Goal: Contribute content

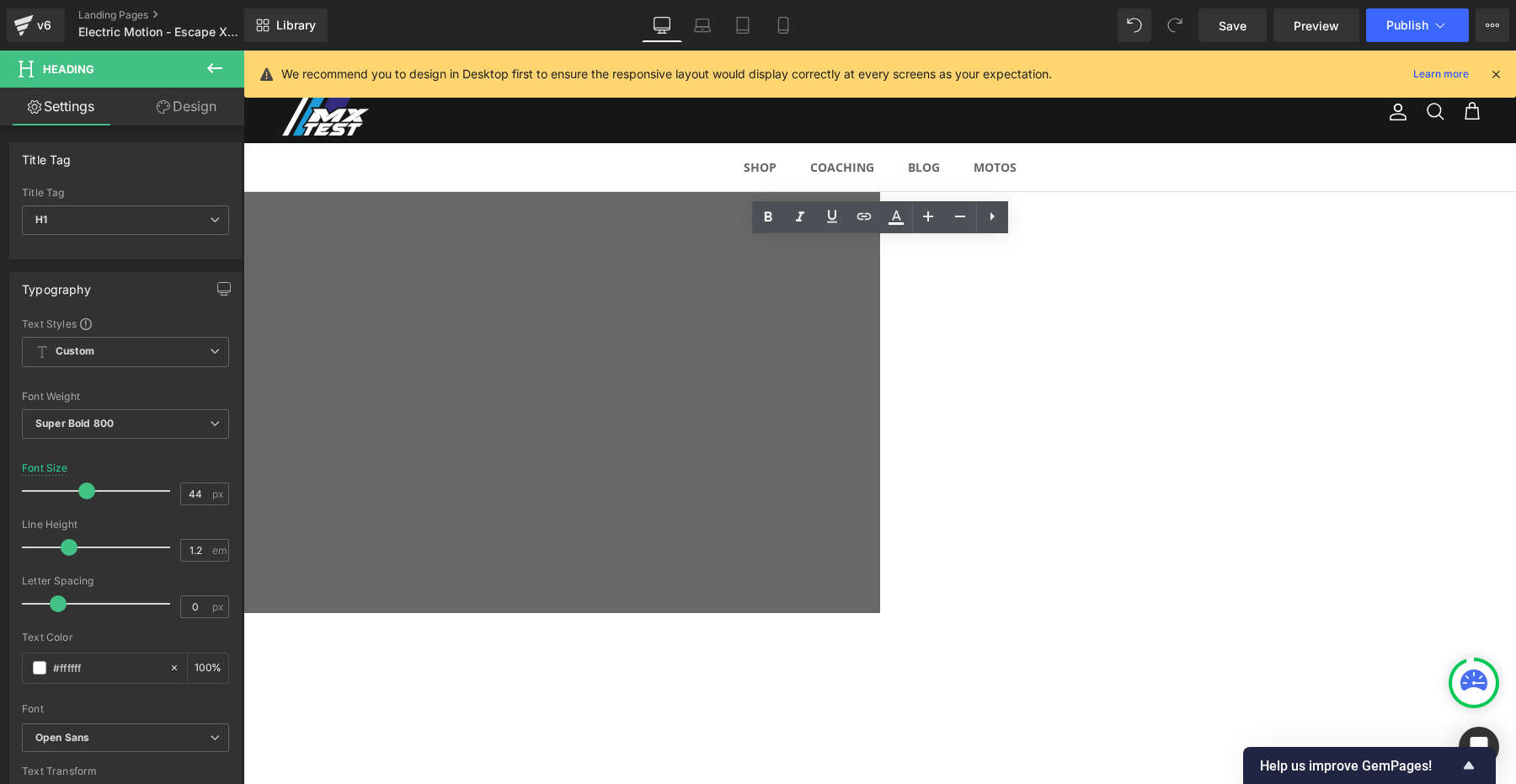
click at [521, 340] on div at bounding box center [243, 402] width 1273 height 421
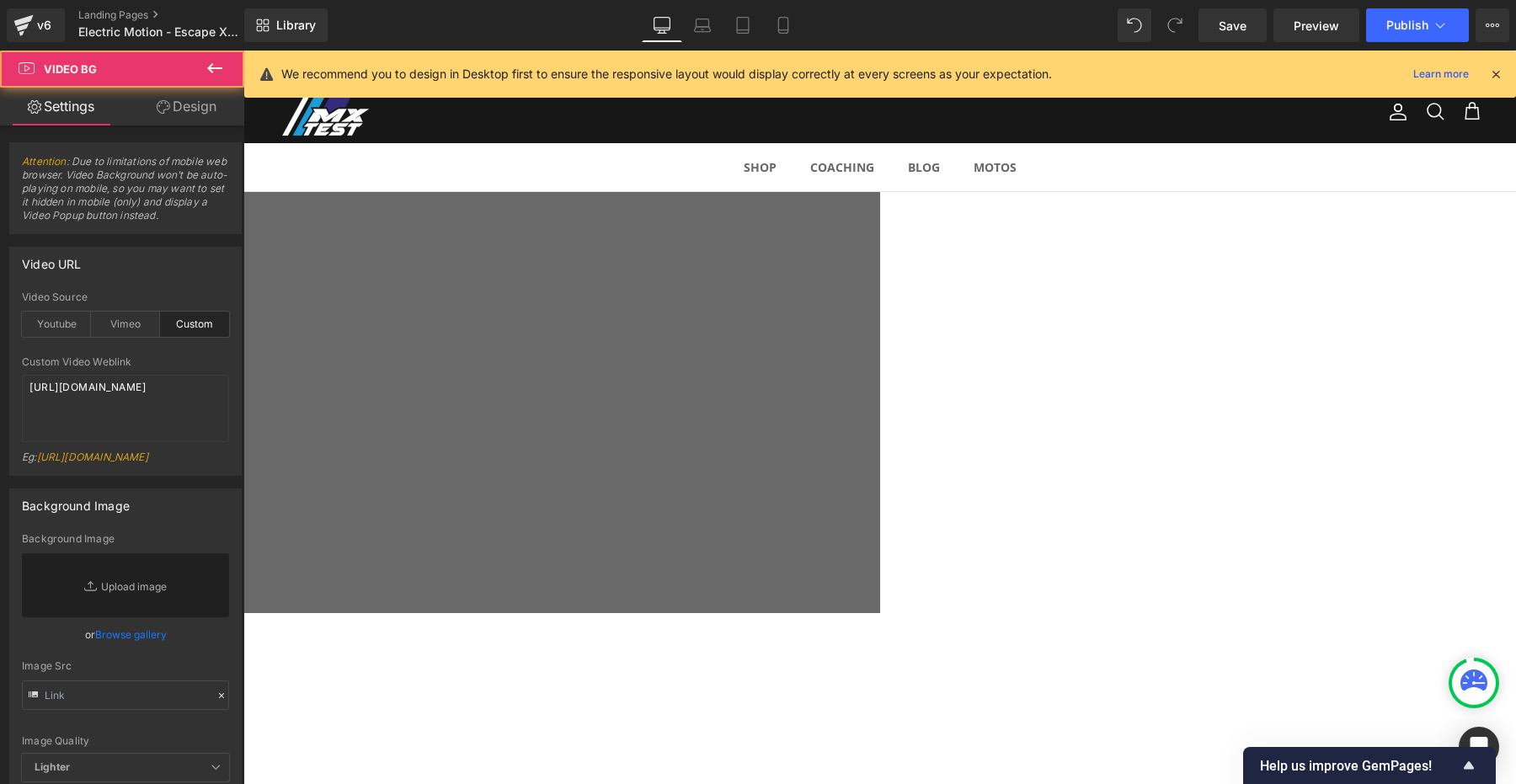
click at [454, 510] on div at bounding box center [243, 566] width 1273 height 370
click at [368, 308] on span "EM ESCAPE XR+ Heading Row La clef pour le HARD Enduro ! Heading Row" at bounding box center [243, 293] width 1273 height 119
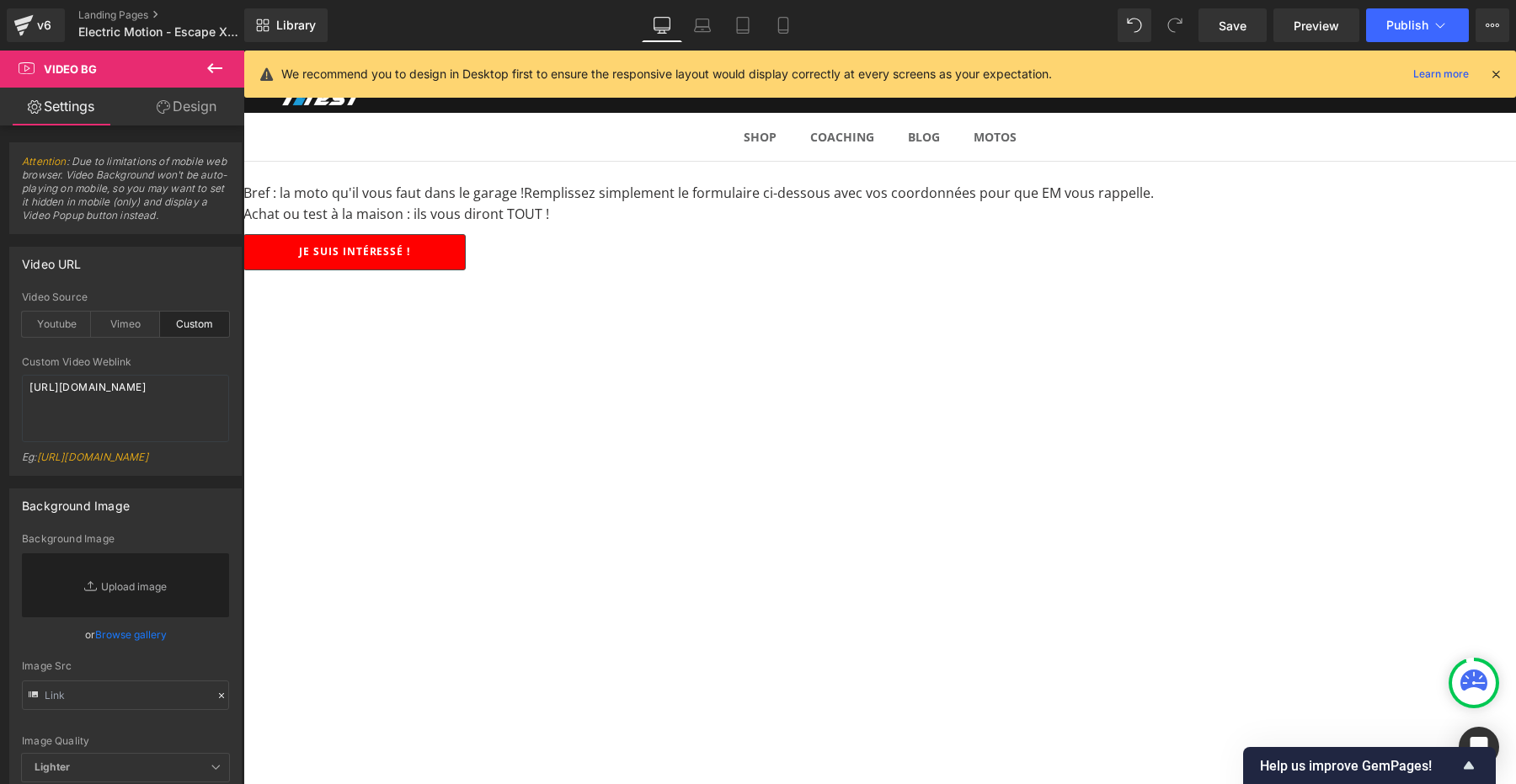
scroll to position [684, 0]
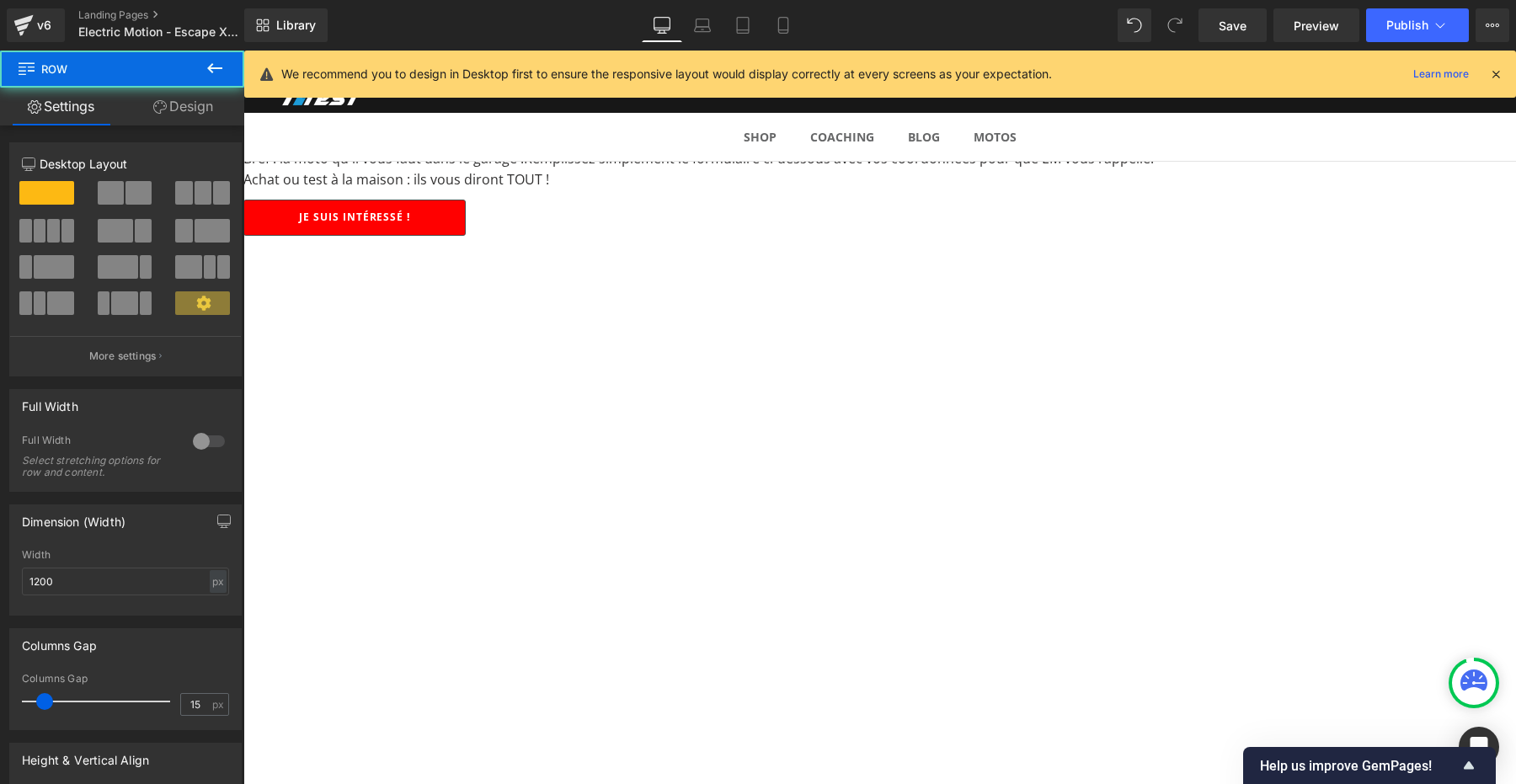
click at [511, 248] on div "Je suis intéressé ! Button Youtube" at bounding box center [879, 596] width 1273 height 794
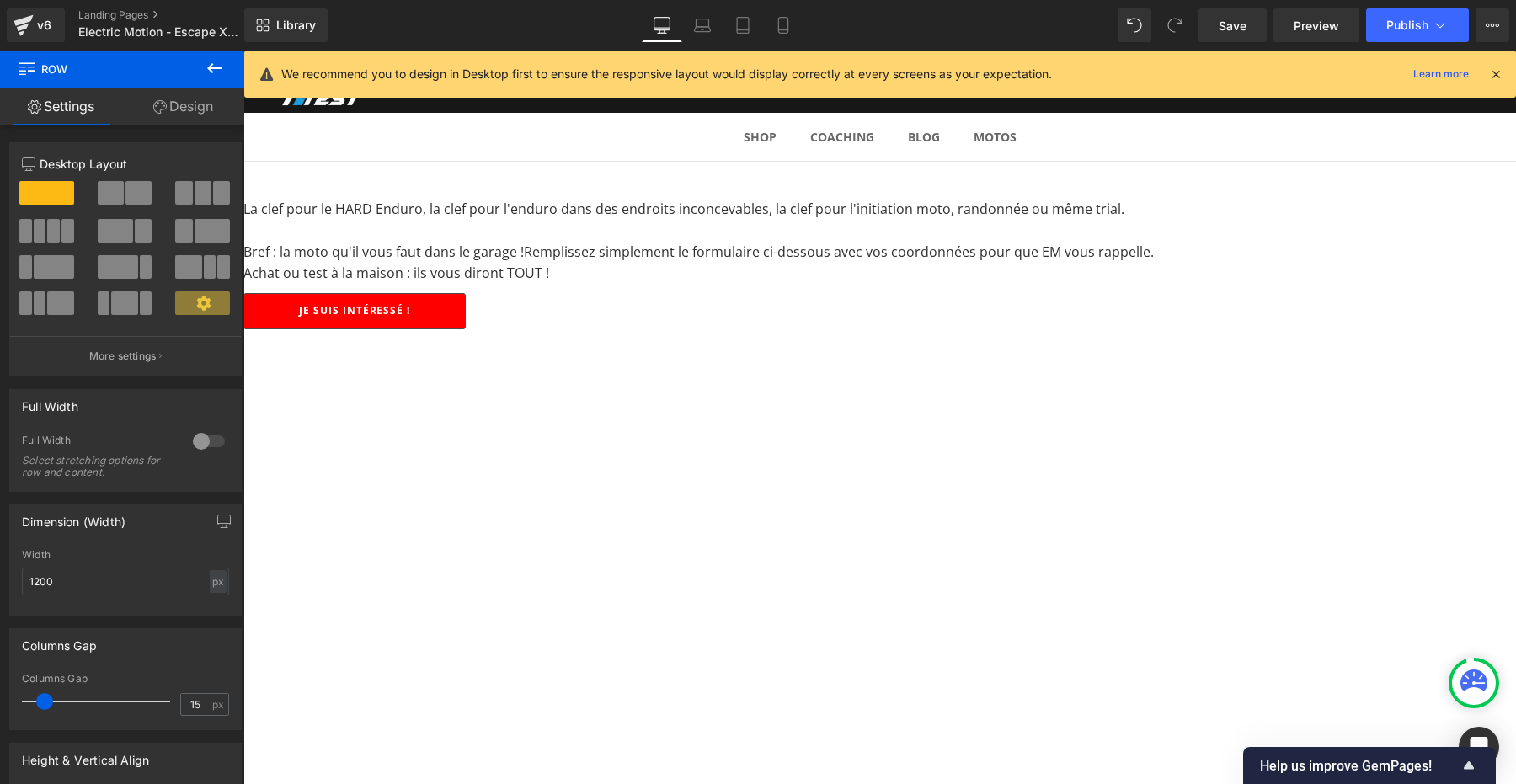
scroll to position [554, 0]
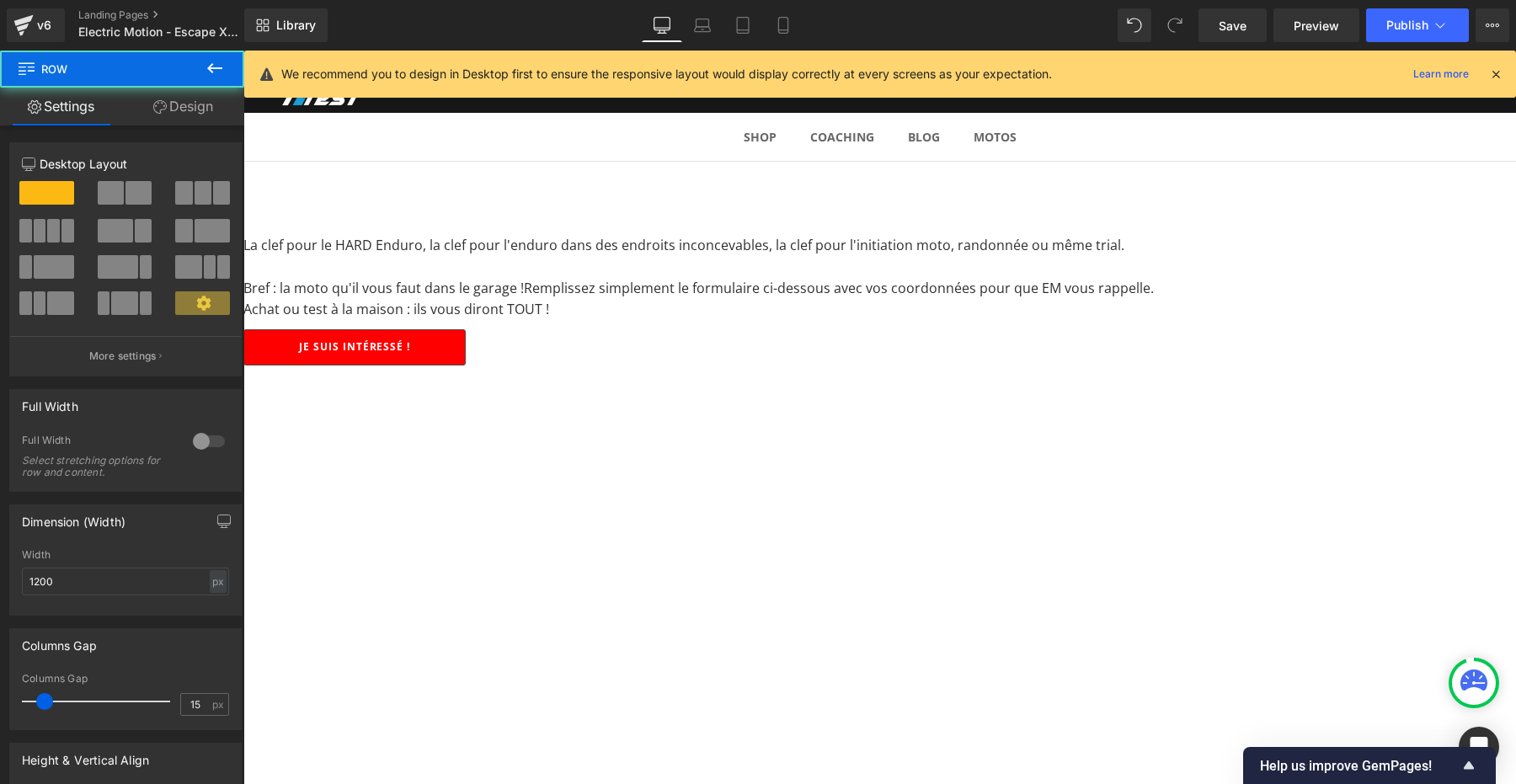
click at [379, 380] on div "Je suis intéressé ! Button Youtube" at bounding box center [879, 726] width 1273 height 794
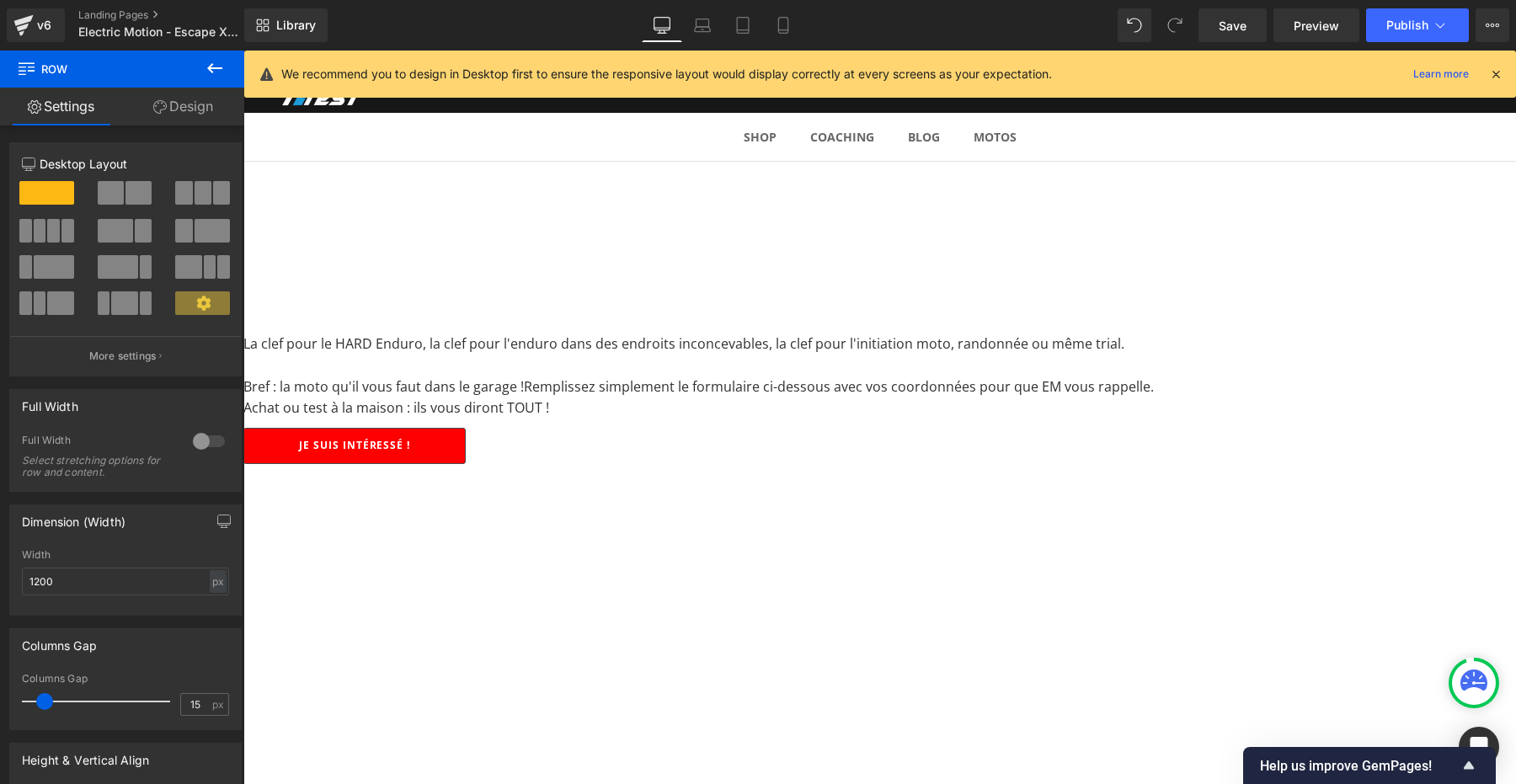
click at [224, 70] on button at bounding box center [215, 68] width 59 height 37
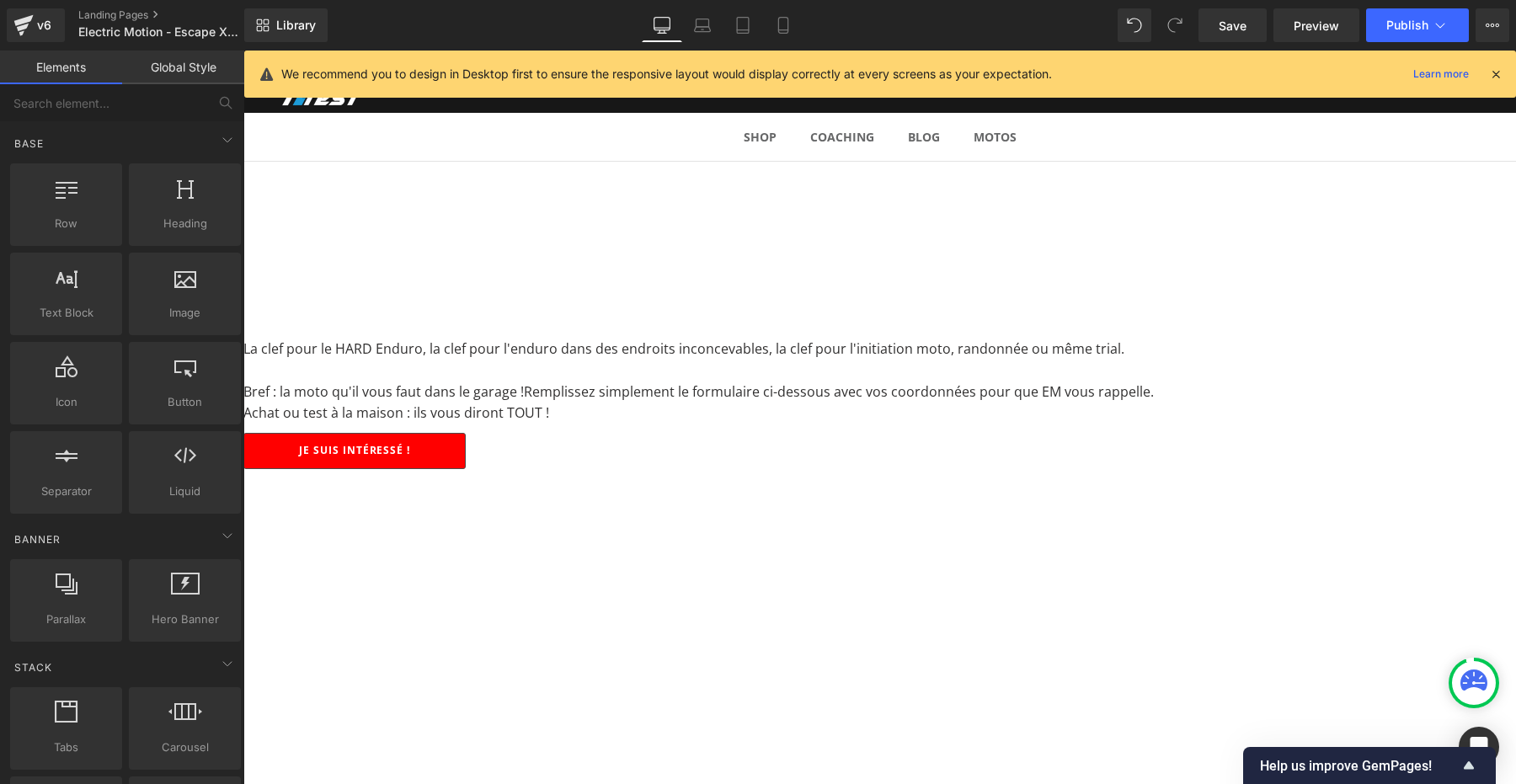
click at [450, 382] on p "Bref : la moto qu'il vous faut dans le garage ! Remplissez simplement le formul…" at bounding box center [879, 392] width 1273 height 21
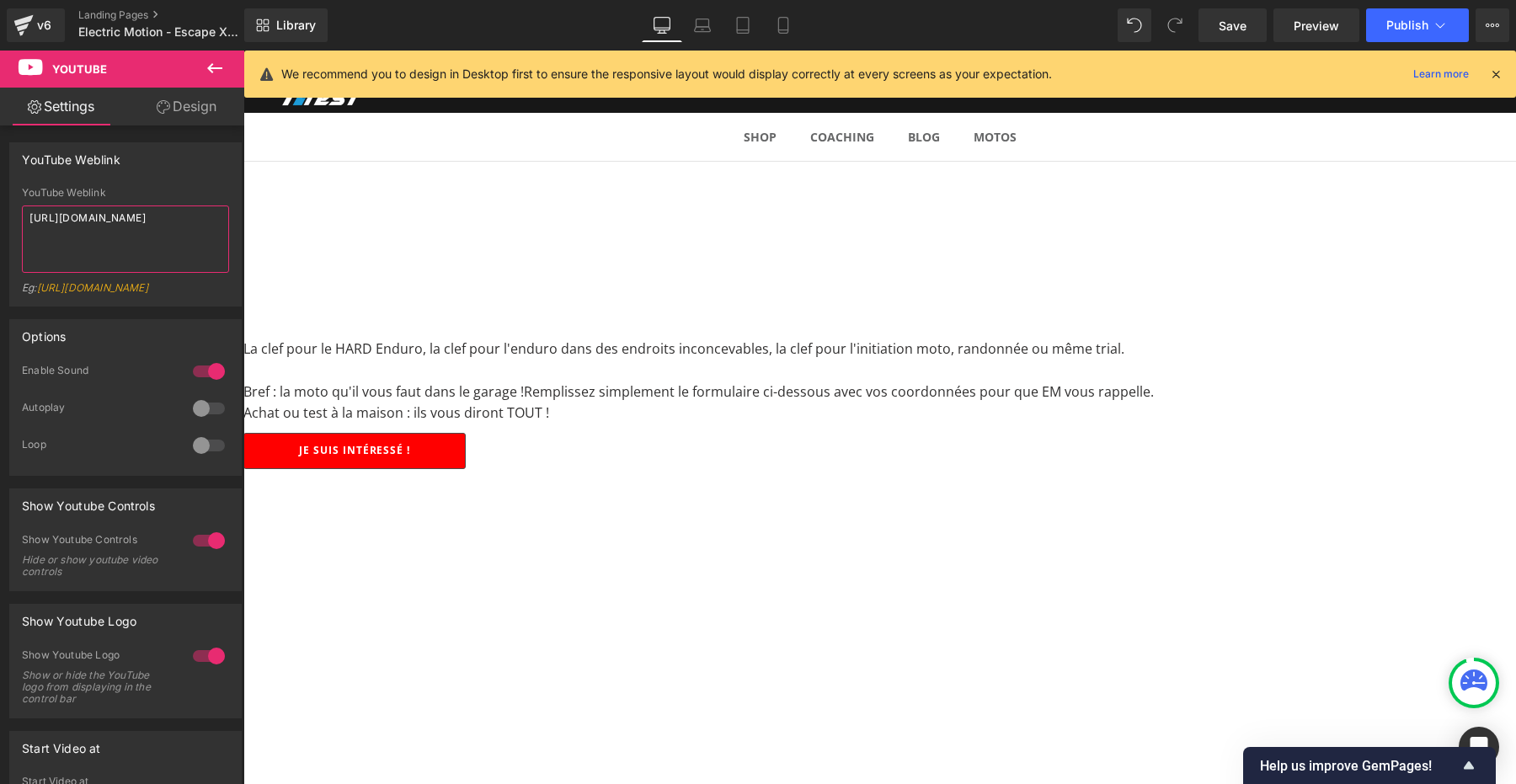
click at [114, 250] on textarea "[URL][DOMAIN_NAME]" at bounding box center [125, 239] width 207 height 67
paste textarea "g-kvkp5O1X8"
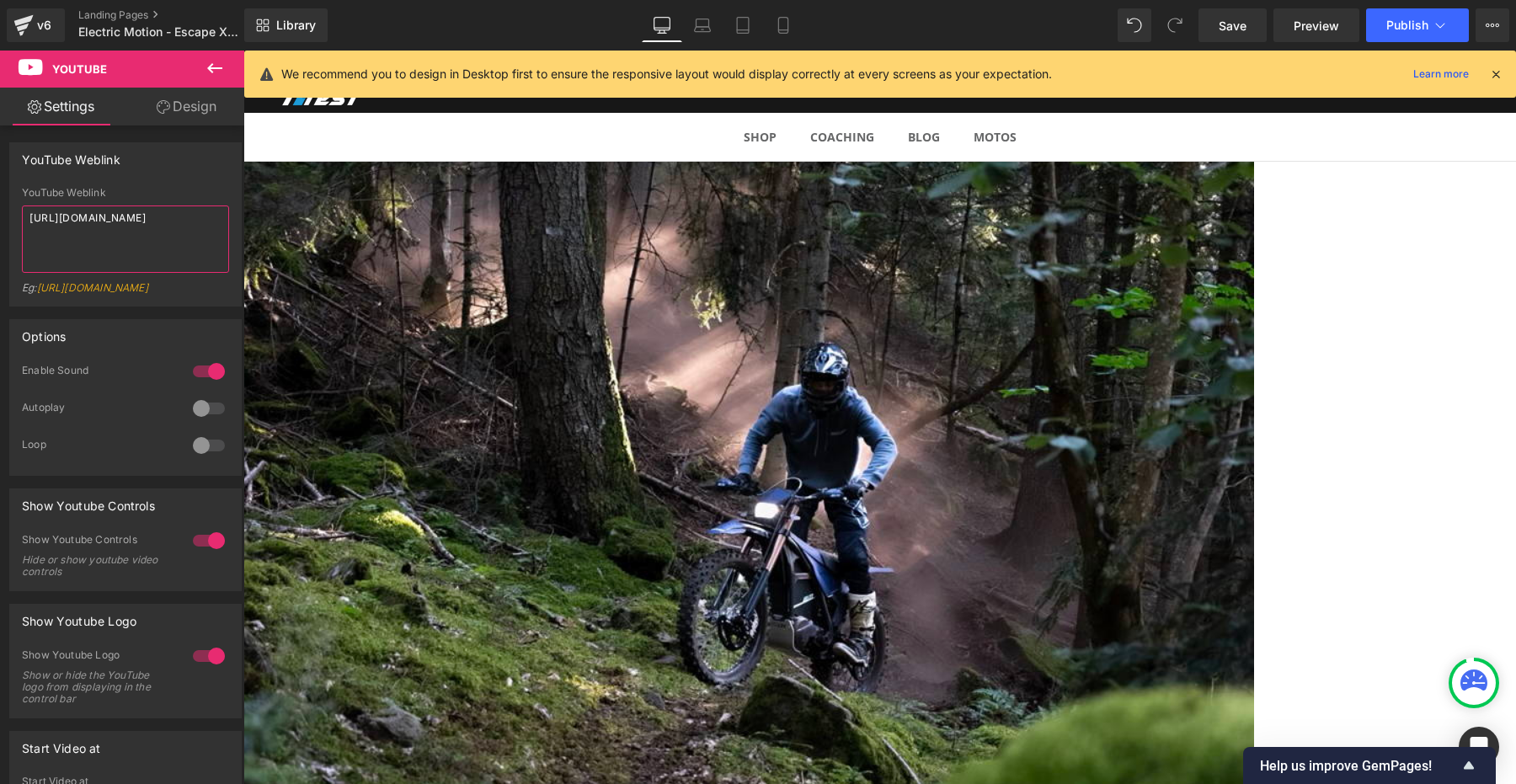
scroll to position [1859, 0]
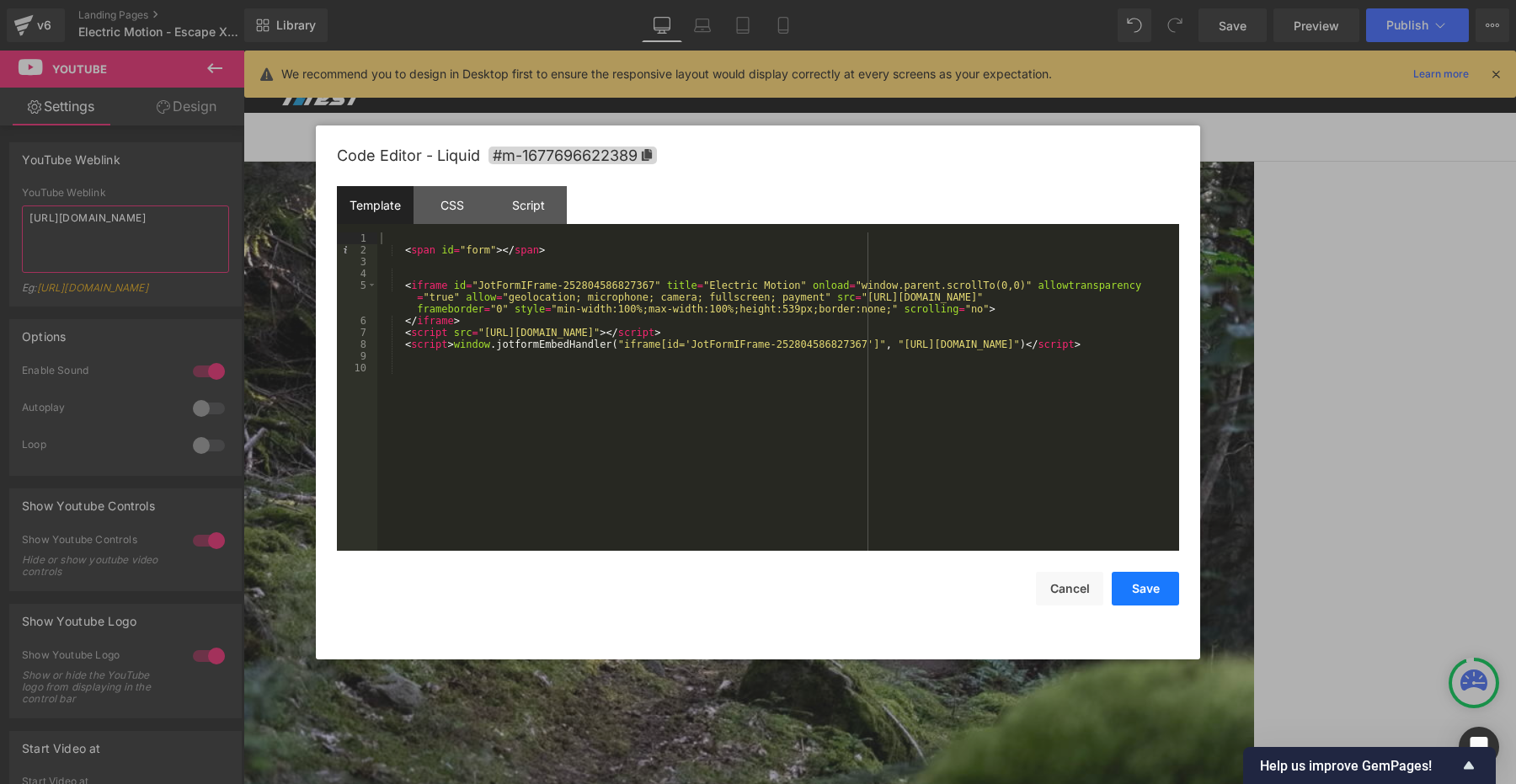
type textarea "[URL][DOMAIN_NAME]"
click at [1139, 589] on button "Save" at bounding box center [1145, 588] width 67 height 34
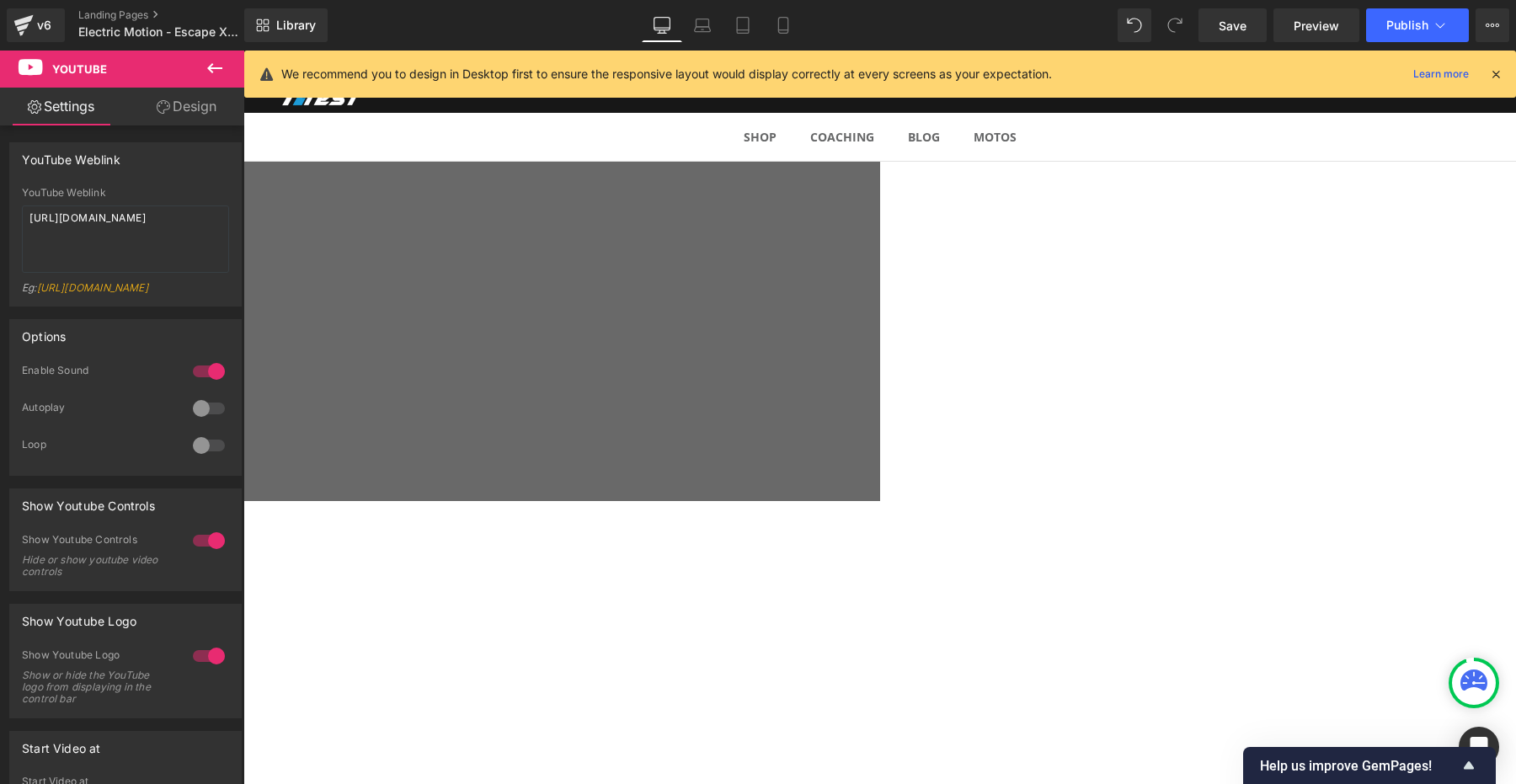
scroll to position [0, 0]
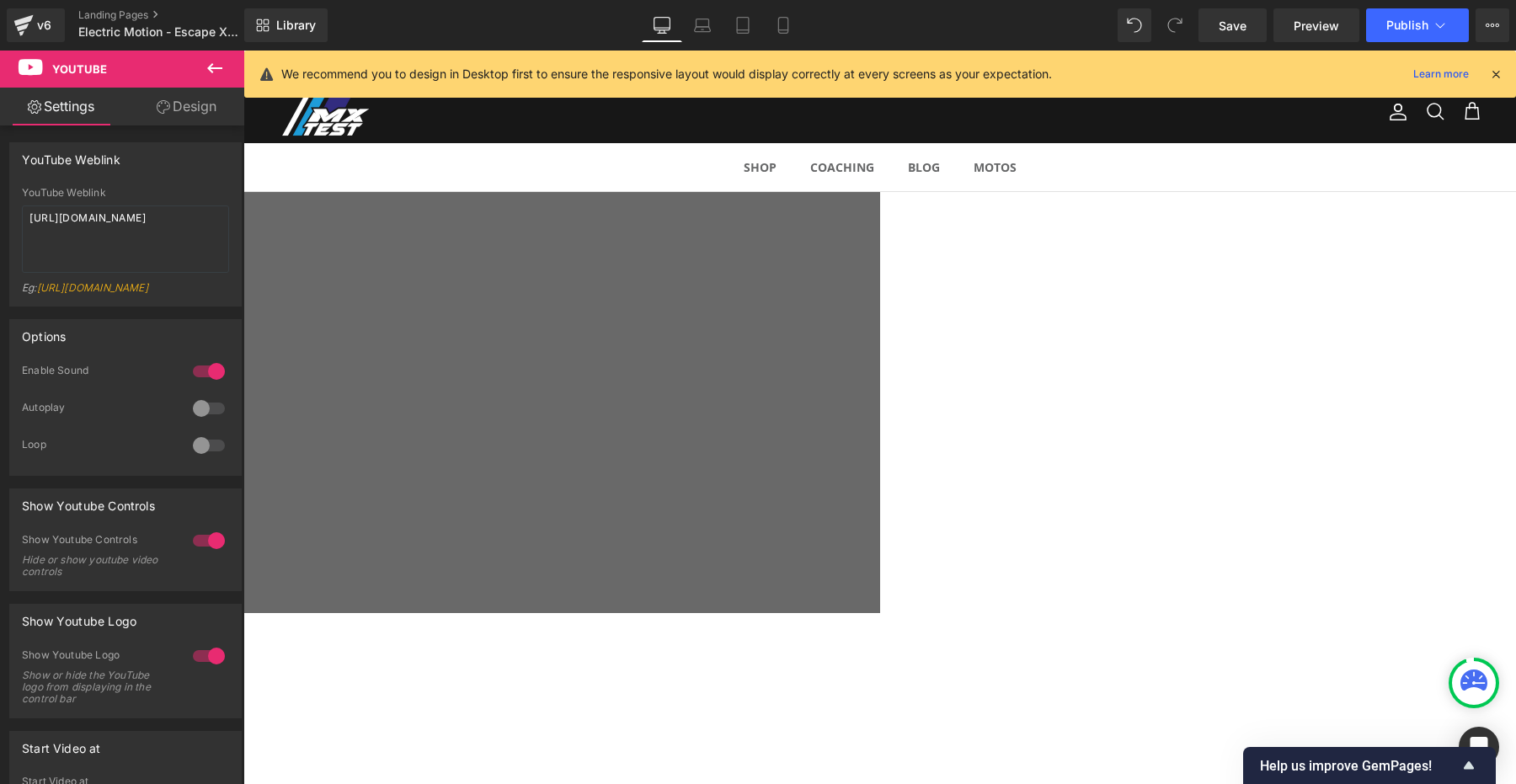
click at [423, 300] on span "EM ESCAPE XR+ Heading Row La clef pour le HARD Enduro ! Heading Row" at bounding box center [243, 295] width 1273 height 122
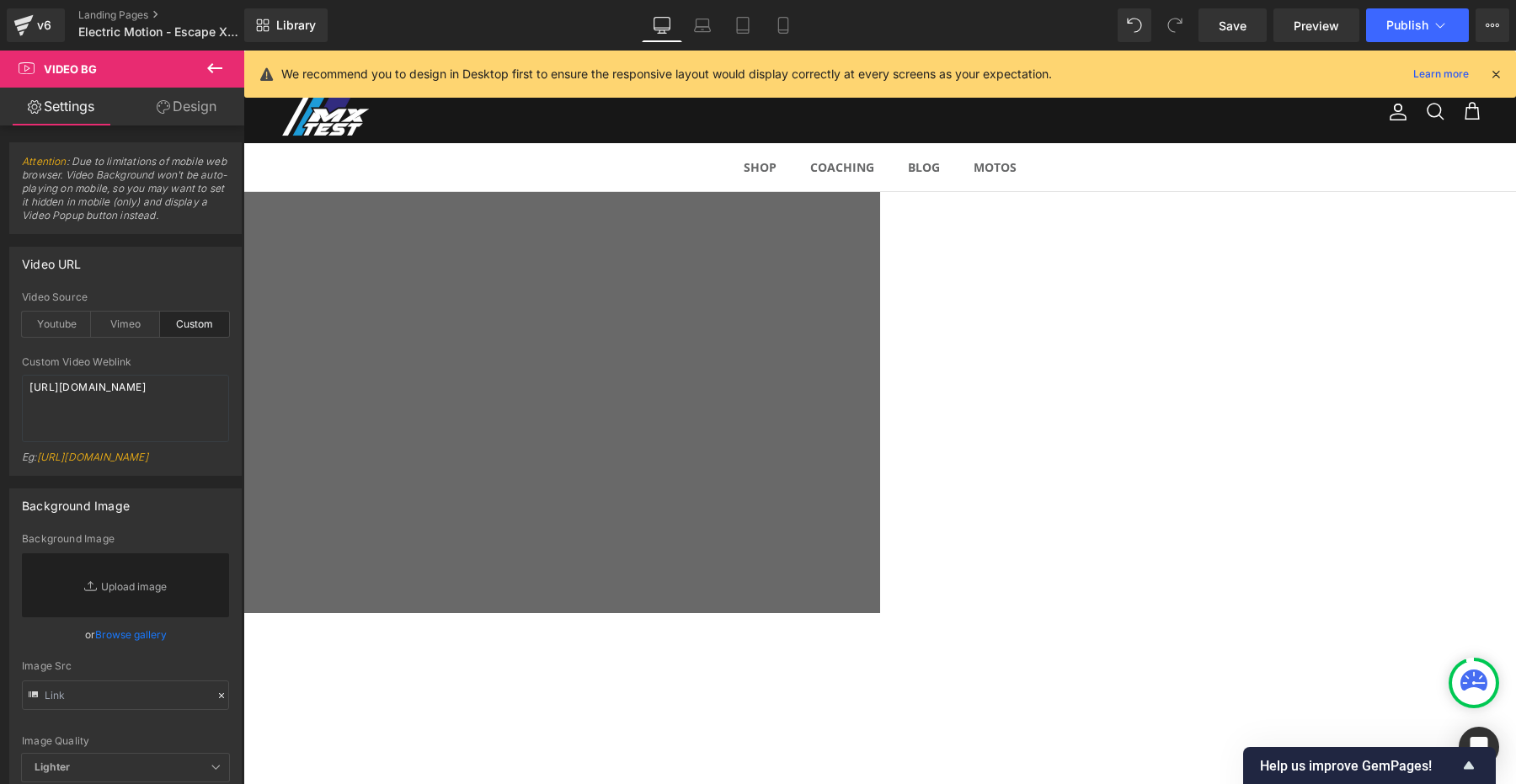
click at [243, 50] on span "Video Bg" at bounding box center [243, 50] width 0 height 0
click at [127, 421] on textarea "[URL][DOMAIN_NAME]" at bounding box center [125, 408] width 207 height 67
paste textarea "e8ca2034f0c541b9b9ab25a644938906"
type textarea "[URL][DOMAIN_NAME]"
click at [1232, 27] on span "Save" at bounding box center [1232, 26] width 28 height 18
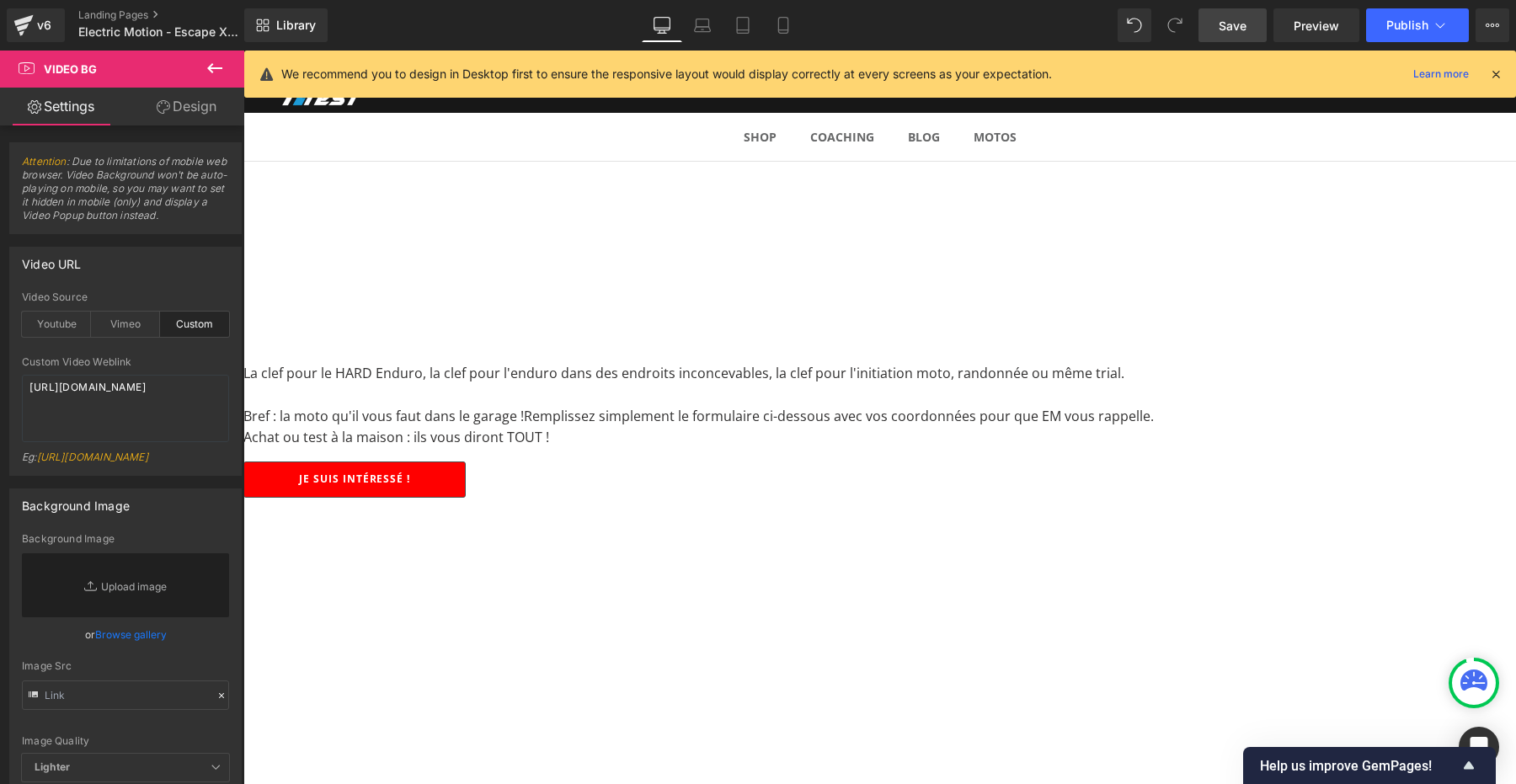
scroll to position [581, 0]
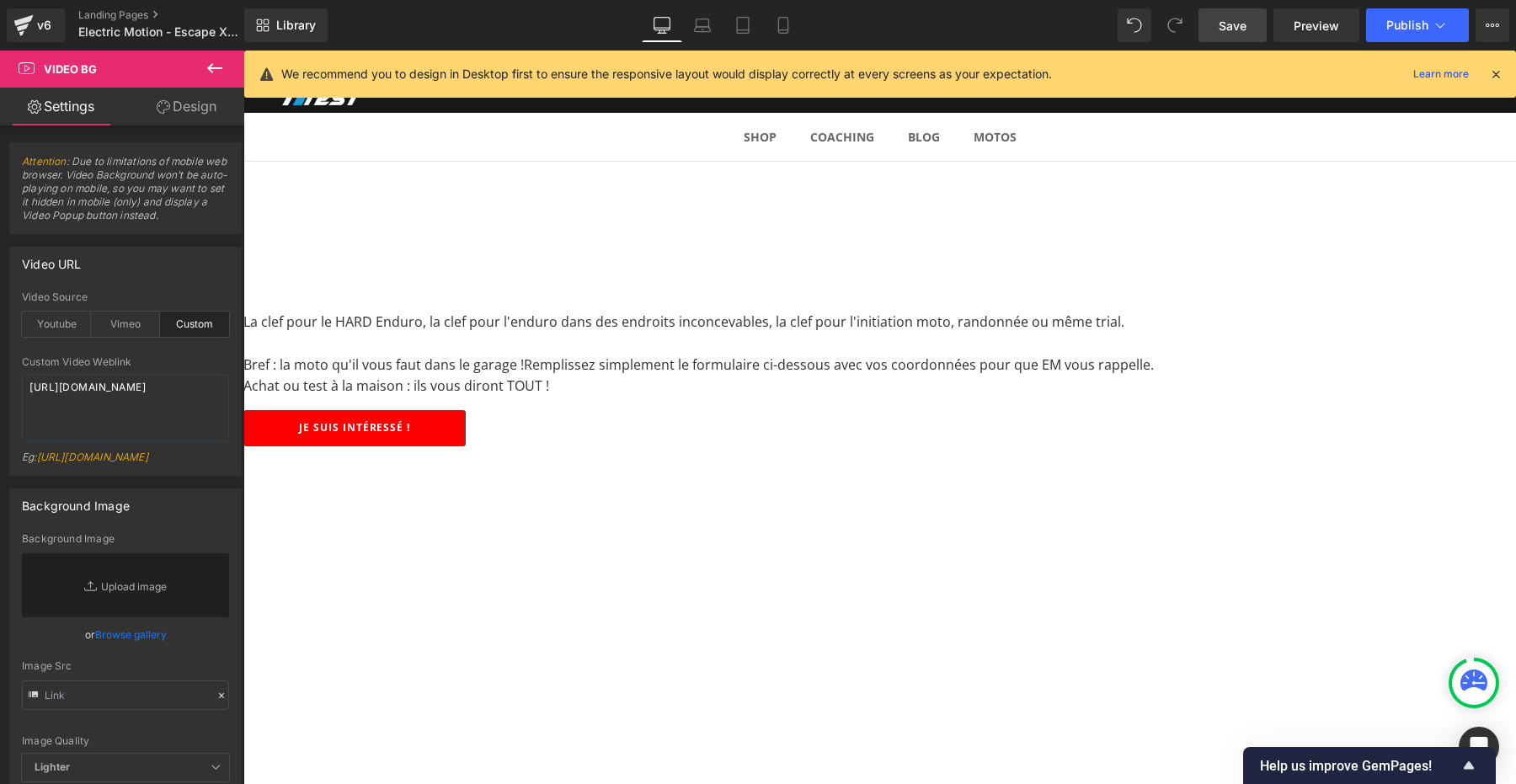
click at [243, 50] on span "Button" at bounding box center [243, 50] width 0 height 0
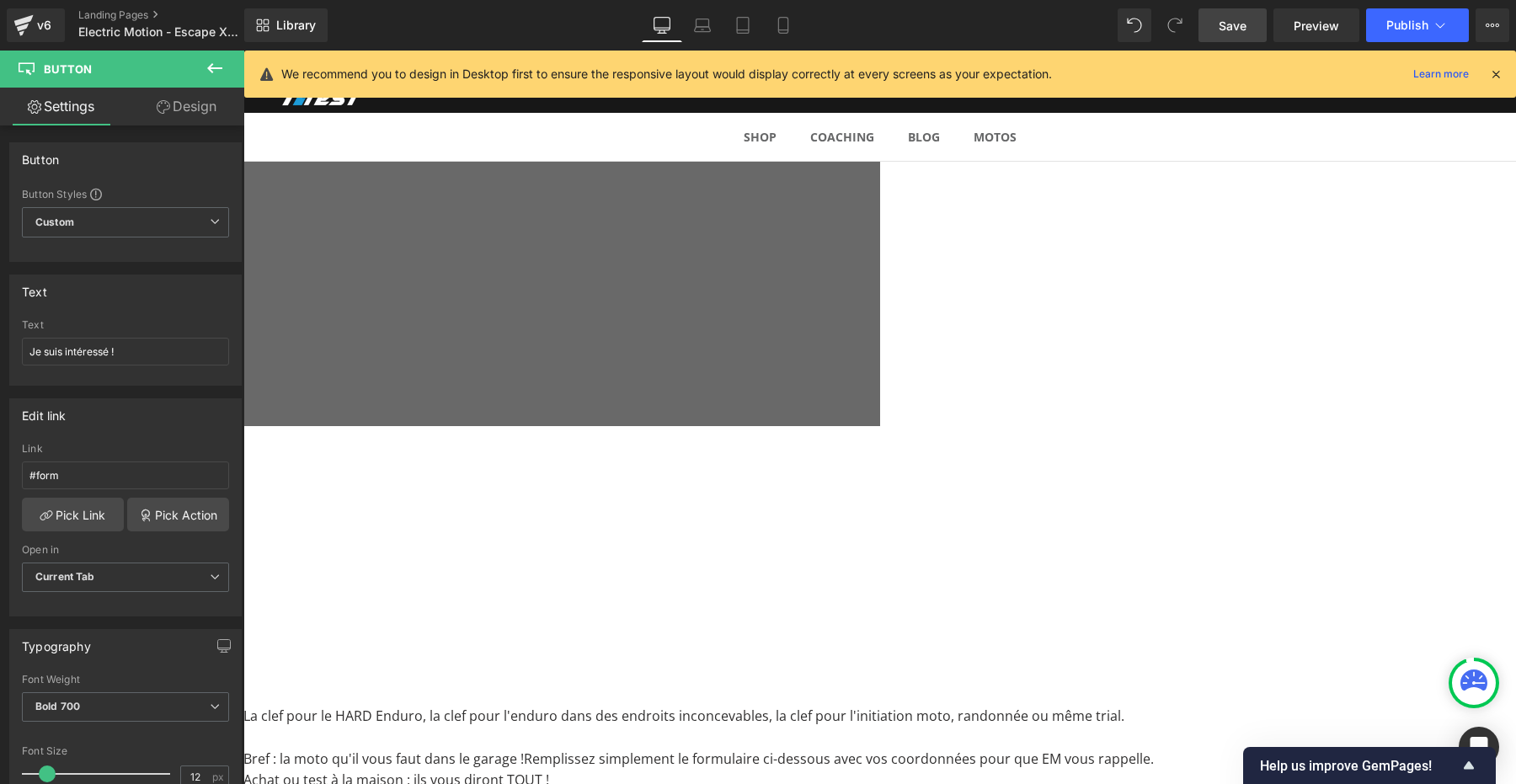
scroll to position [31, 0]
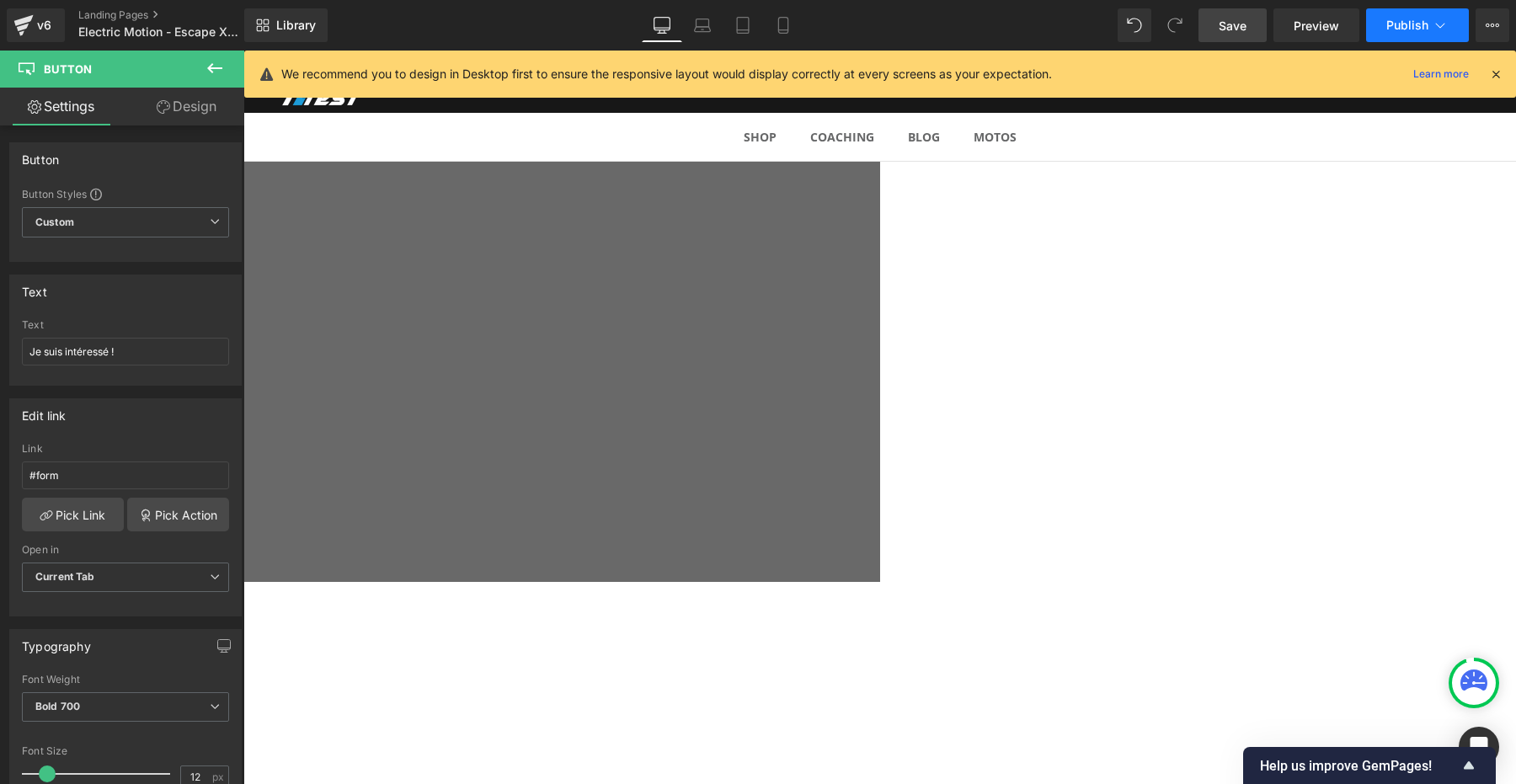
click at [1426, 23] on span "Publish" at bounding box center [1407, 25] width 42 height 13
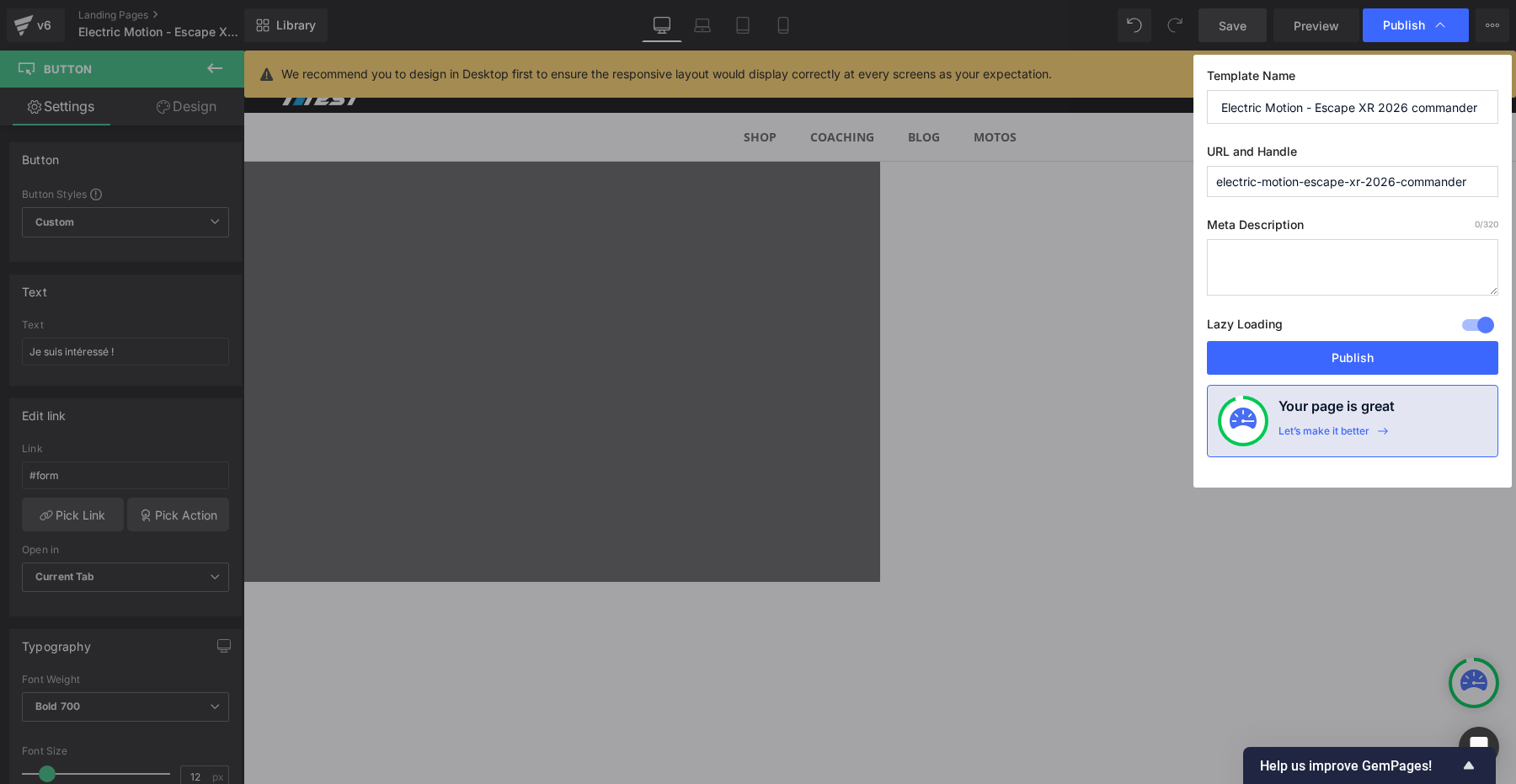
drag, startPoint x: 1400, startPoint y: 176, endPoint x: 1515, endPoint y: 177, distance: 115.0
click at [1515, 177] on div "Publish Template Name Electric Motion - Escape XR 2026 commander URL and Handle…" at bounding box center [758, 392] width 1516 height 784
type input "electric-motion-escape-xr-2026"
click at [1419, 106] on input "Electric Motion - Escape XR 2026 commander" at bounding box center [1352, 107] width 292 height 34
click at [1427, 108] on input "Electric Motion - Escape XR 2026 ommander" at bounding box center [1352, 107] width 292 height 34
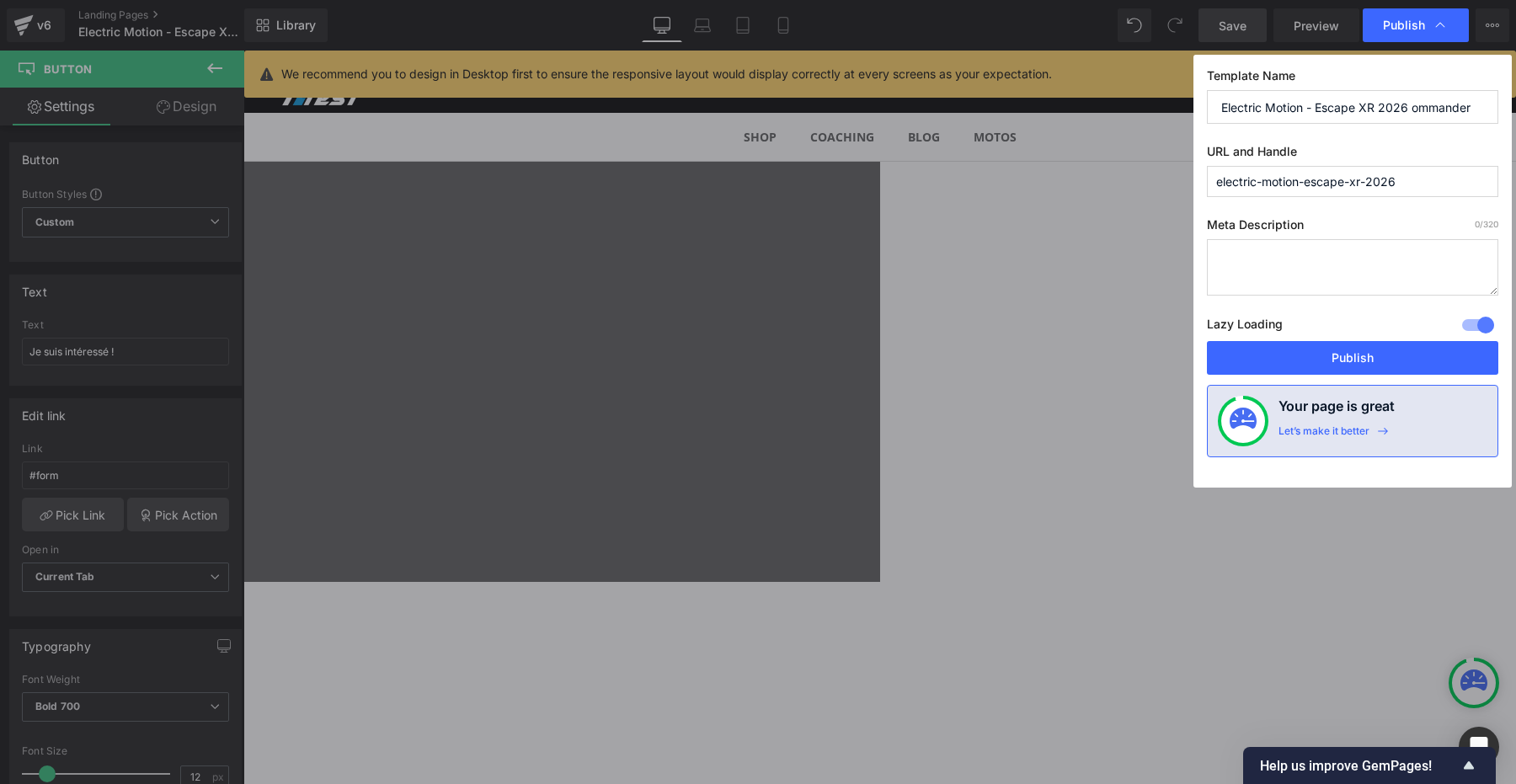
click at [1427, 108] on input "Electric Motion - Escape XR 2026 ommander" at bounding box center [1352, 107] width 292 height 34
type input "Electric Motion - Escape XR 2026 - Commander"
click at [1350, 367] on button "Publish" at bounding box center [1352, 358] width 292 height 34
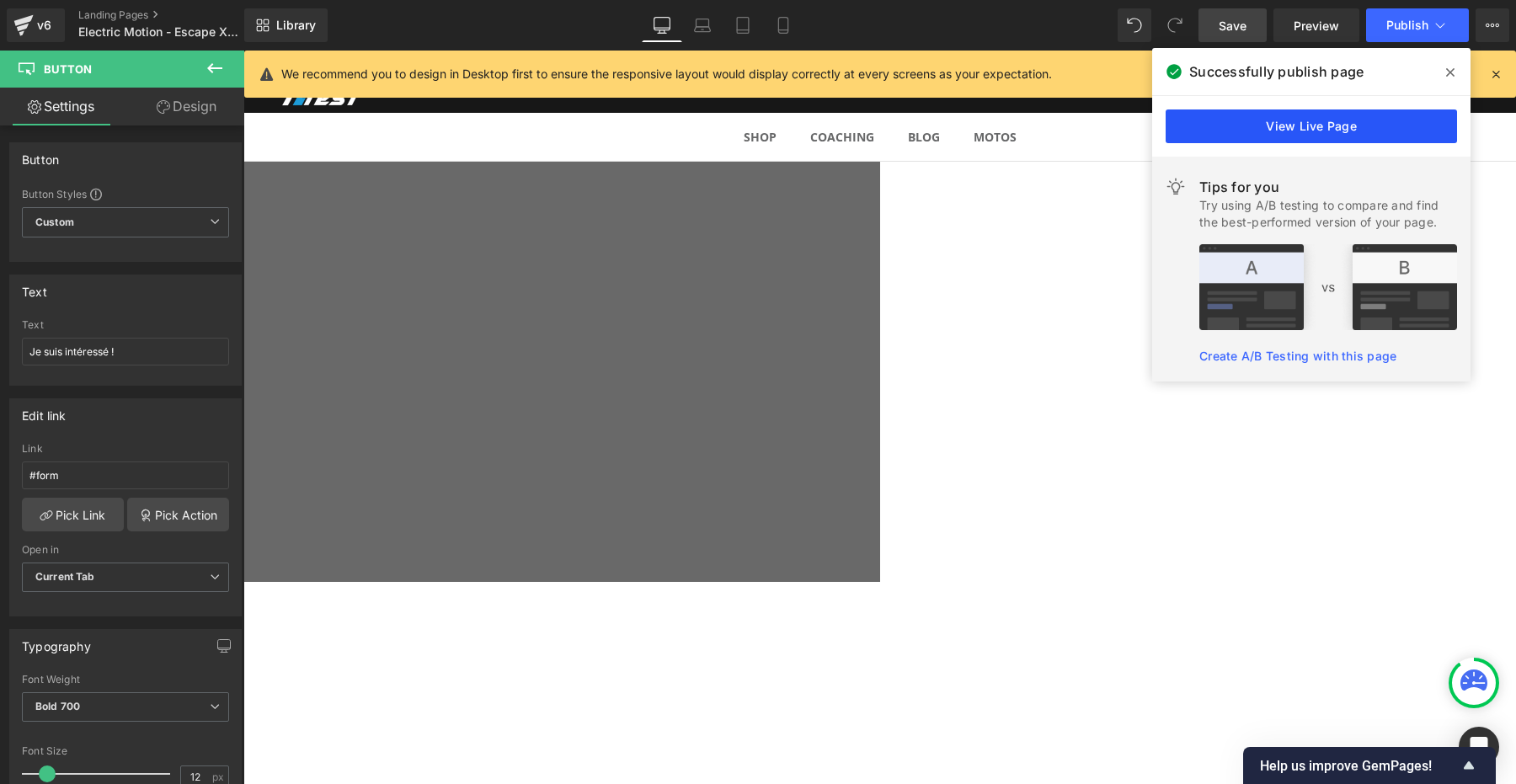
click at [1316, 122] on link "View Live Page" at bounding box center [1311, 126] width 292 height 34
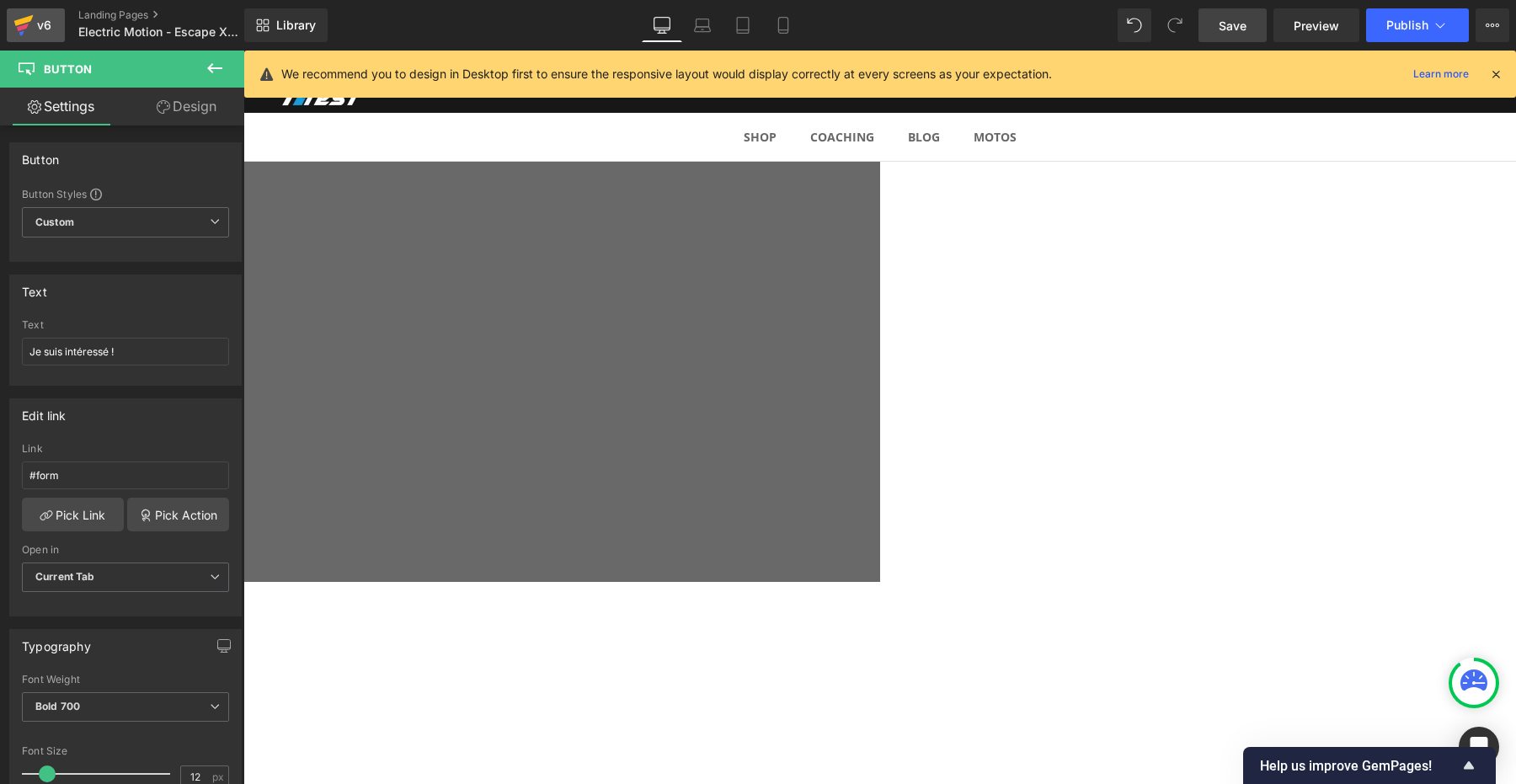
click at [40, 37] on link "v6" at bounding box center [36, 25] width 58 height 34
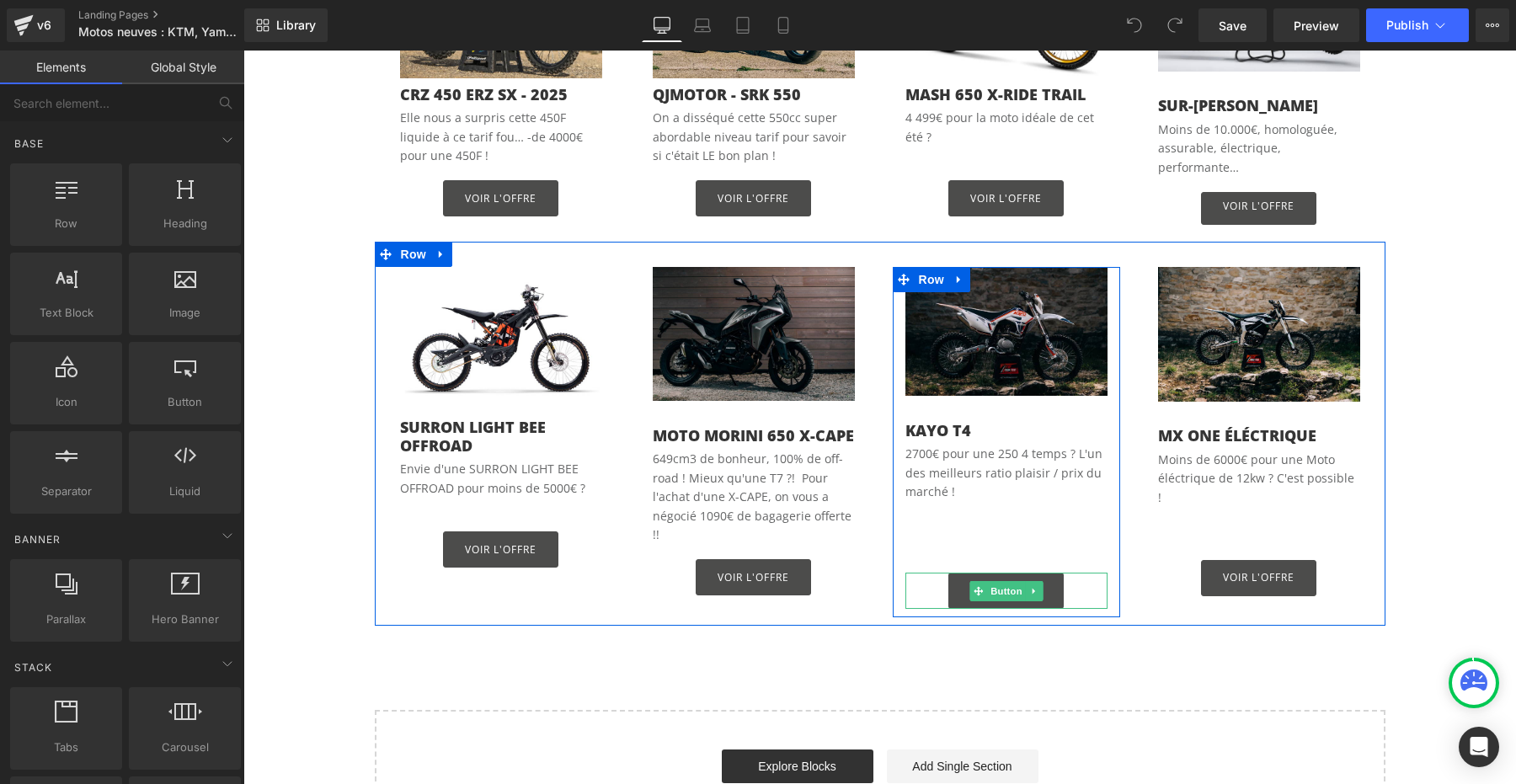
scroll to position [1114, 0]
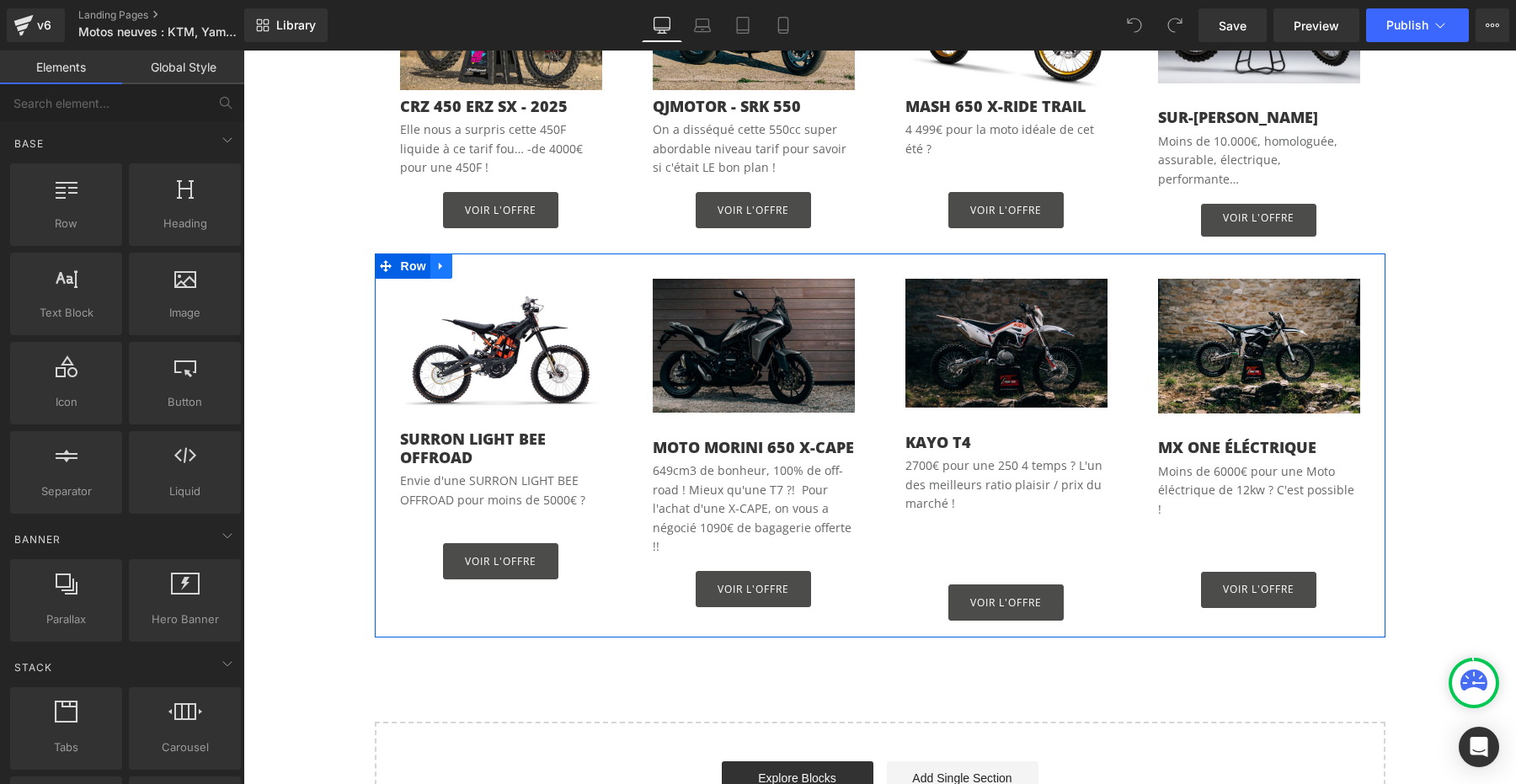
click at [443, 259] on icon at bounding box center [441, 266] width 12 height 13
click at [460, 260] on icon at bounding box center [462, 266] width 12 height 12
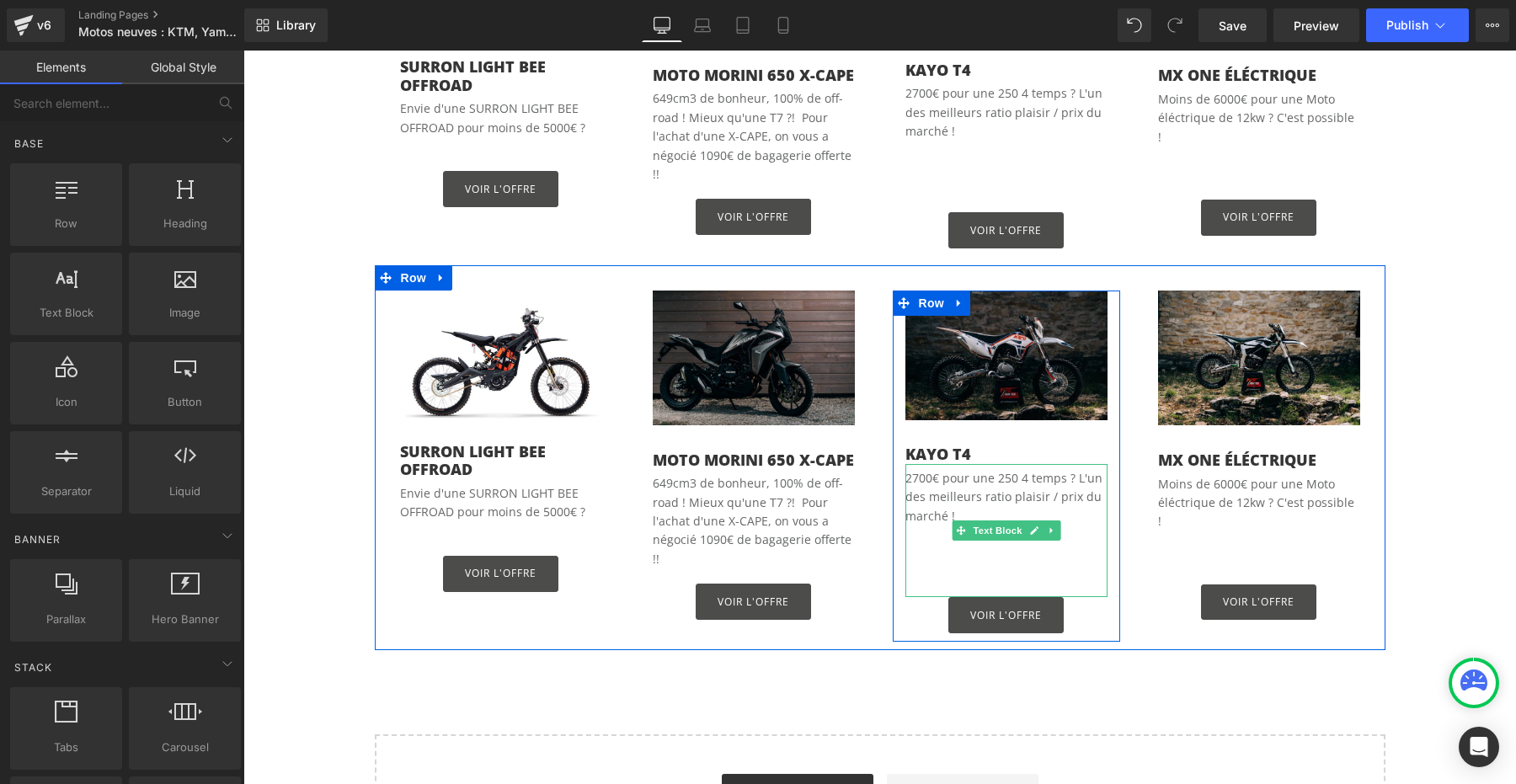
scroll to position [1479, 0]
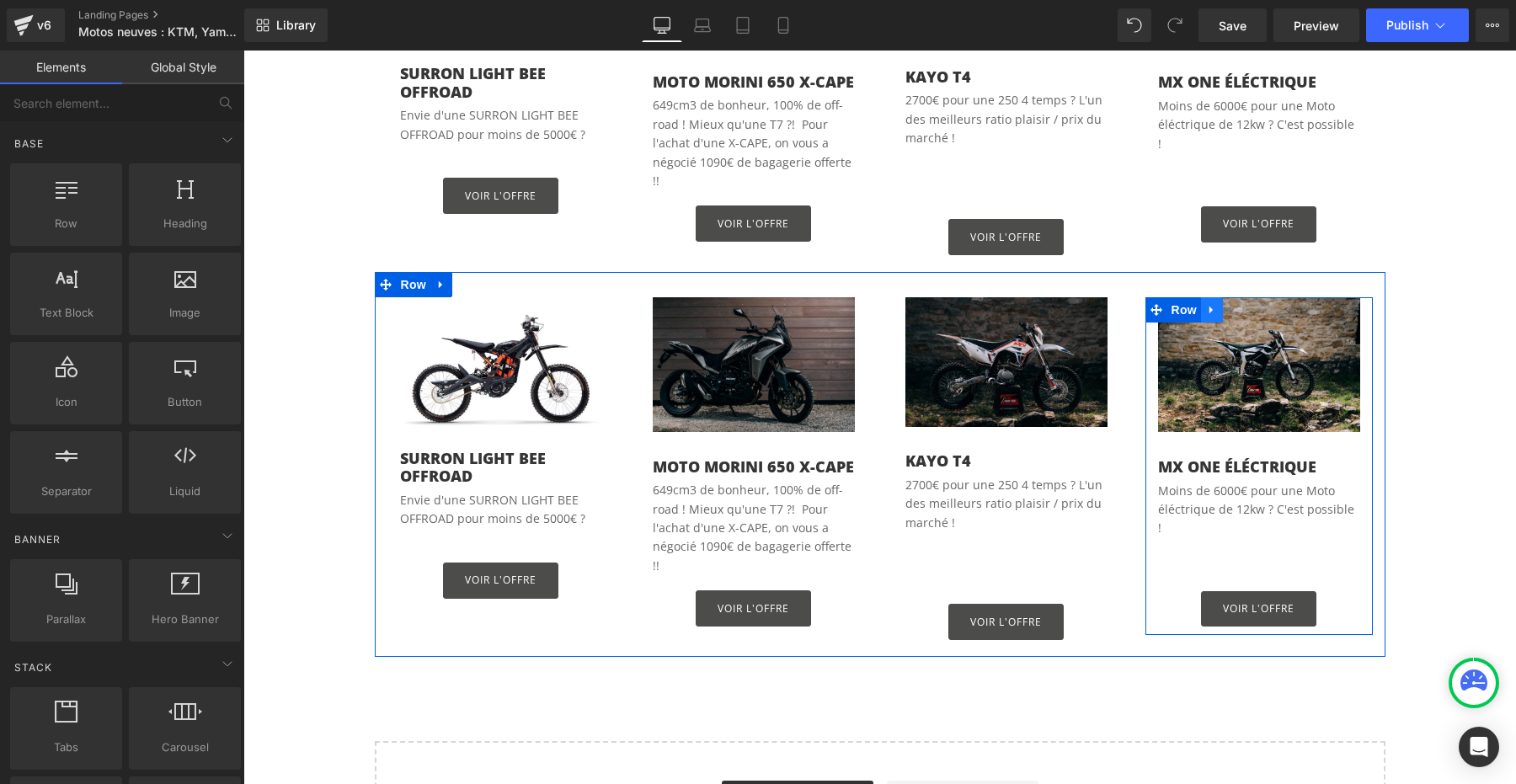
click at [1206, 304] on icon at bounding box center [1211, 310] width 12 height 13
click at [1250, 304] on icon at bounding box center [1255, 309] width 12 height 12
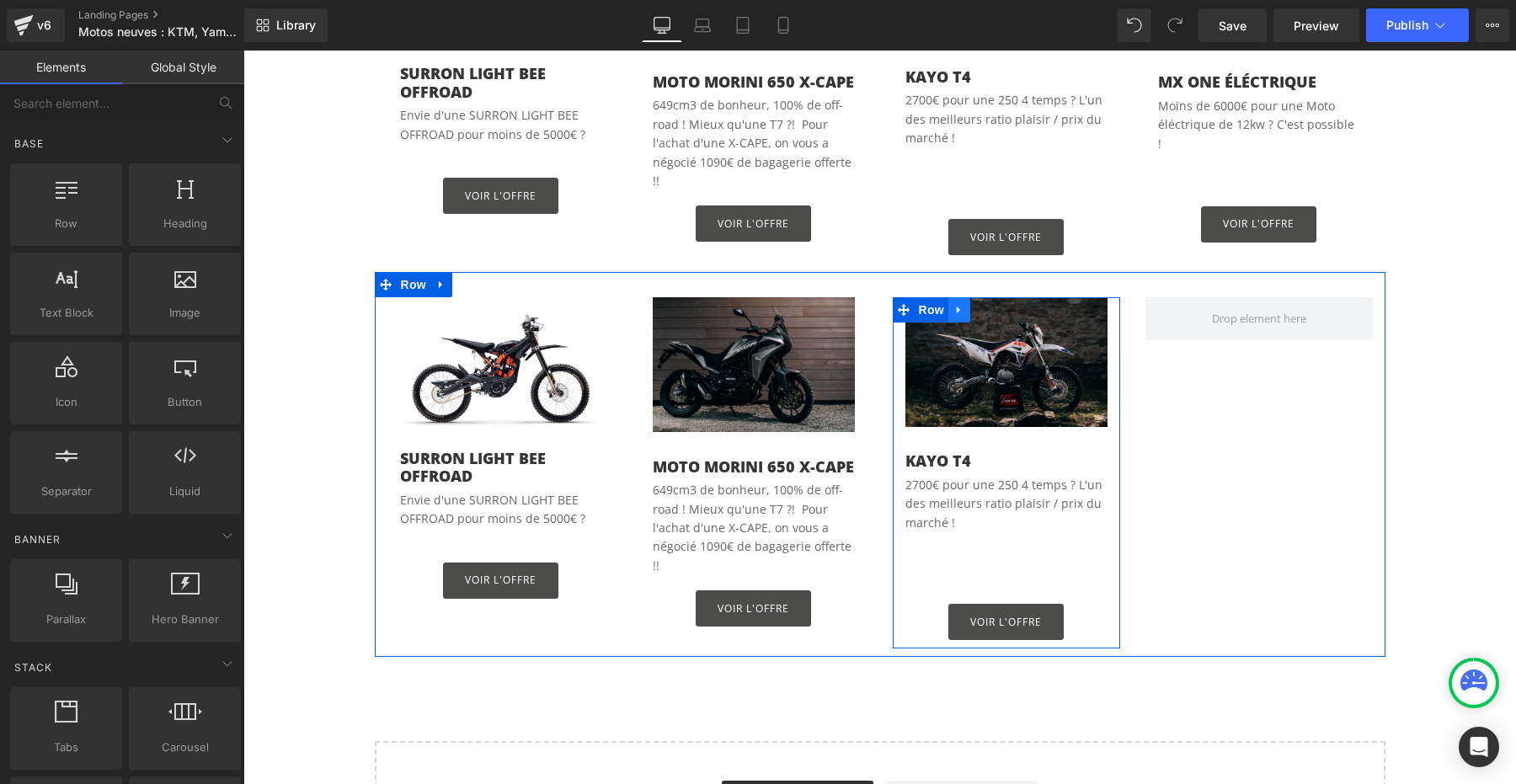
click at [960, 304] on icon at bounding box center [959, 310] width 12 height 13
click at [1002, 304] on icon at bounding box center [1003, 310] width 12 height 13
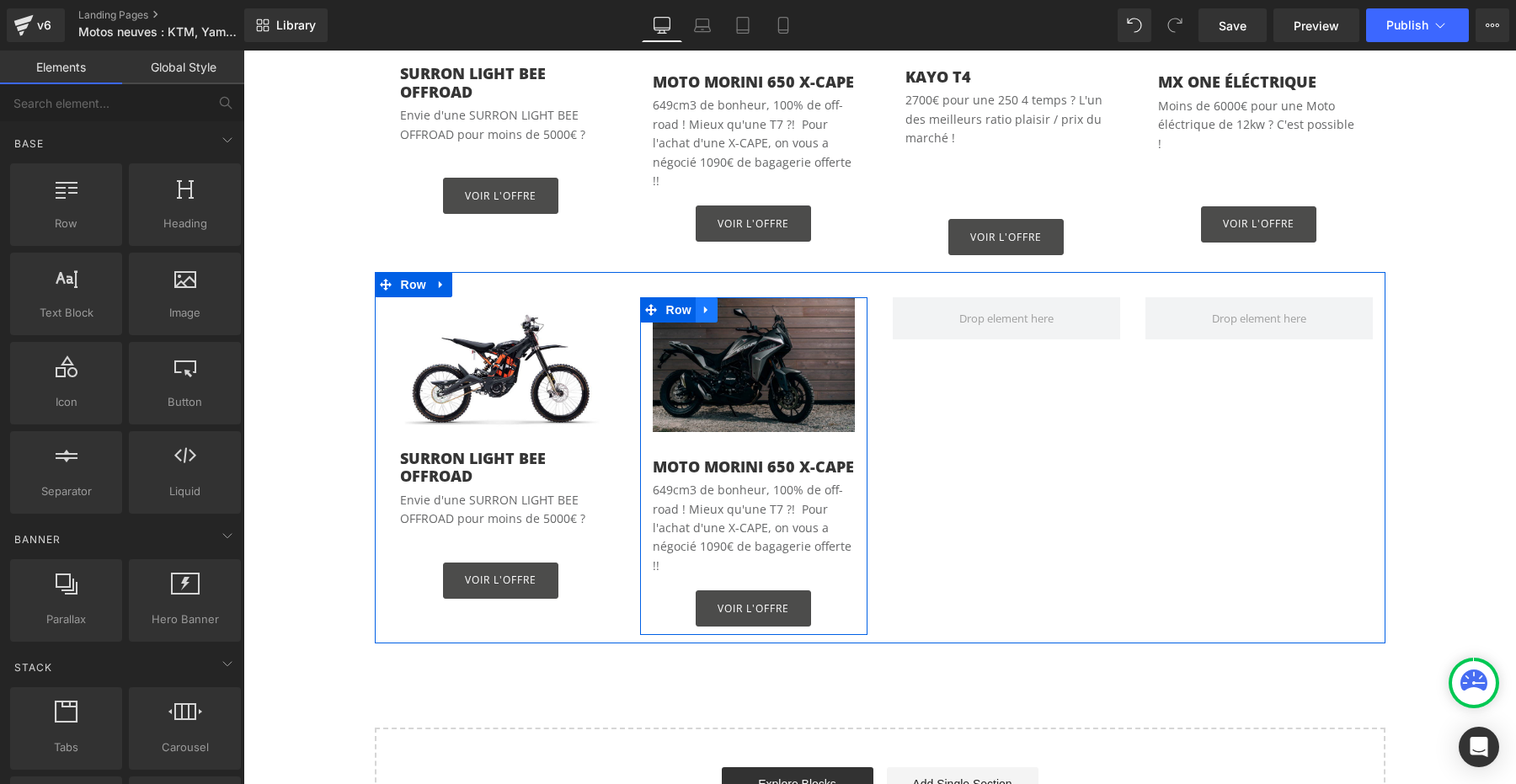
click at [703, 304] on icon at bounding box center [706, 310] width 12 height 13
click at [751, 304] on icon at bounding box center [750, 309] width 12 height 12
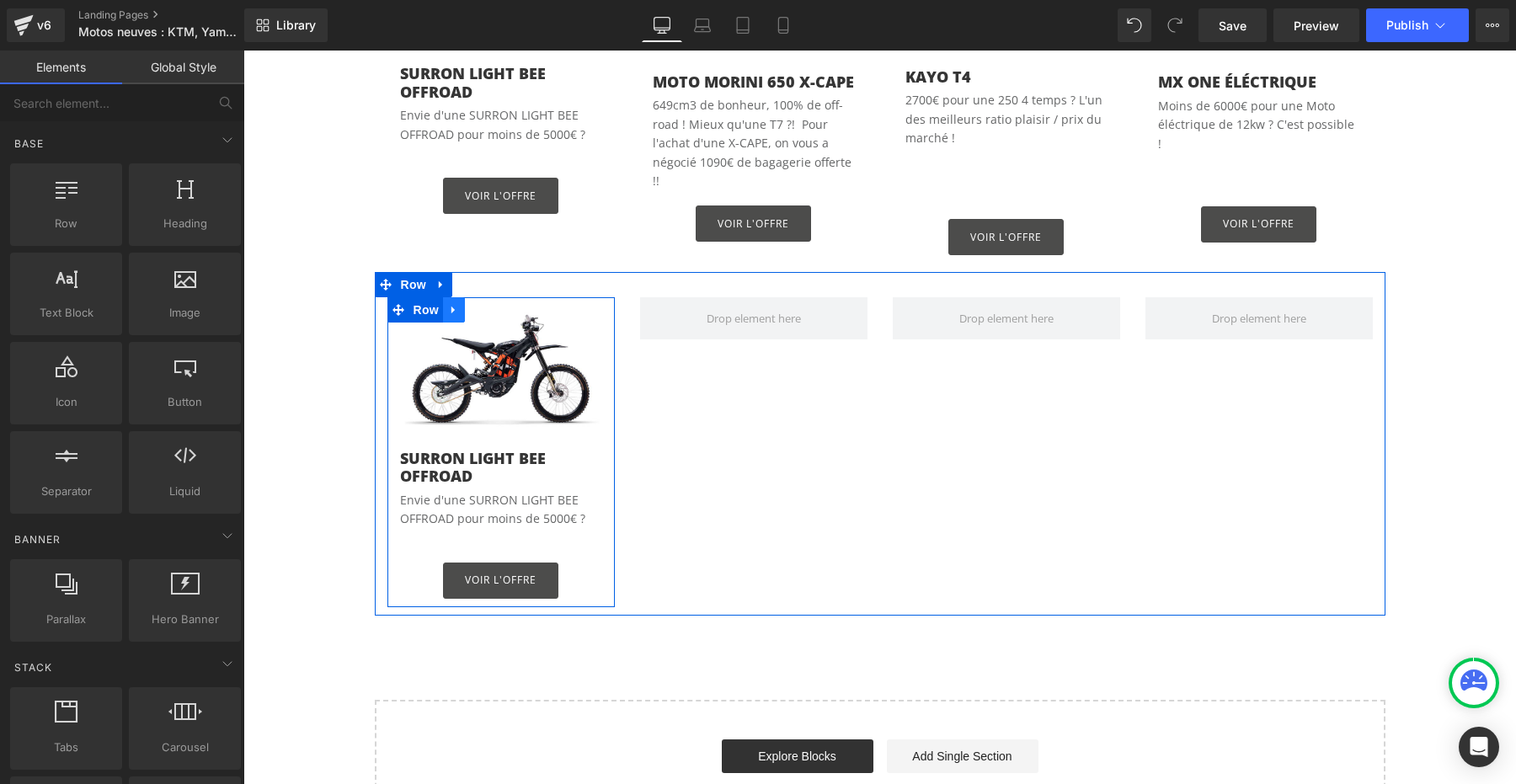
click at [448, 304] on icon at bounding box center [453, 310] width 12 height 13
click at [494, 304] on icon at bounding box center [497, 309] width 12 height 12
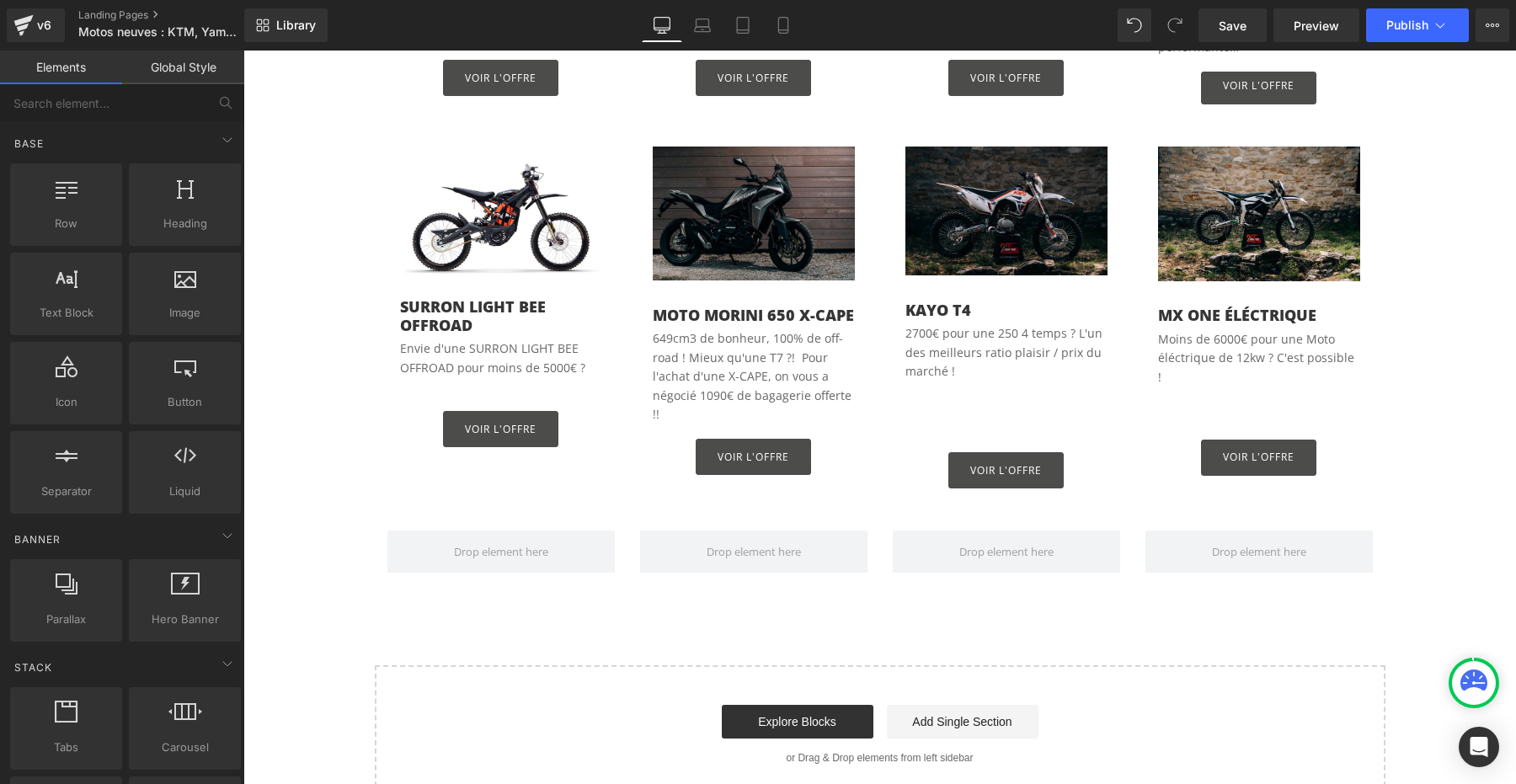
scroll to position [1204, 0]
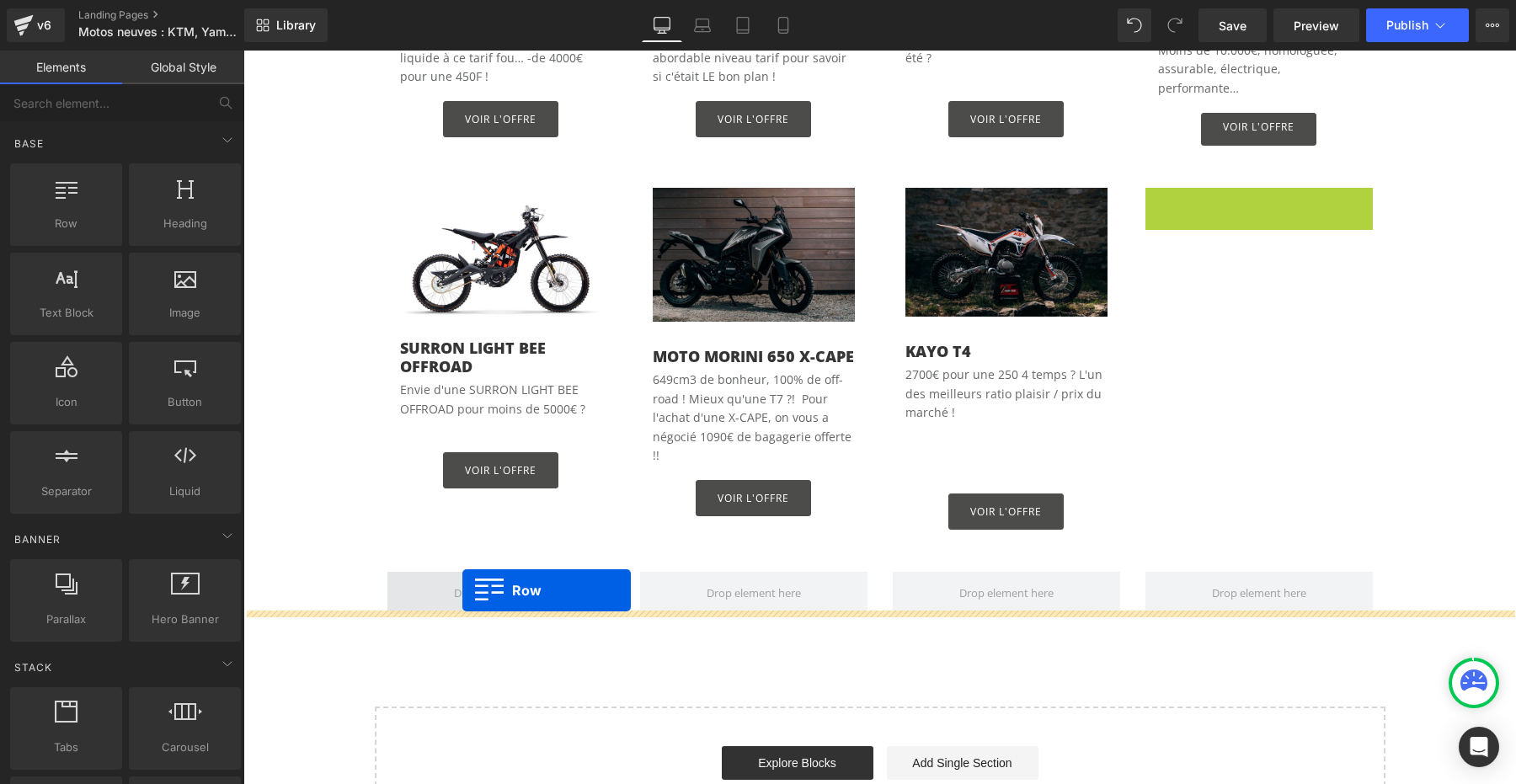
drag, startPoint x: 1161, startPoint y: 182, endPoint x: 462, endPoint y: 589, distance: 808.9
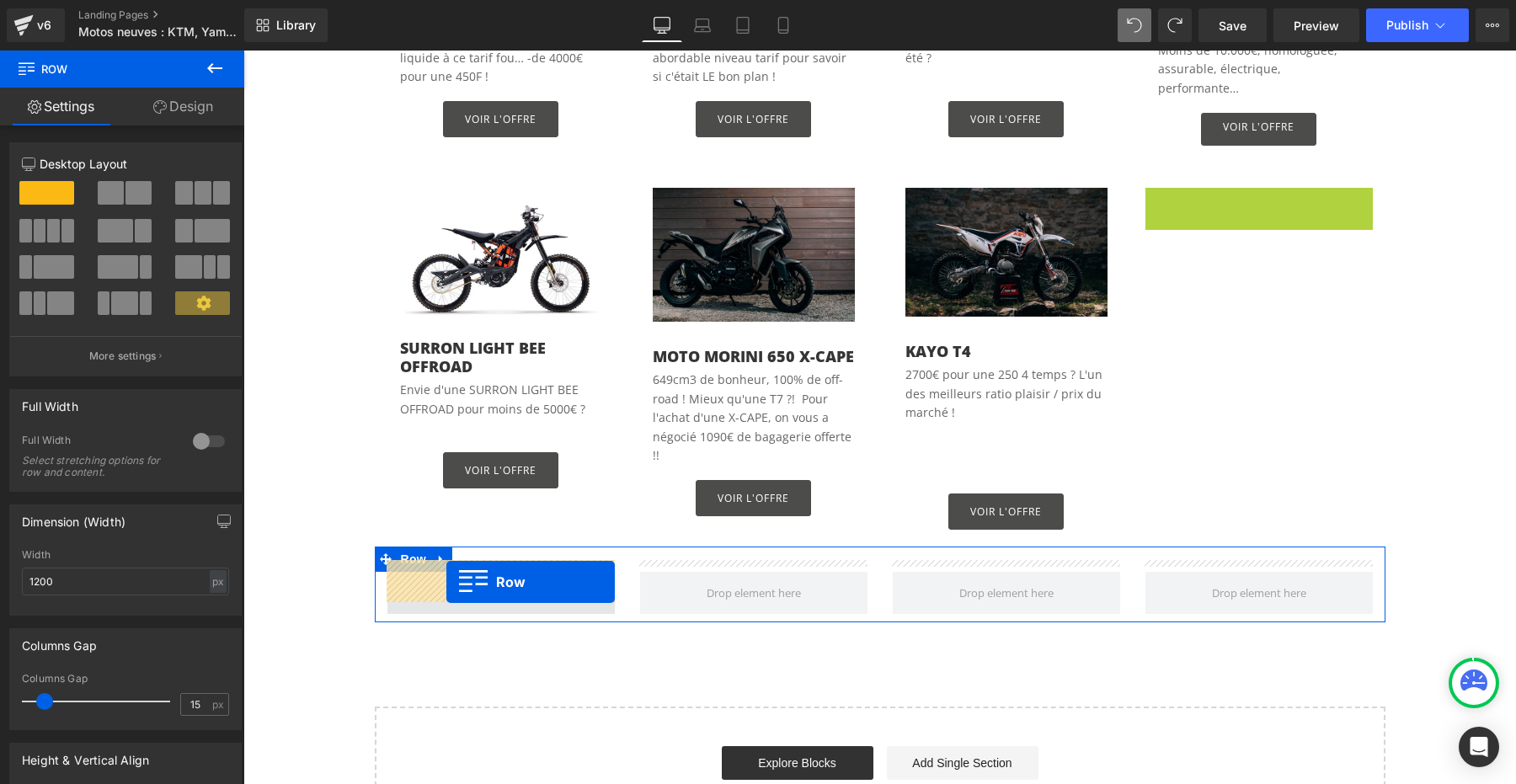
drag, startPoint x: 1156, startPoint y: 184, endPoint x: 446, endPoint y: 581, distance: 813.5
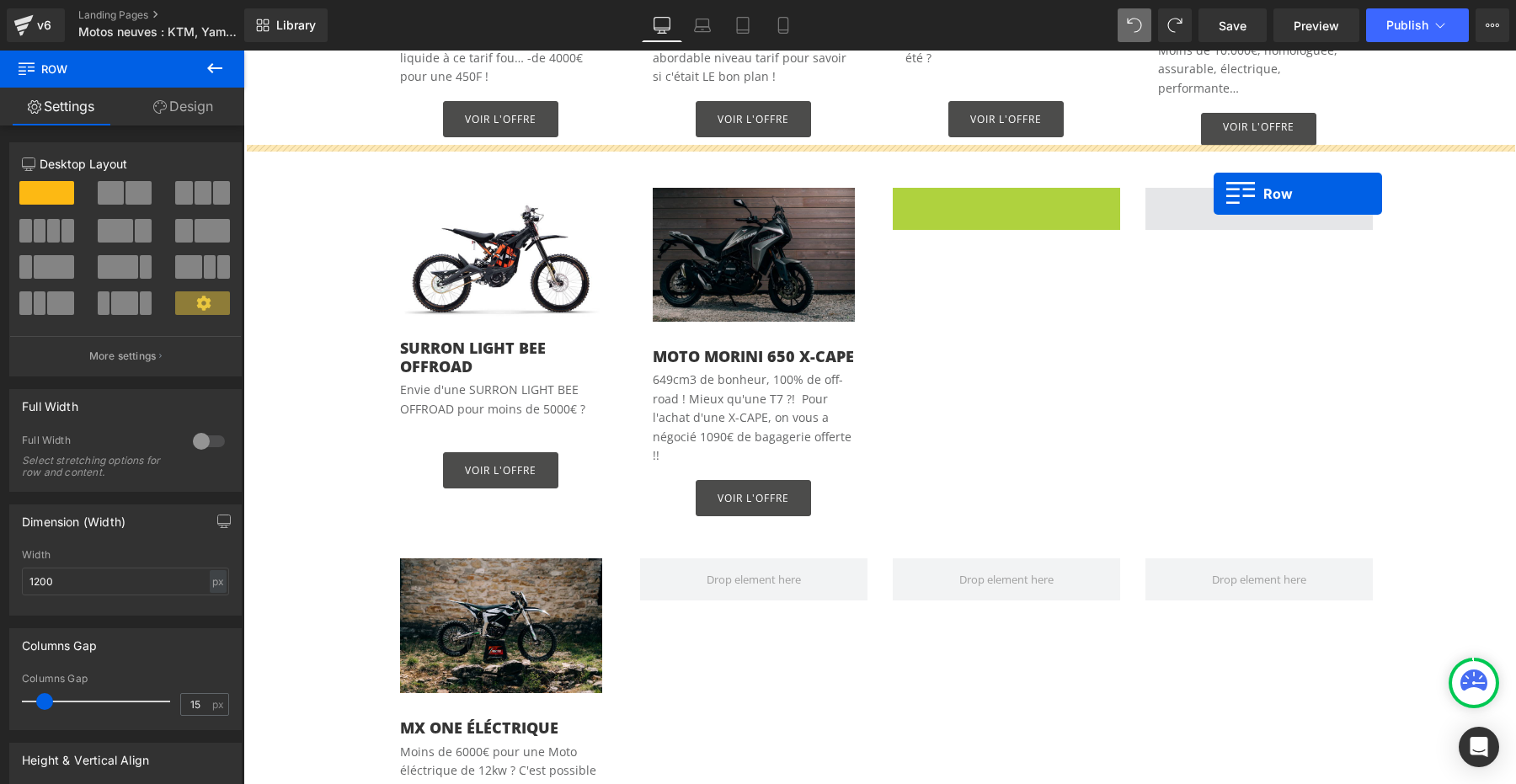
drag, startPoint x: 908, startPoint y: 181, endPoint x: 1214, endPoint y: 193, distance: 306.2
drag, startPoint x: 901, startPoint y: 180, endPoint x: 1241, endPoint y: 200, distance: 340.6
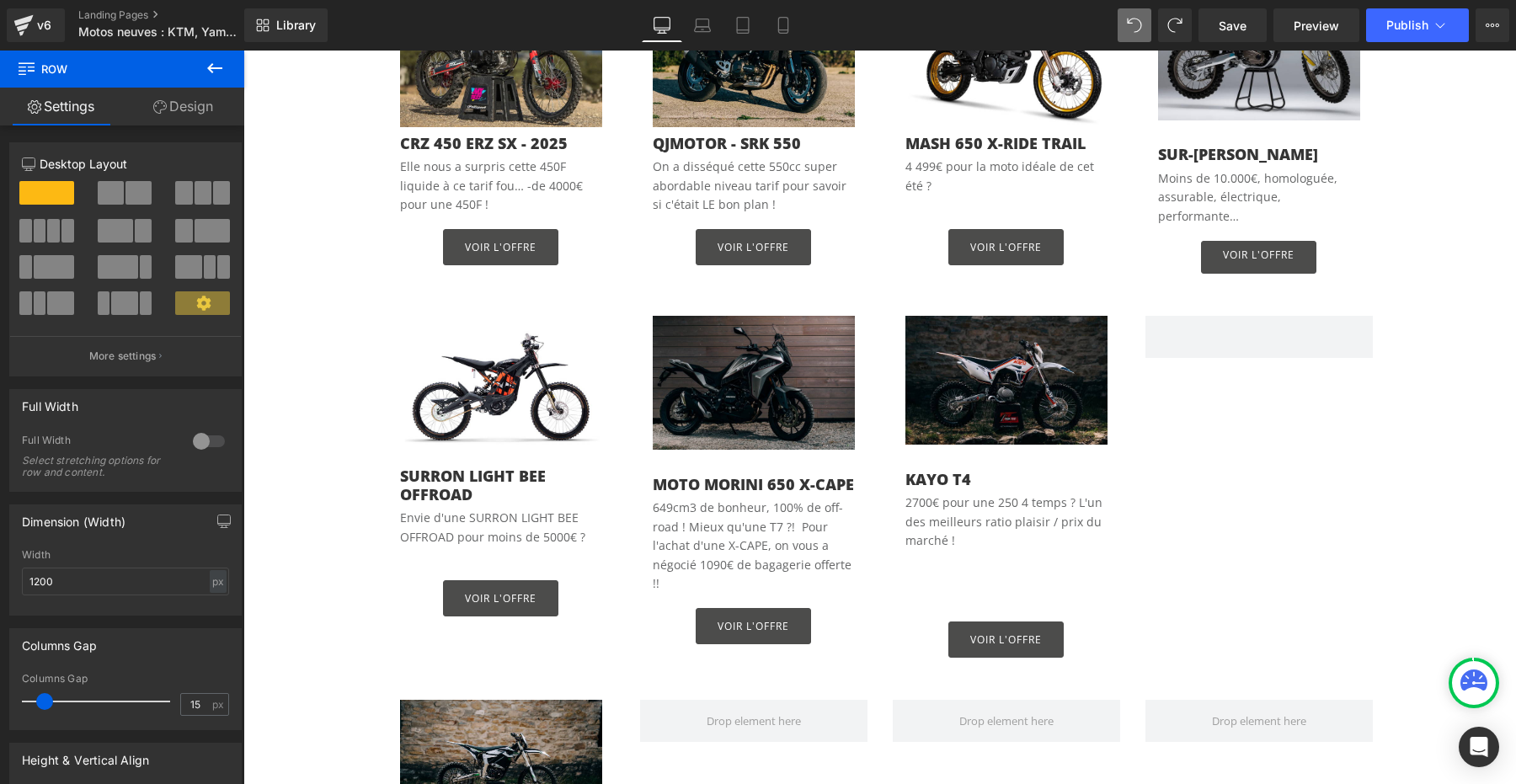
scroll to position [1062, 0]
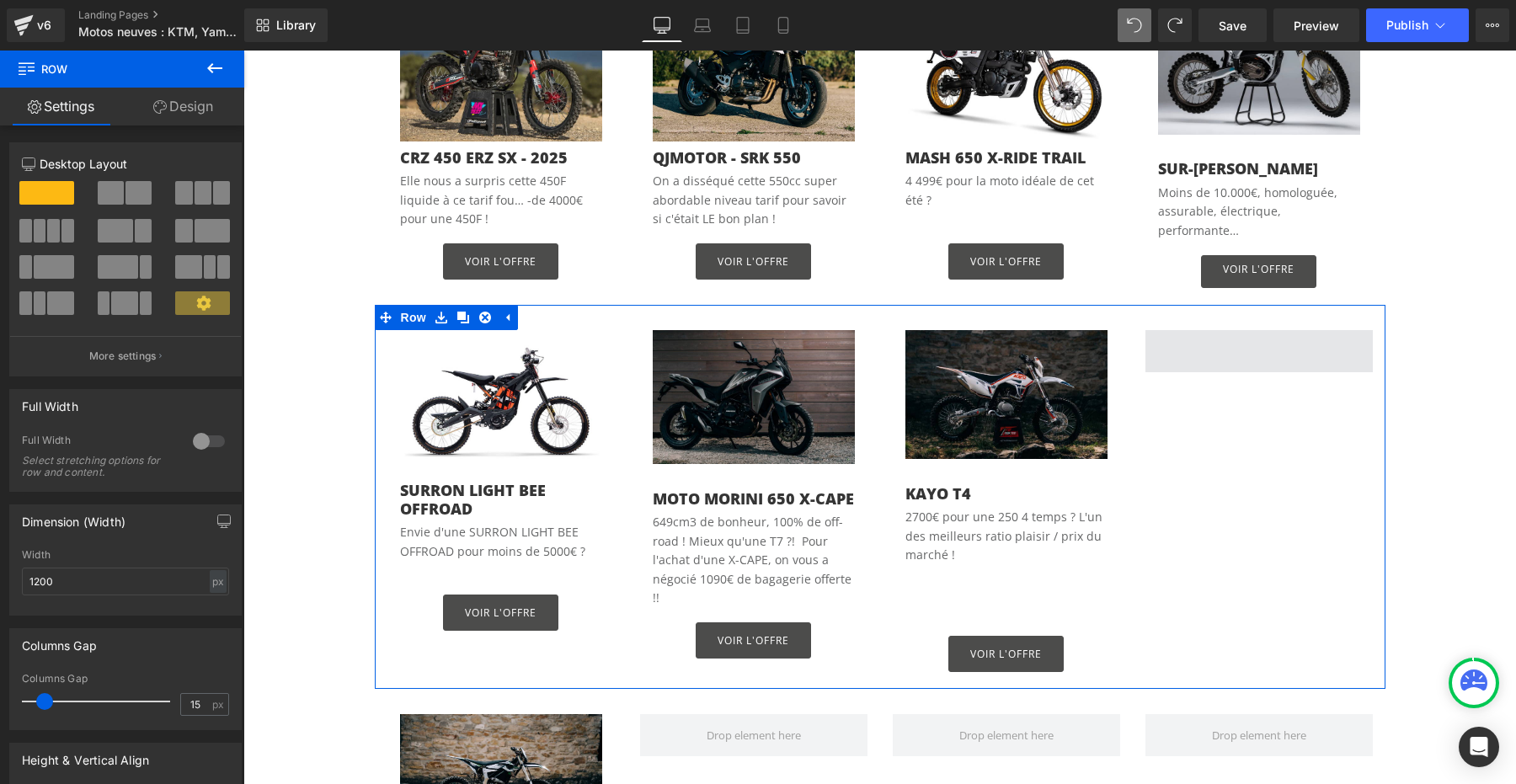
click at [1211, 332] on span at bounding box center [1259, 350] width 227 height 42
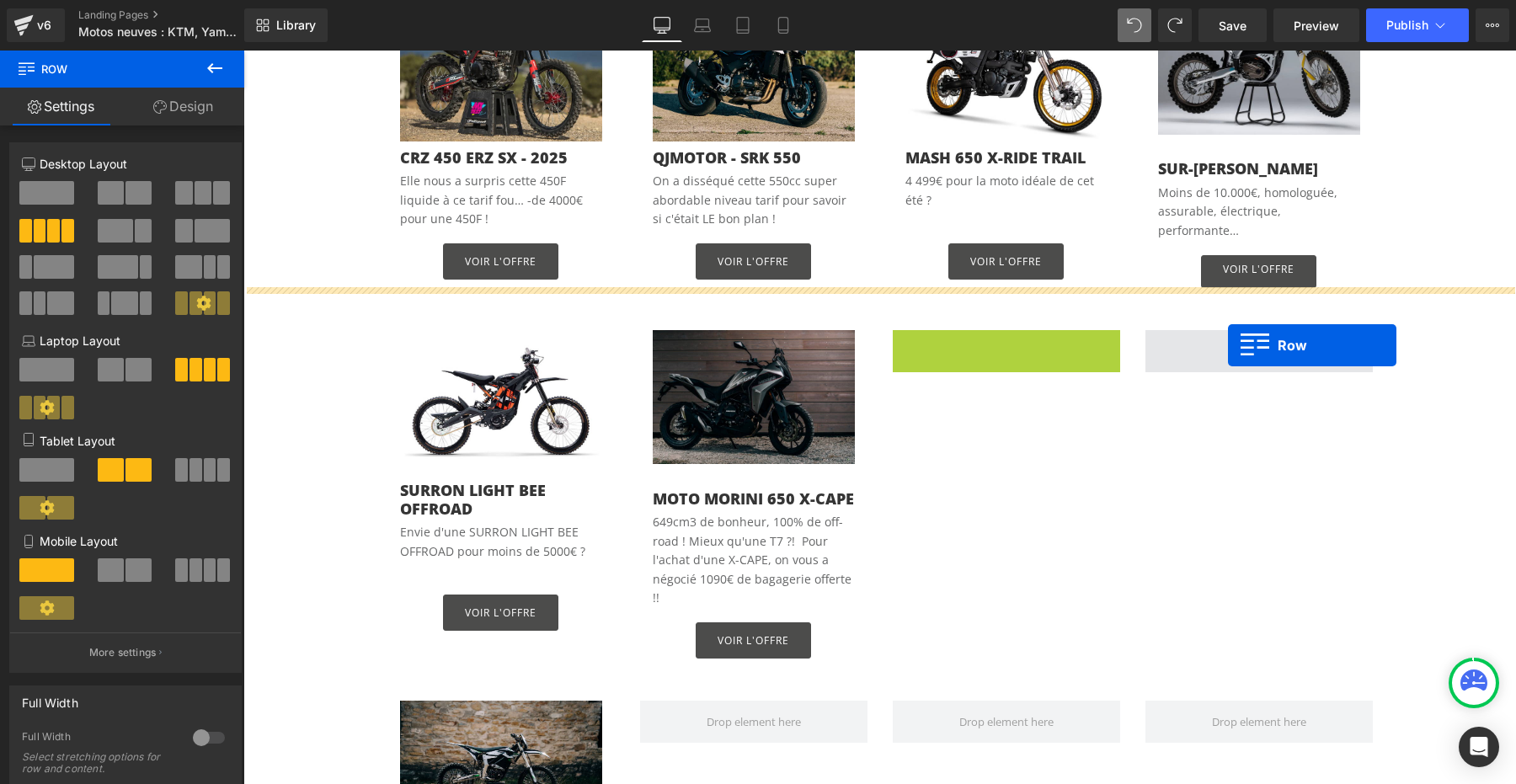
drag, startPoint x: 910, startPoint y: 330, endPoint x: 1228, endPoint y: 344, distance: 318.3
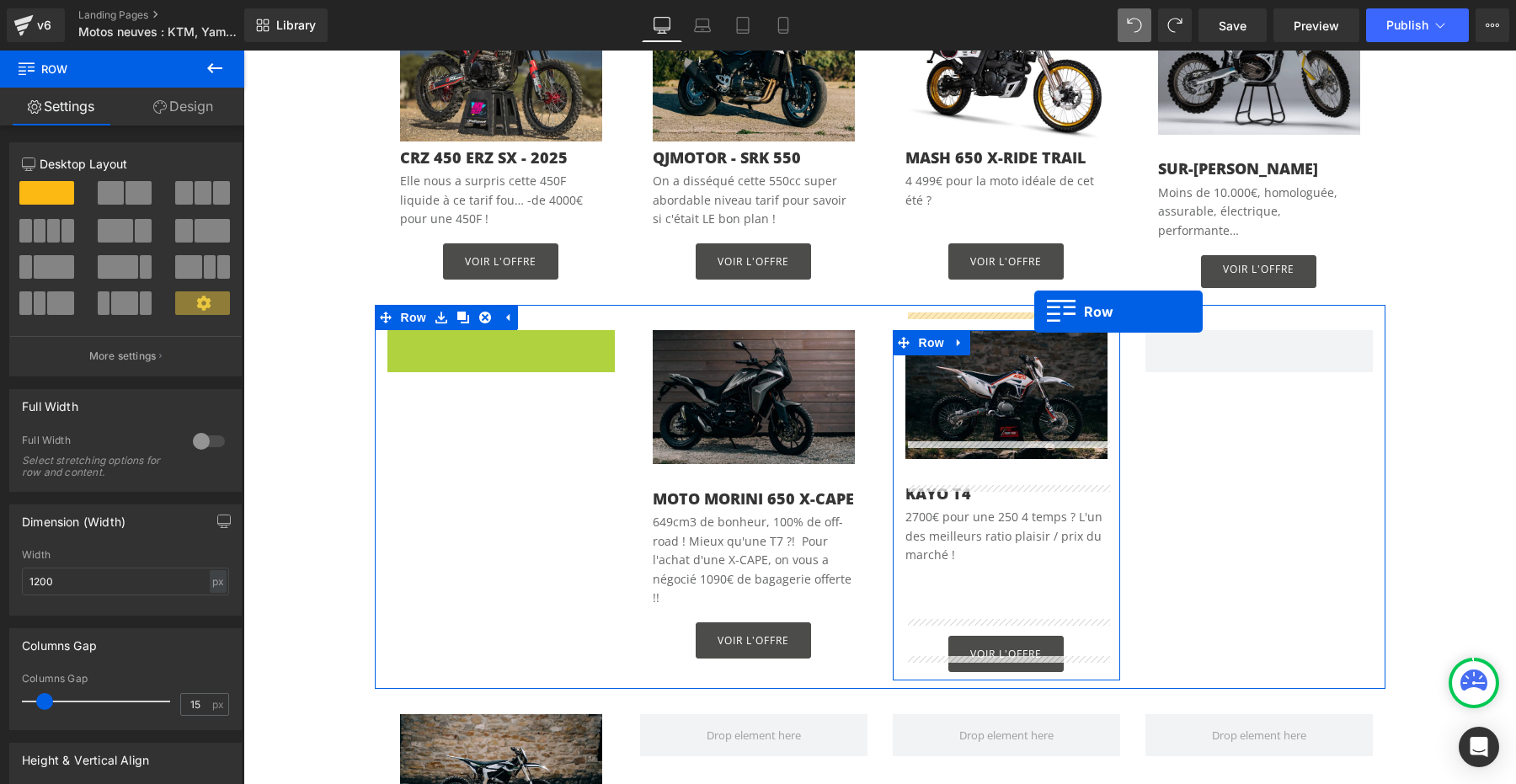
drag, startPoint x: 396, startPoint y: 326, endPoint x: 1033, endPoint y: 310, distance: 637.2
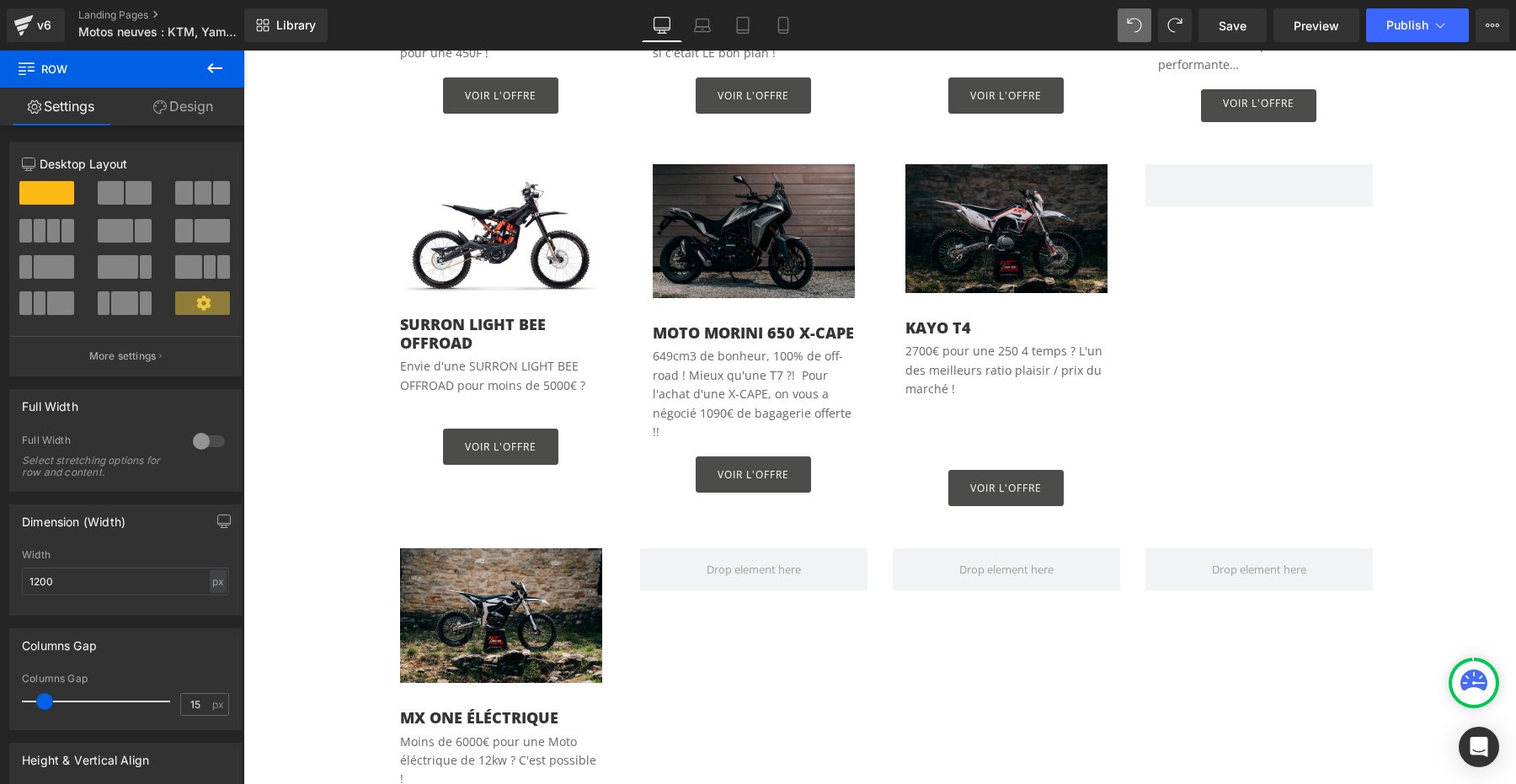
scroll to position [1233, 0]
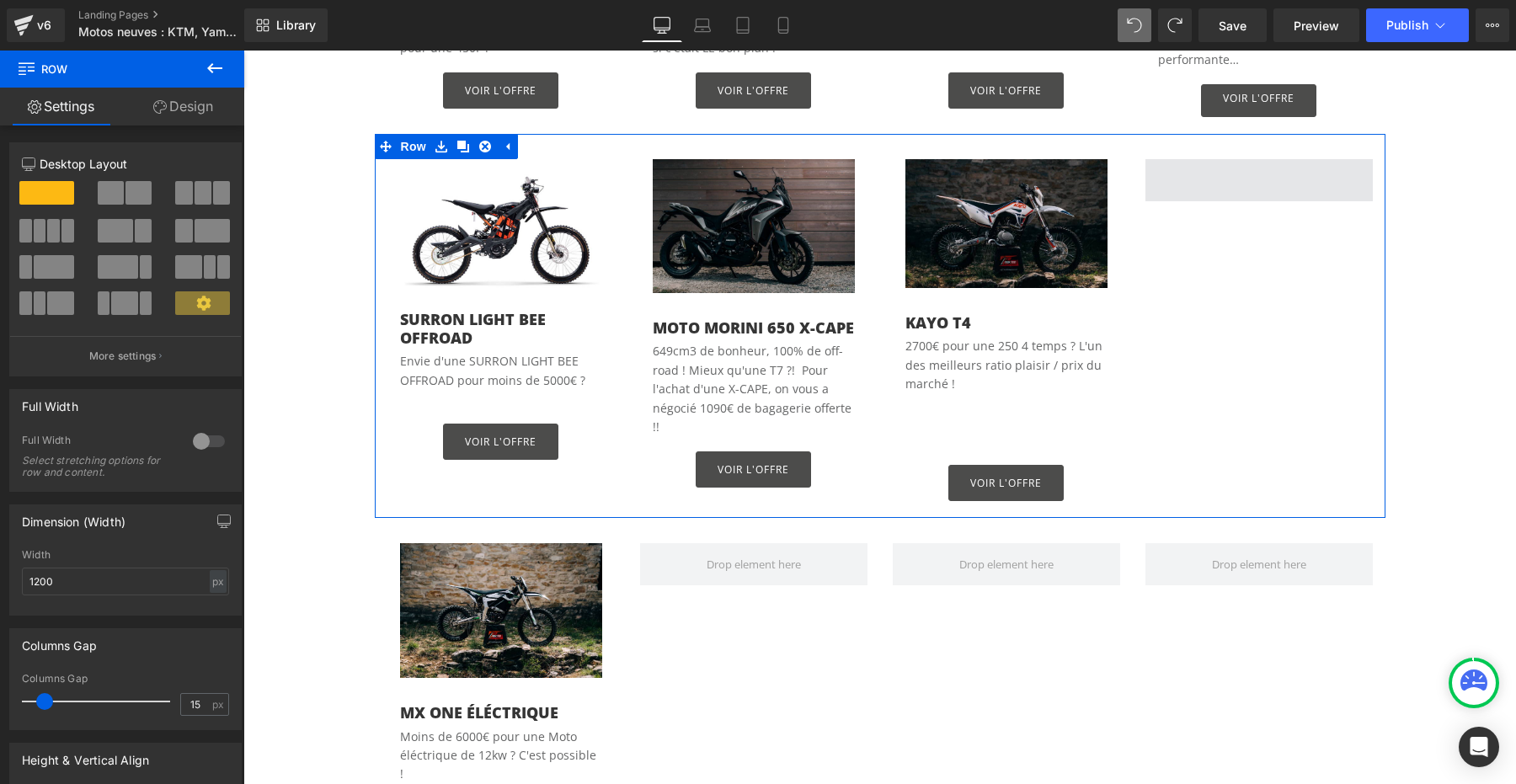
click at [1247, 159] on span at bounding box center [1259, 180] width 227 height 42
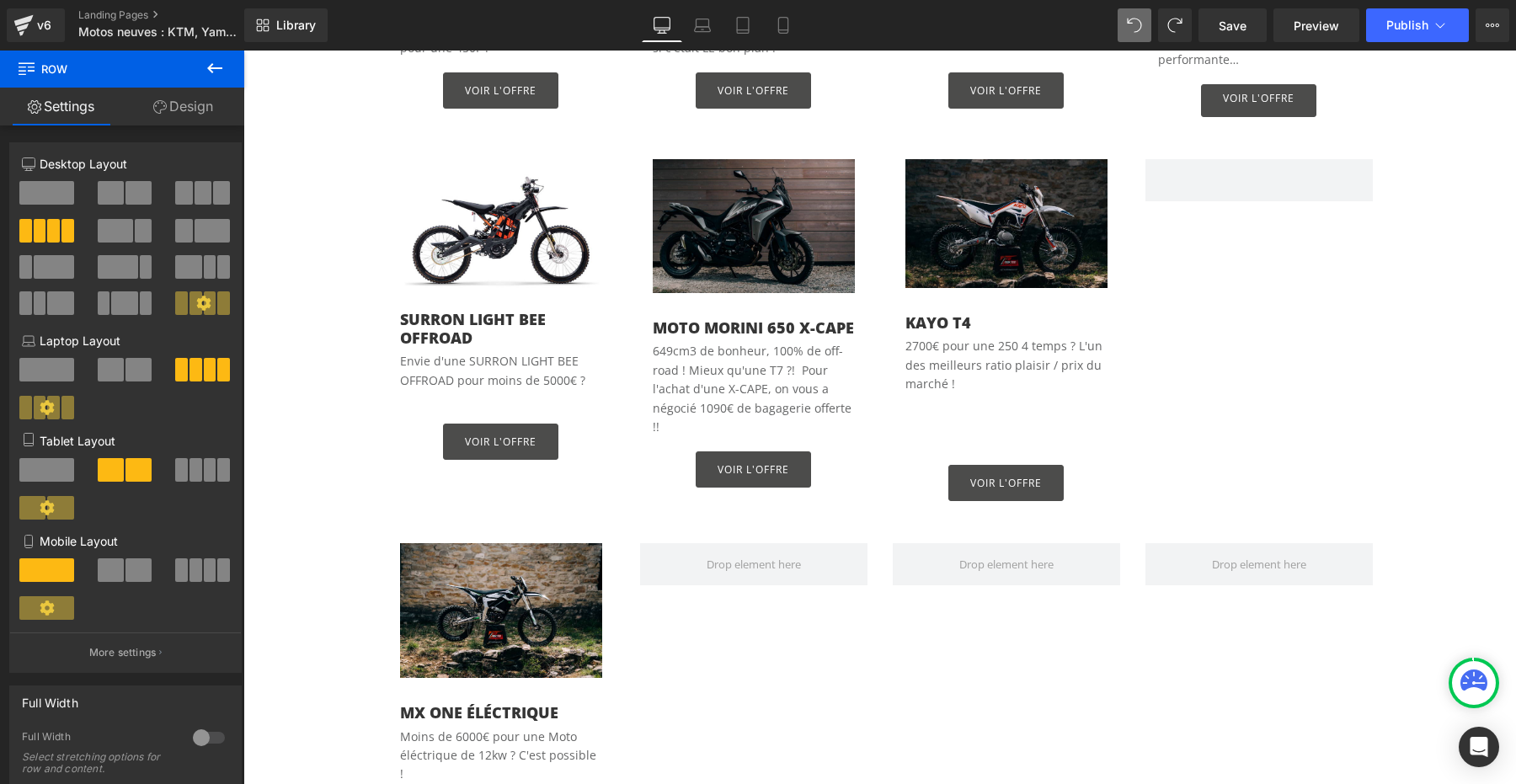
click at [216, 65] on icon at bounding box center [215, 68] width 21 height 21
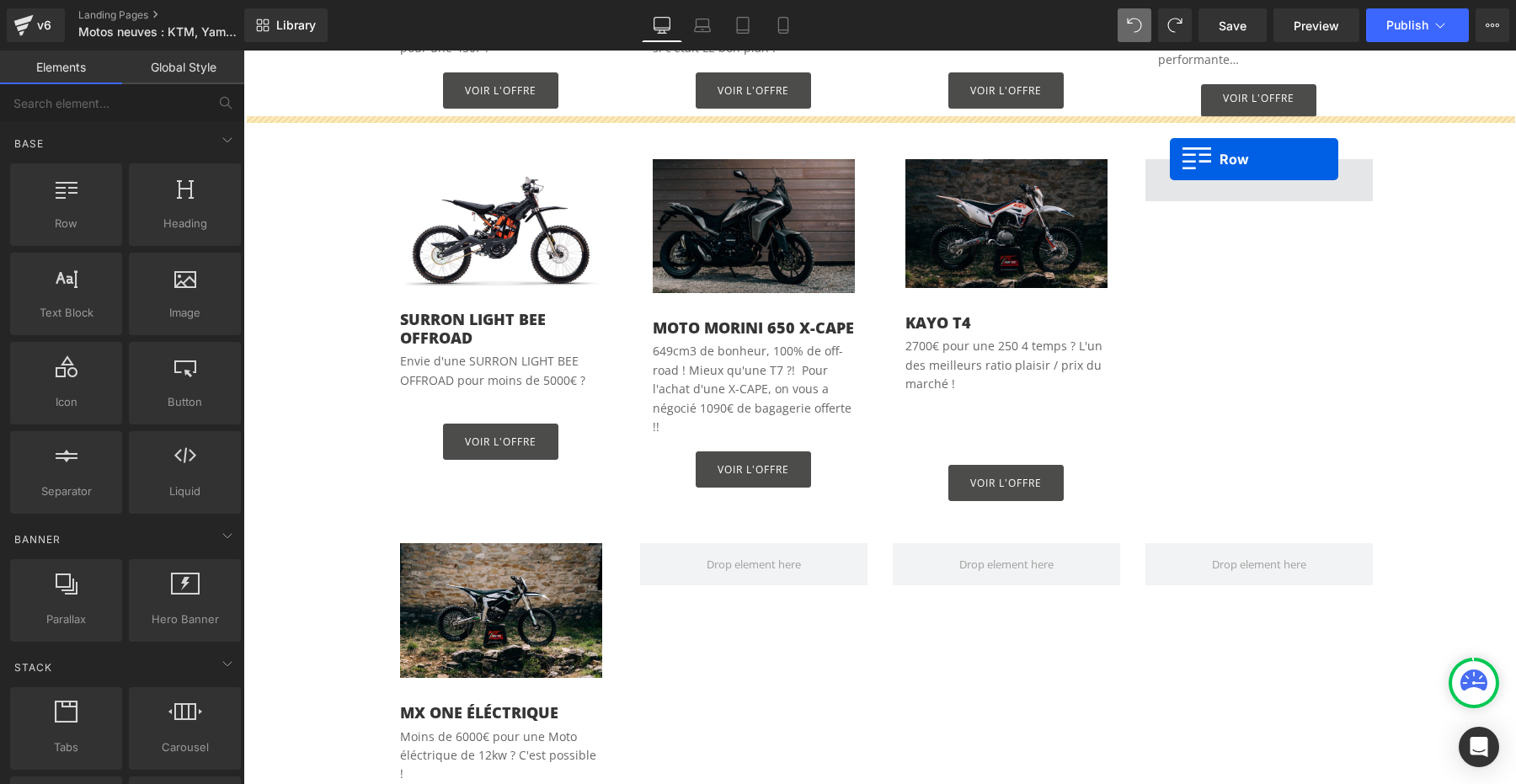
drag, startPoint x: 309, startPoint y: 248, endPoint x: 1170, endPoint y: 157, distance: 865.8
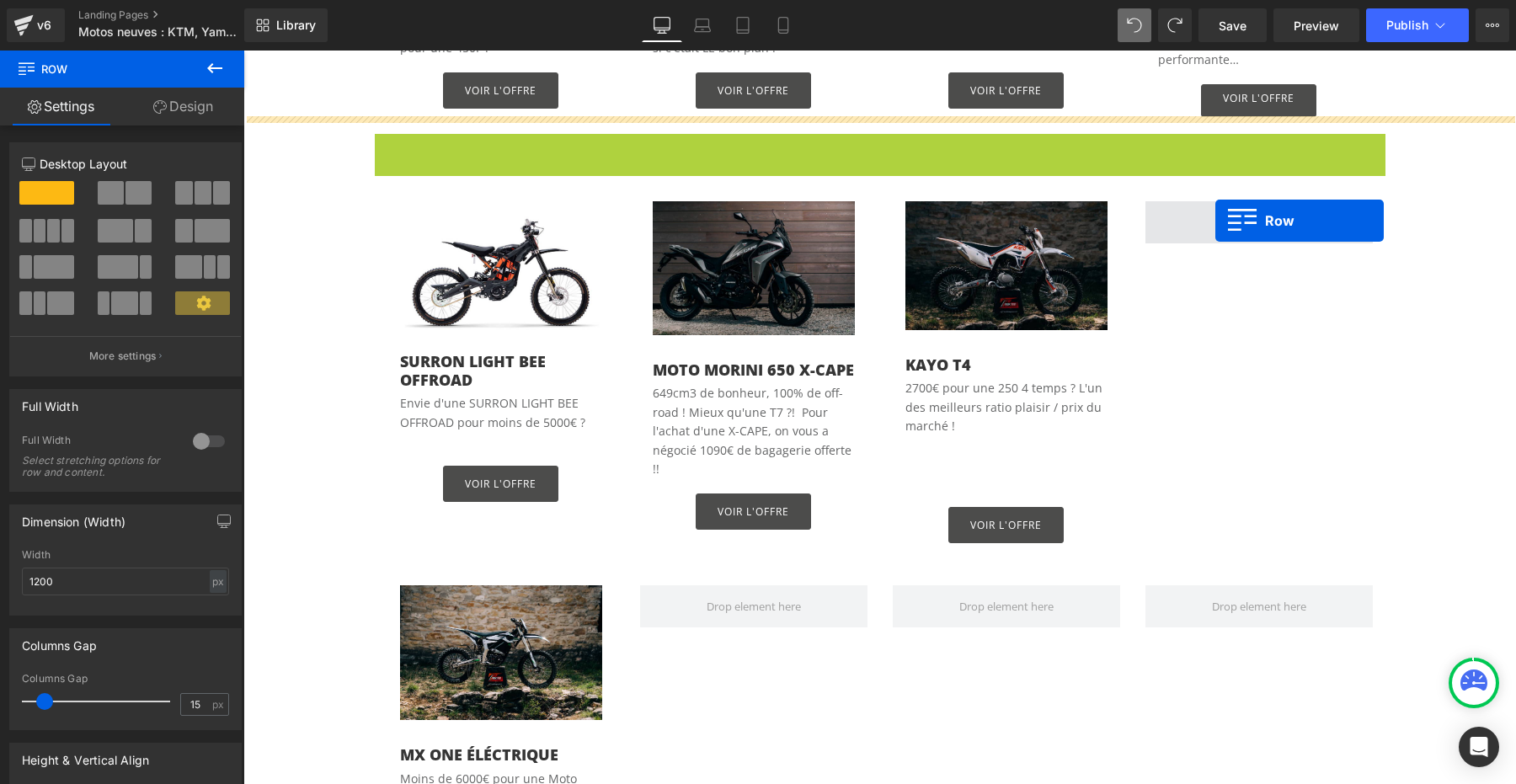
drag, startPoint x: 385, startPoint y: 129, endPoint x: 1217, endPoint y: 213, distance: 836.2
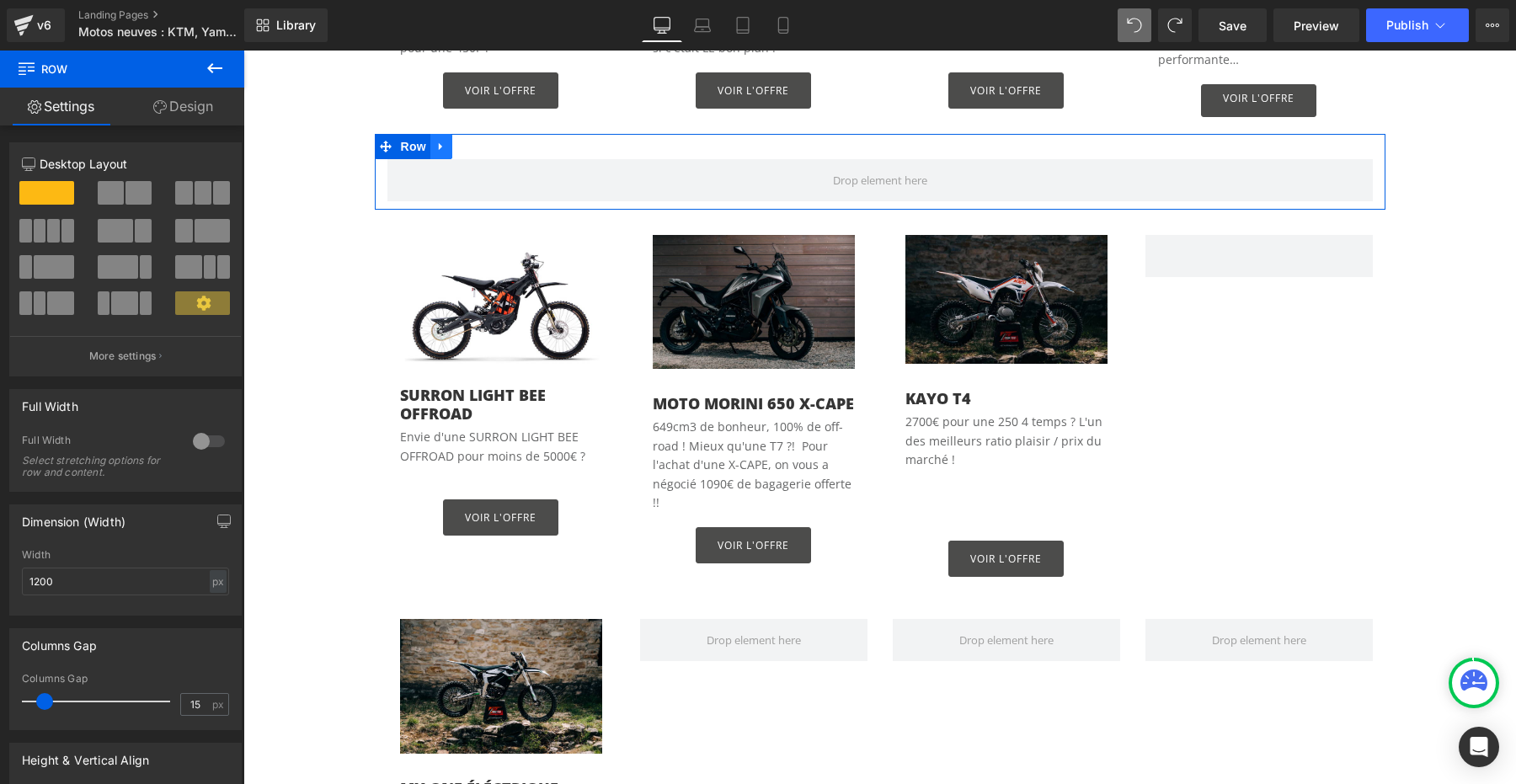
click at [444, 139] on icon at bounding box center [441, 146] width 12 height 13
click at [484, 139] on icon at bounding box center [485, 146] width 12 height 13
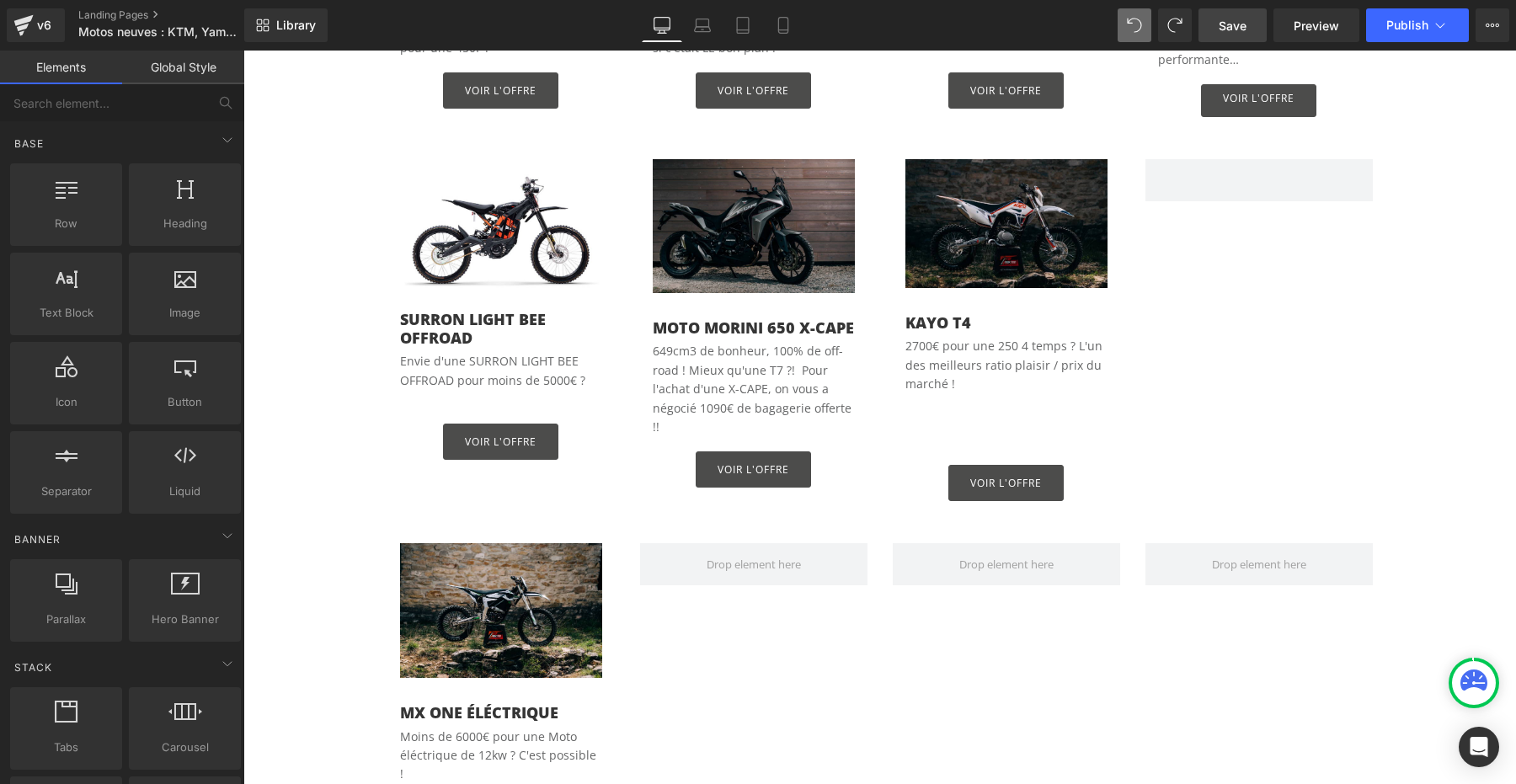
click at [1232, 28] on span "Save" at bounding box center [1232, 26] width 28 height 18
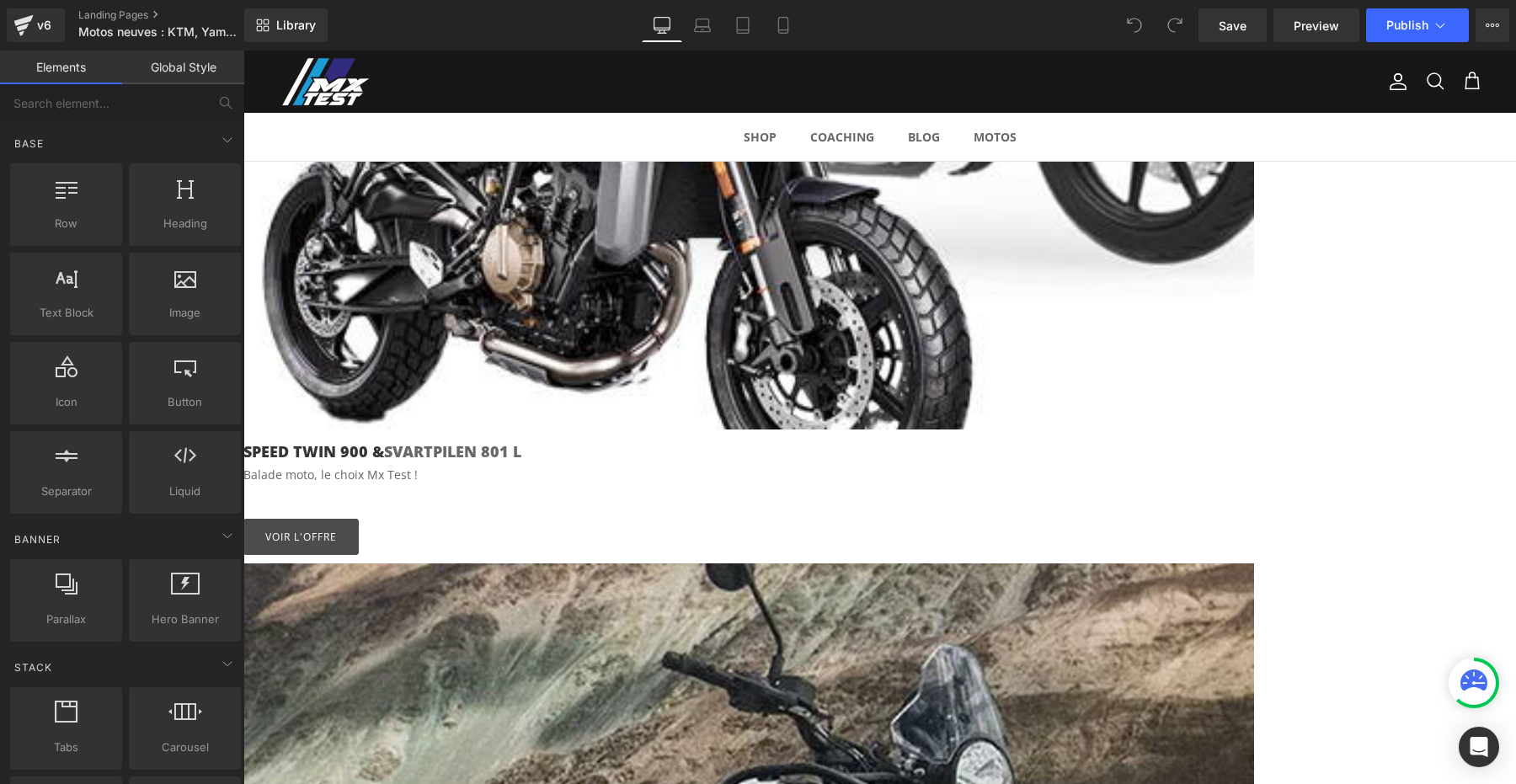
scroll to position [1084, 0]
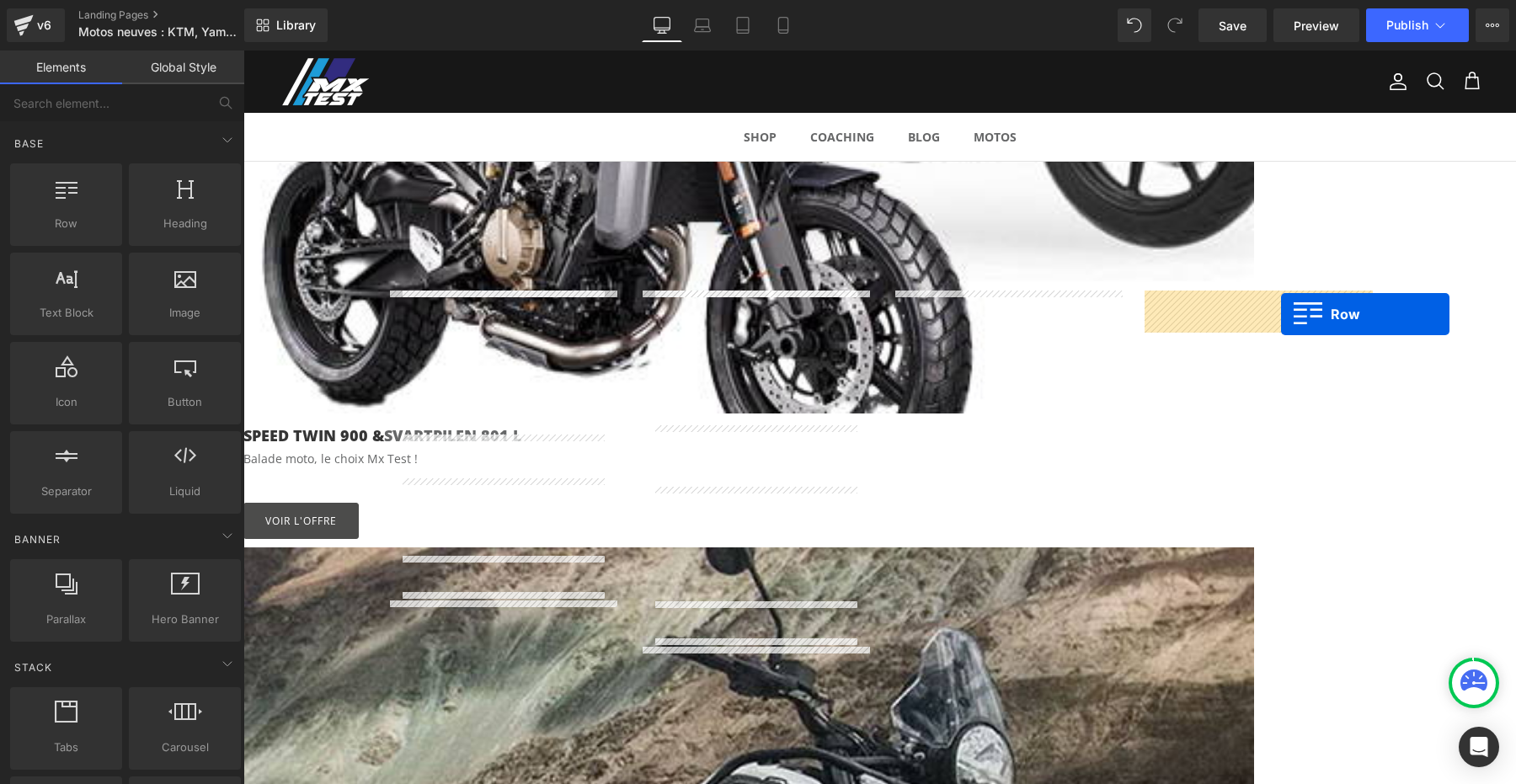
drag, startPoint x: 904, startPoint y: 304, endPoint x: 1281, endPoint y: 314, distance: 377.1
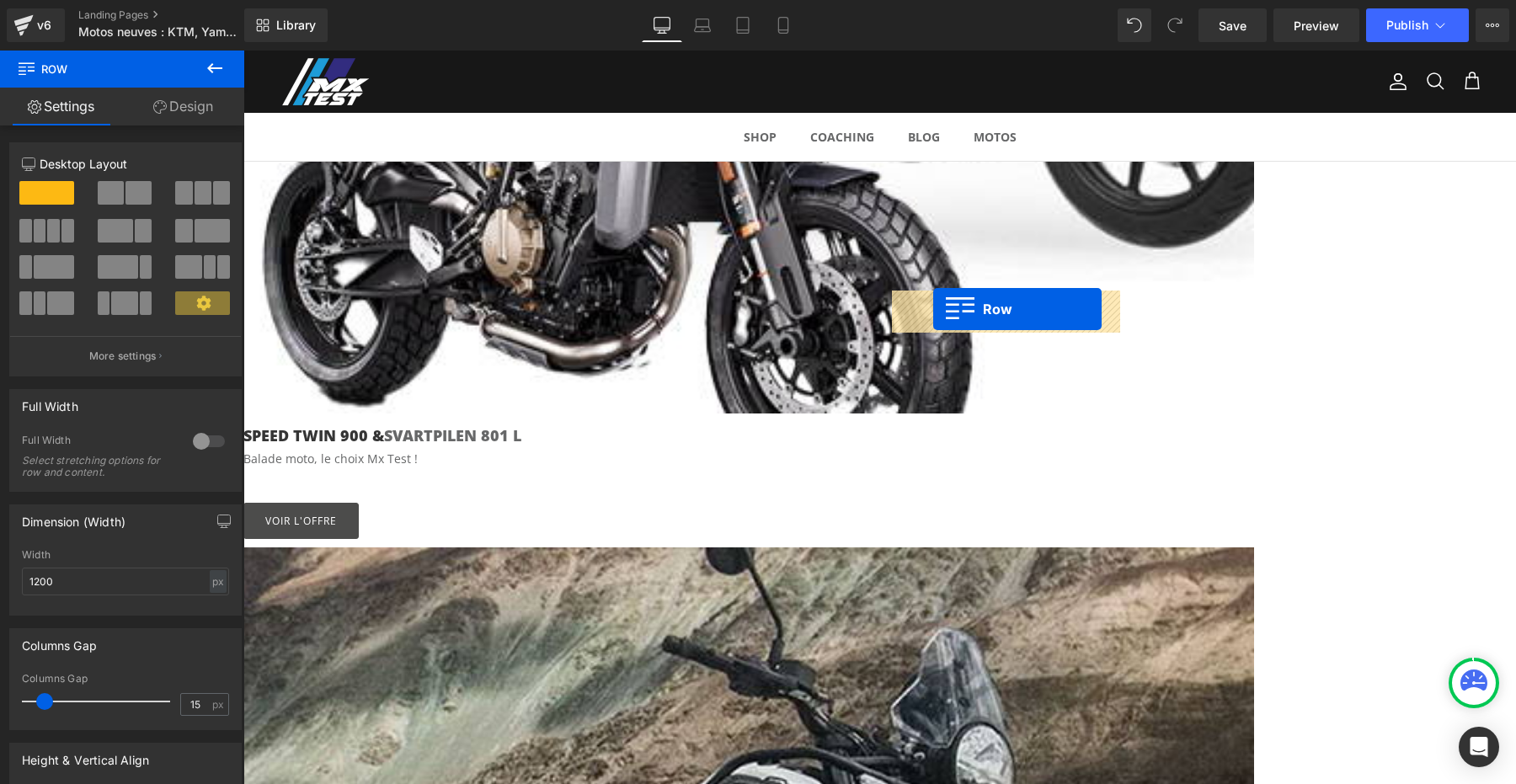
drag, startPoint x: 650, startPoint y: 307, endPoint x: 933, endPoint y: 309, distance: 283.0
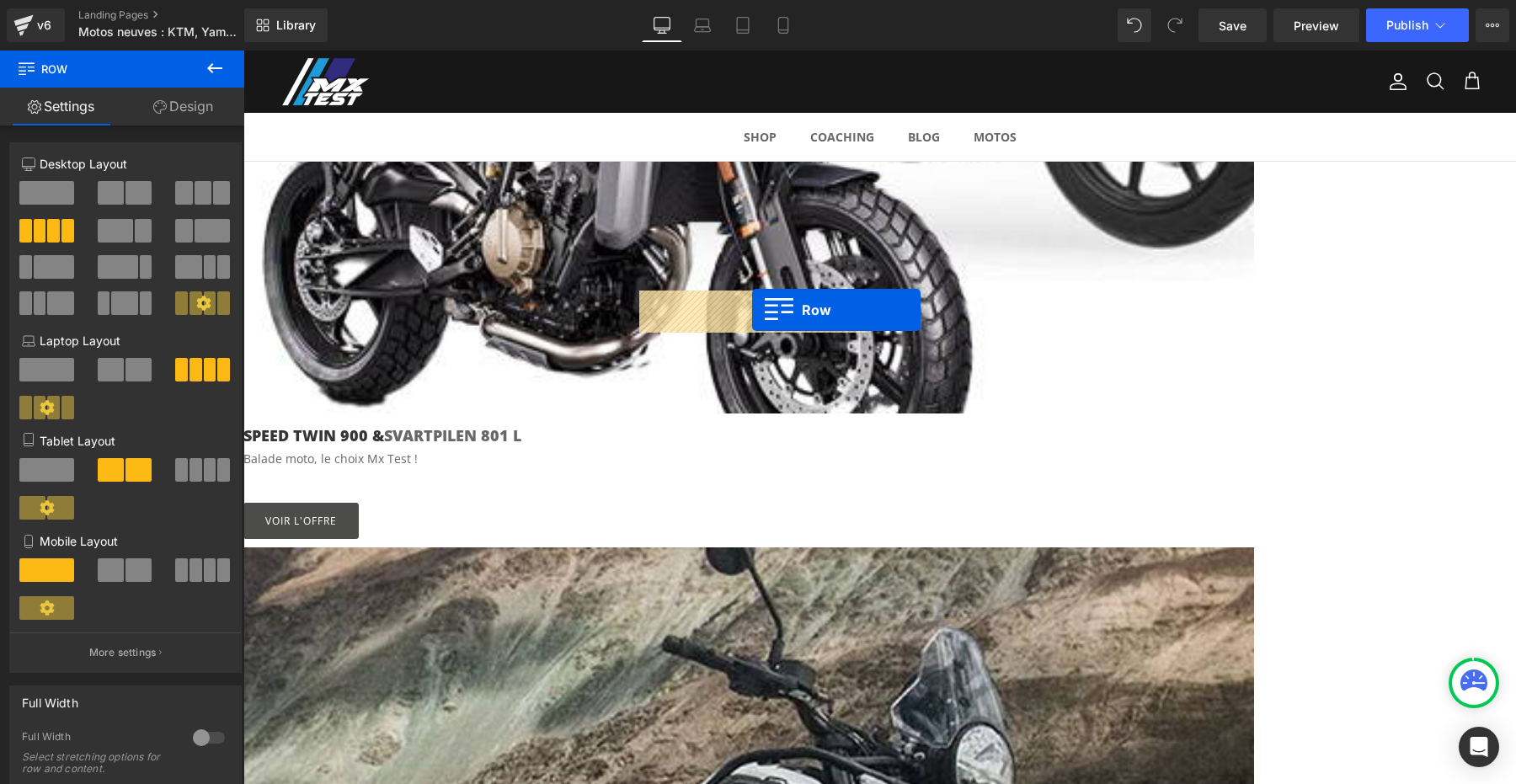
drag, startPoint x: 394, startPoint y: 304, endPoint x: 752, endPoint y: 309, distance: 358.0
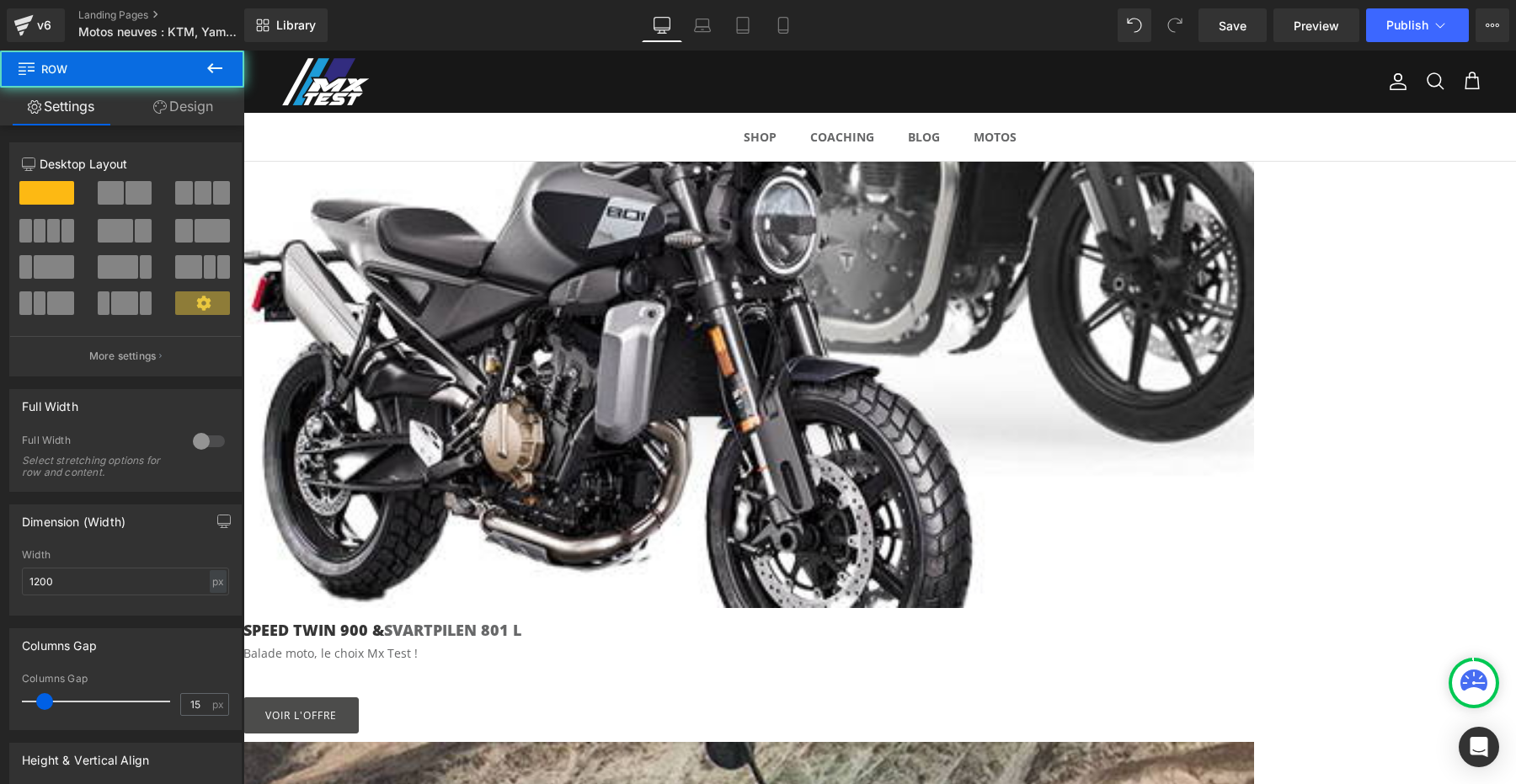
scroll to position [817, 0]
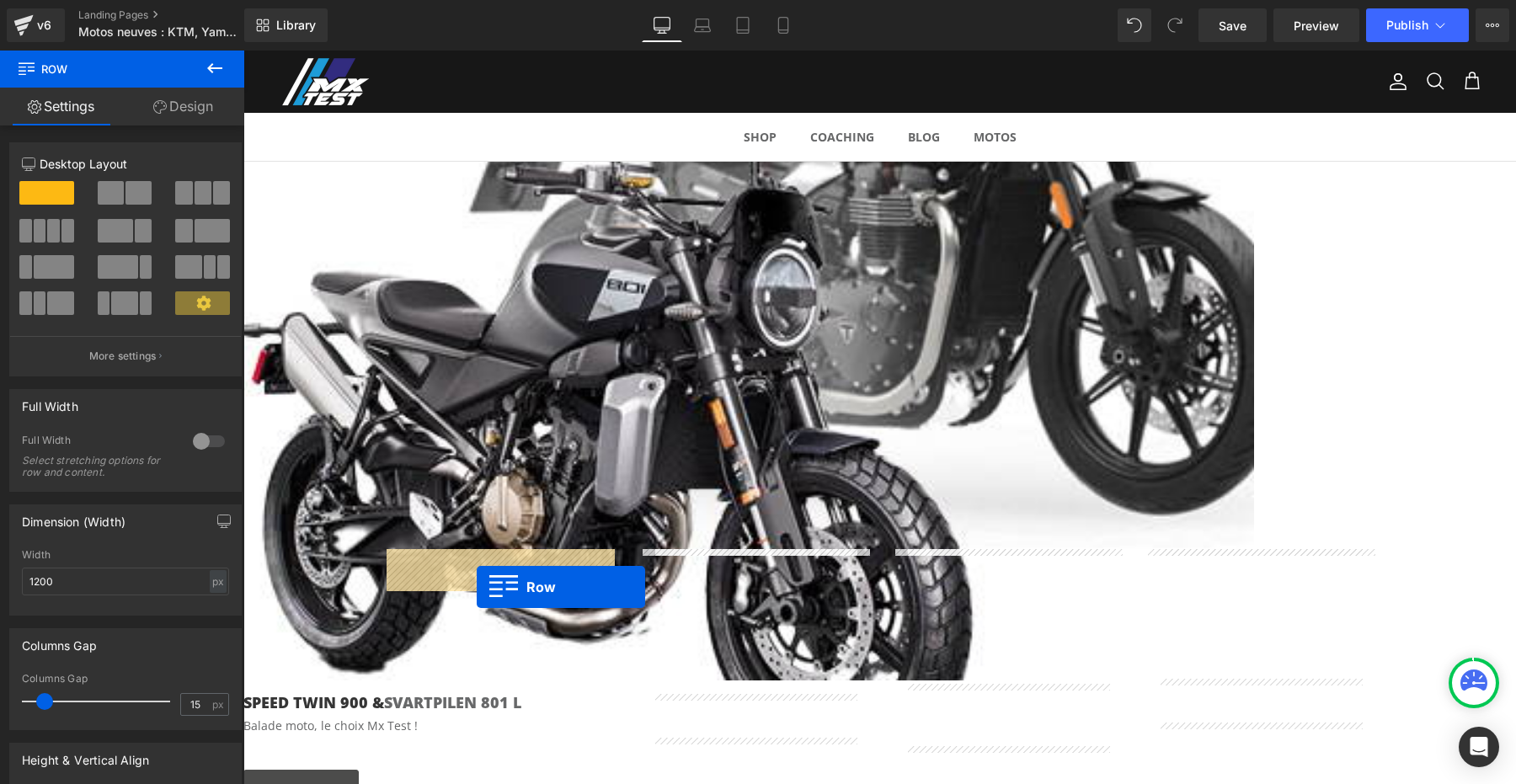
drag, startPoint x: 1157, startPoint y: 213, endPoint x: 478, endPoint y: 586, distance: 774.7
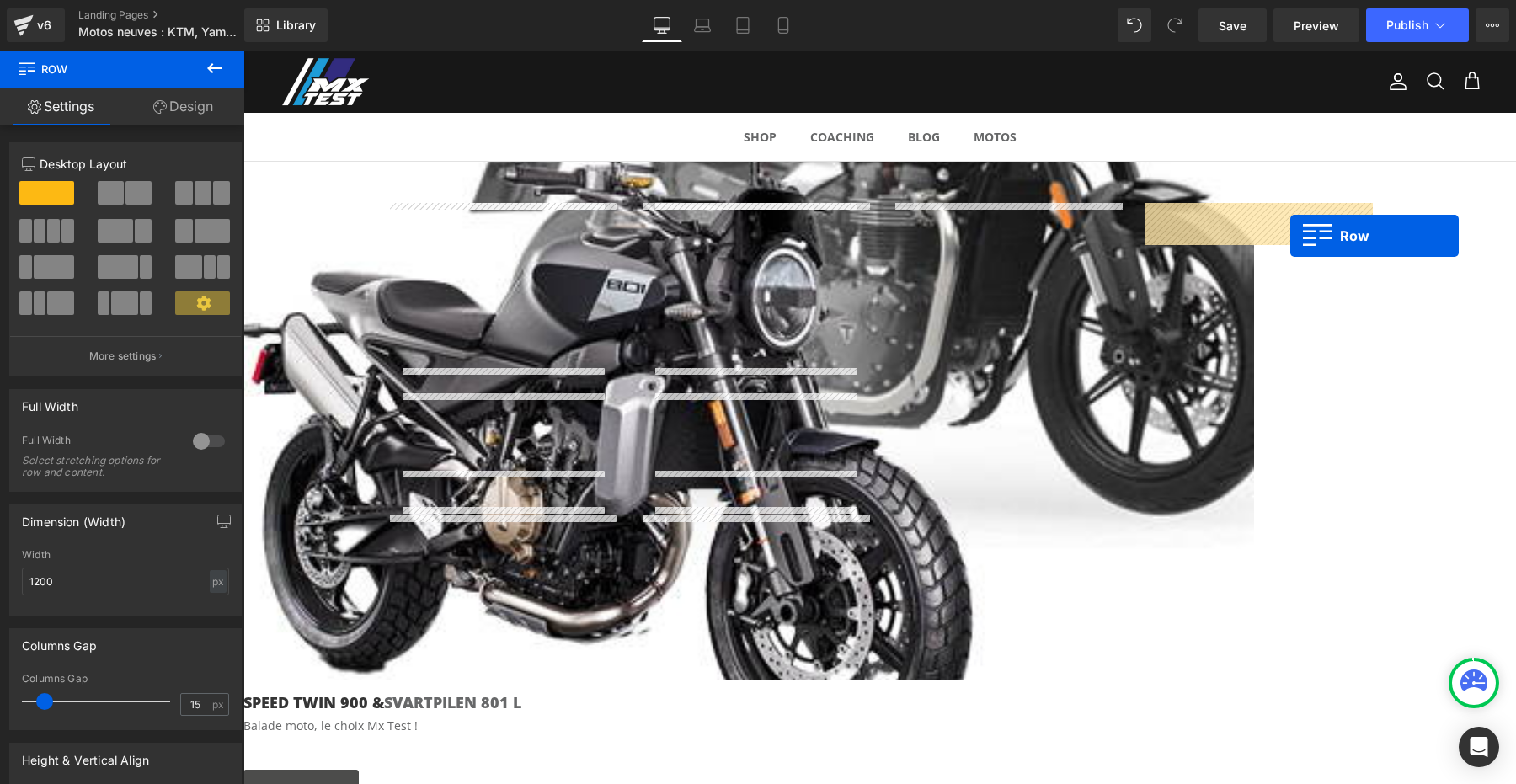
drag, startPoint x: 900, startPoint y: 215, endPoint x: 1291, endPoint y: 235, distance: 391.5
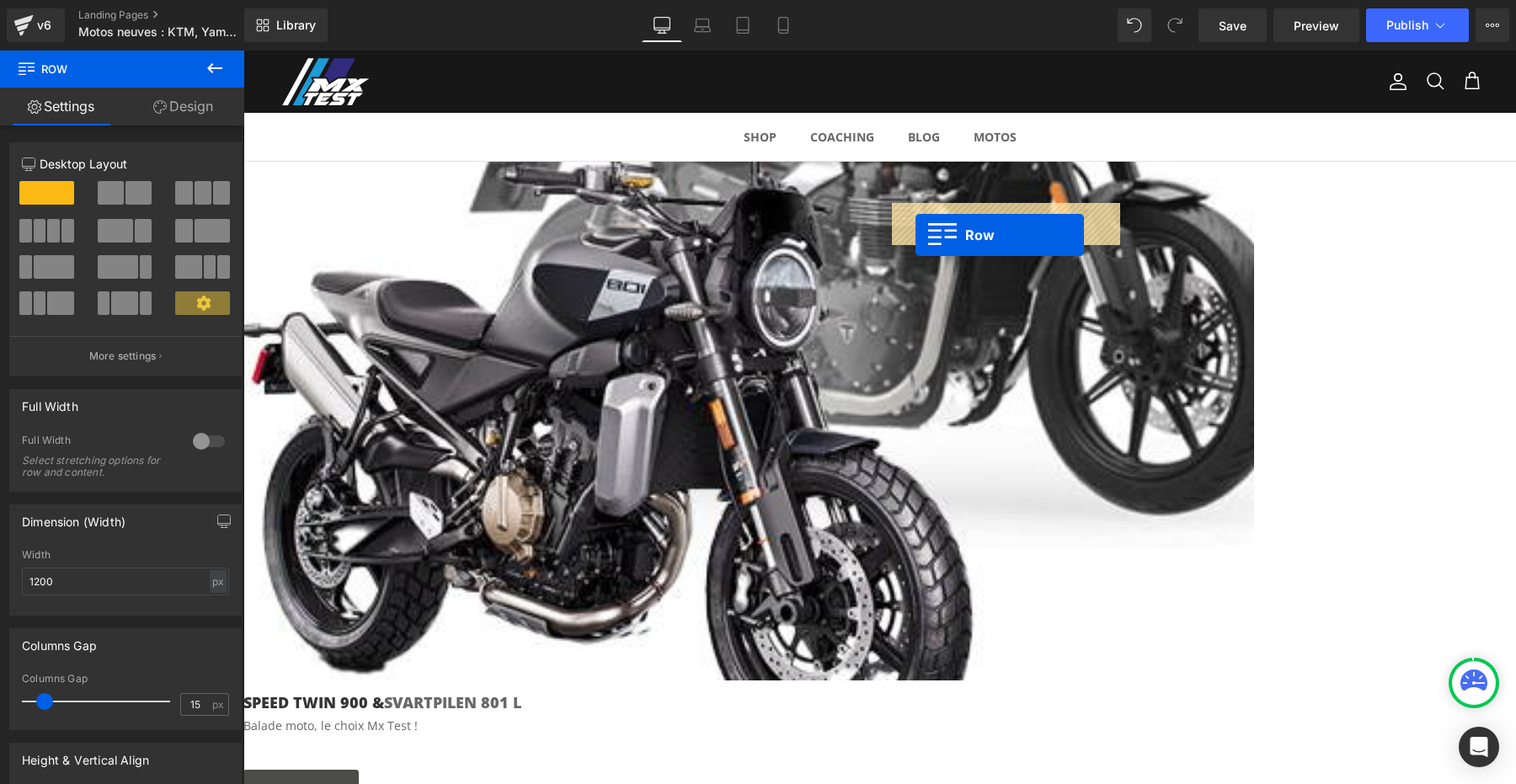
drag, startPoint x: 651, startPoint y: 223, endPoint x: 916, endPoint y: 235, distance: 265.3
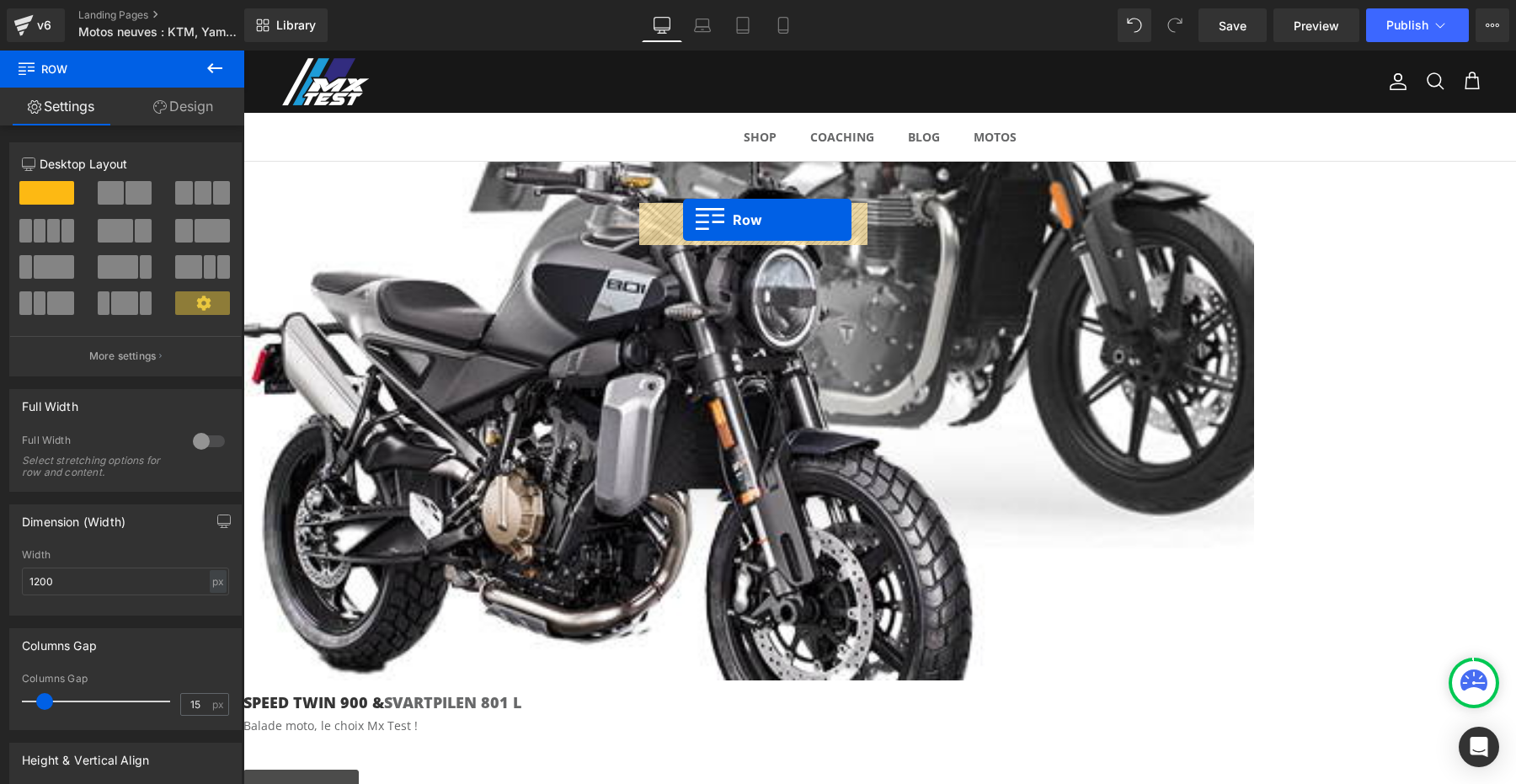
drag, startPoint x: 396, startPoint y: 216, endPoint x: 683, endPoint y: 220, distance: 287.0
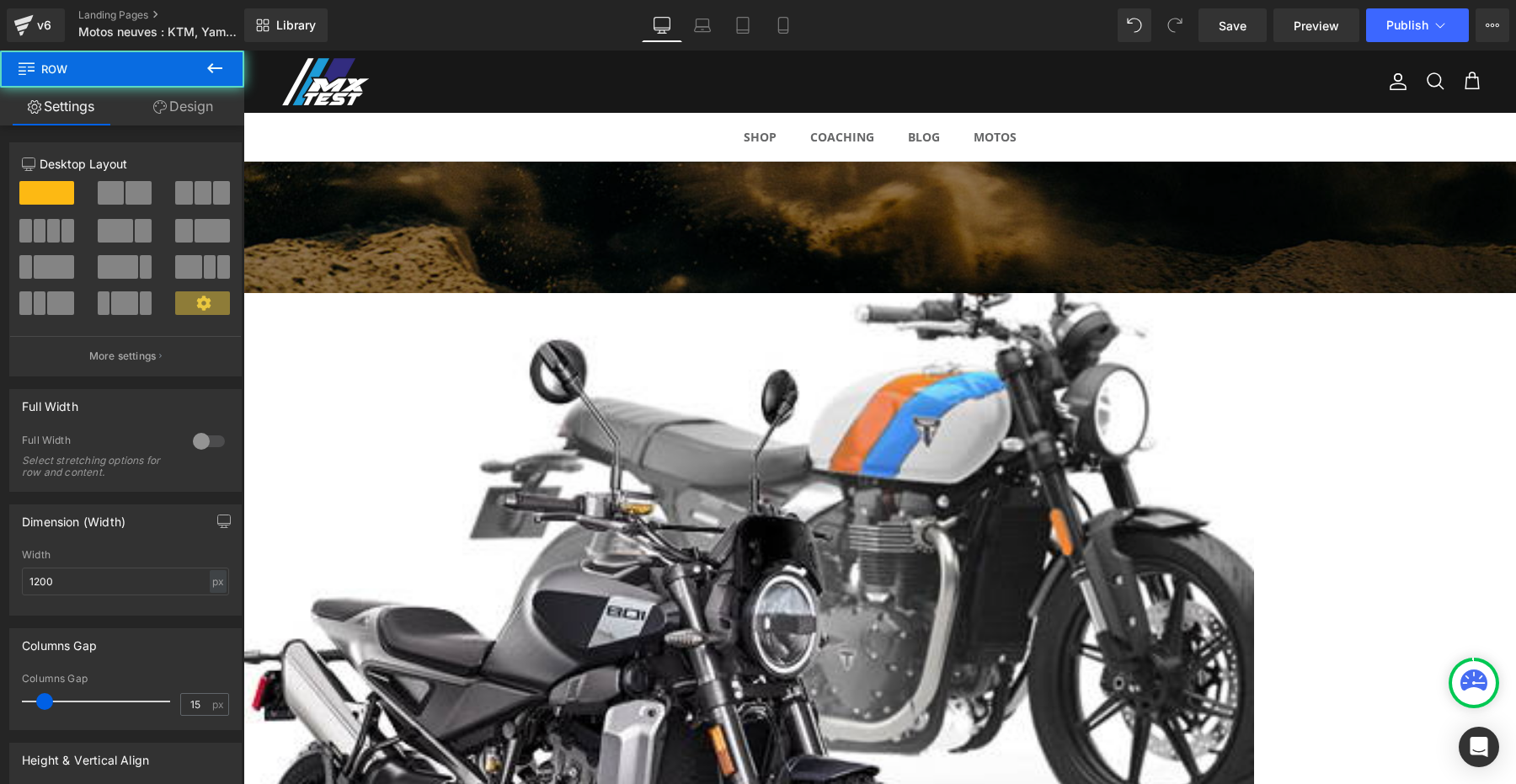
scroll to position [470, 0]
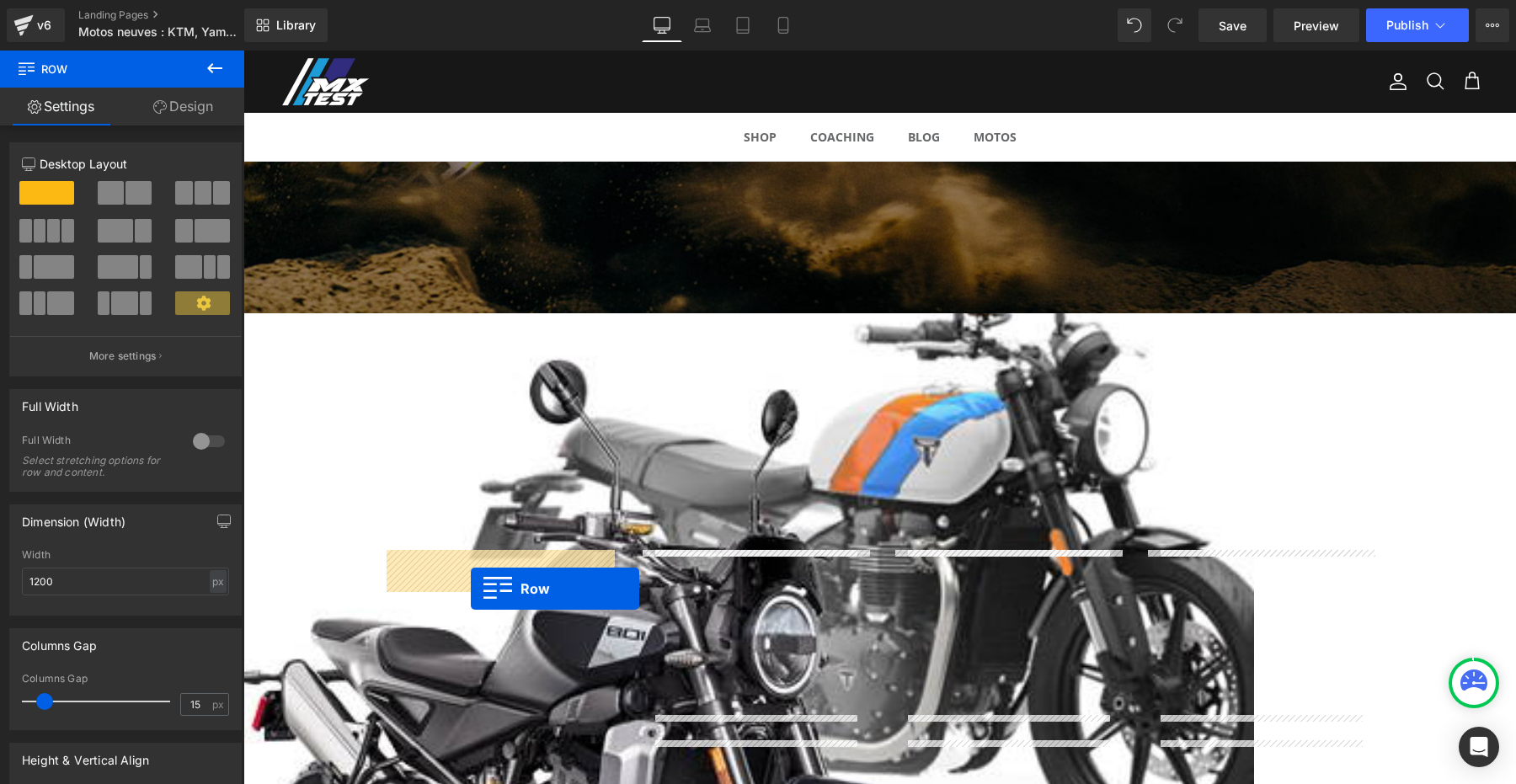
drag, startPoint x: 1156, startPoint y: 215, endPoint x: 474, endPoint y: 586, distance: 776.4
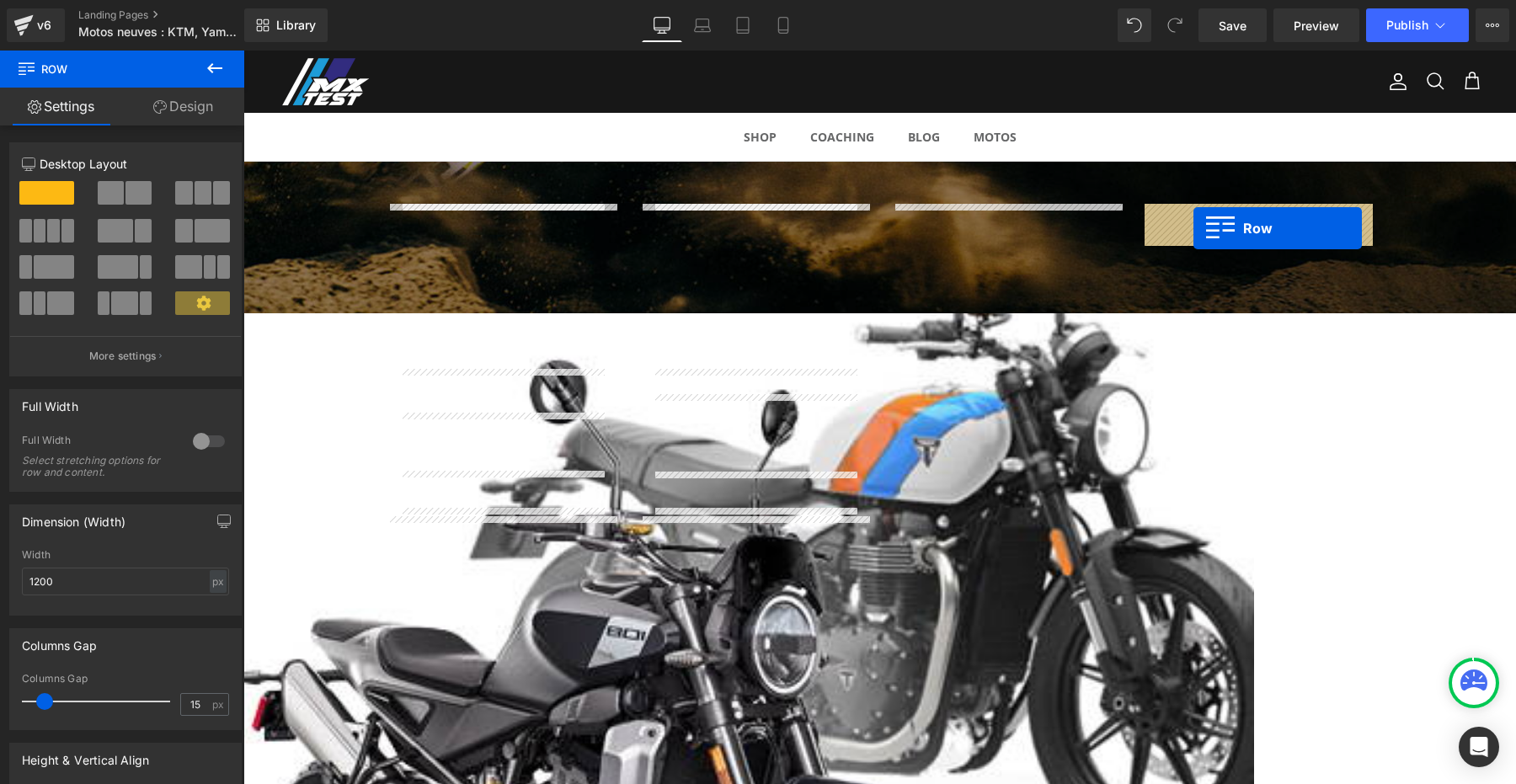
drag, startPoint x: 903, startPoint y: 217, endPoint x: 1193, endPoint y: 228, distance: 290.2
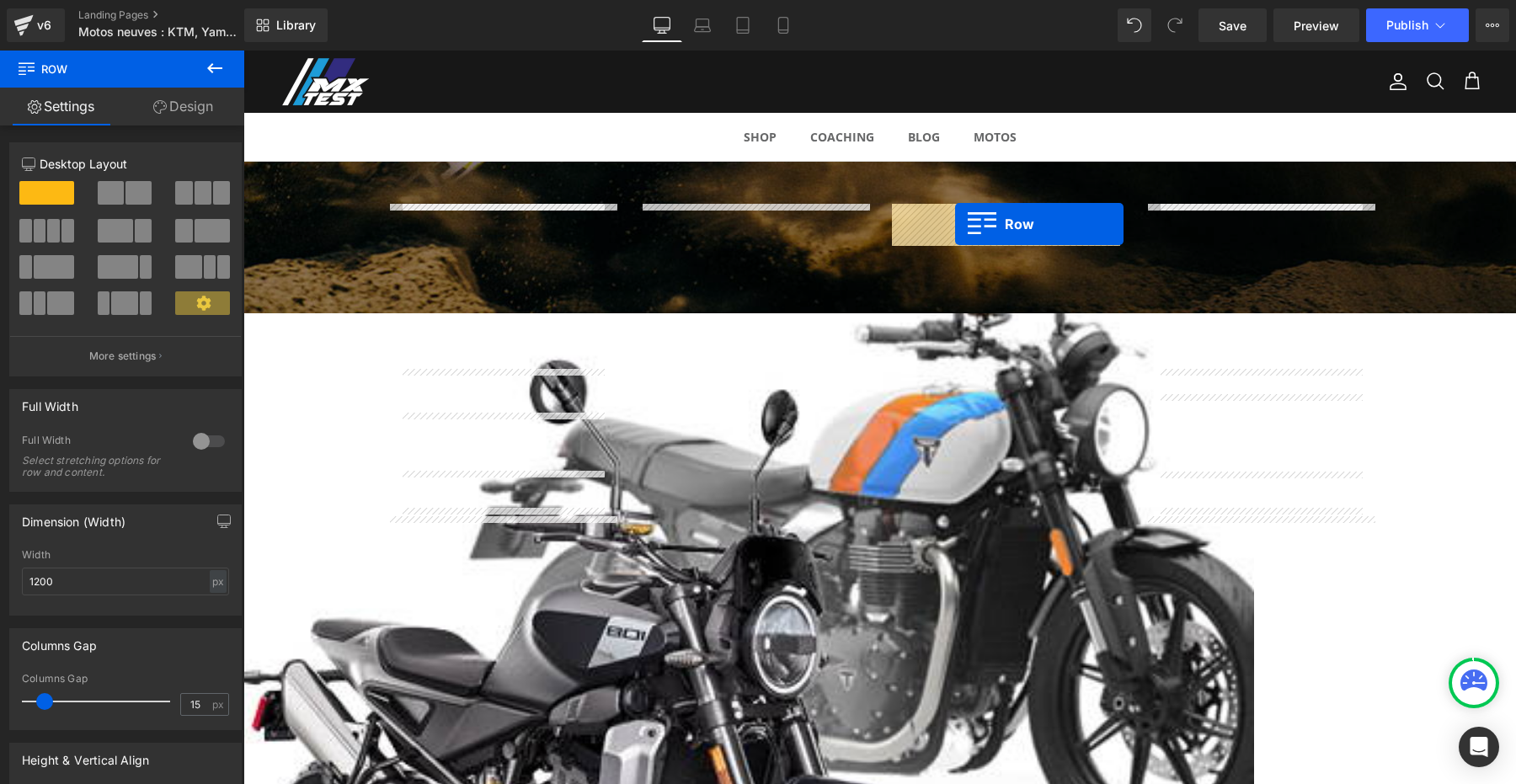
drag, startPoint x: 652, startPoint y: 216, endPoint x: 955, endPoint y: 223, distance: 303.1
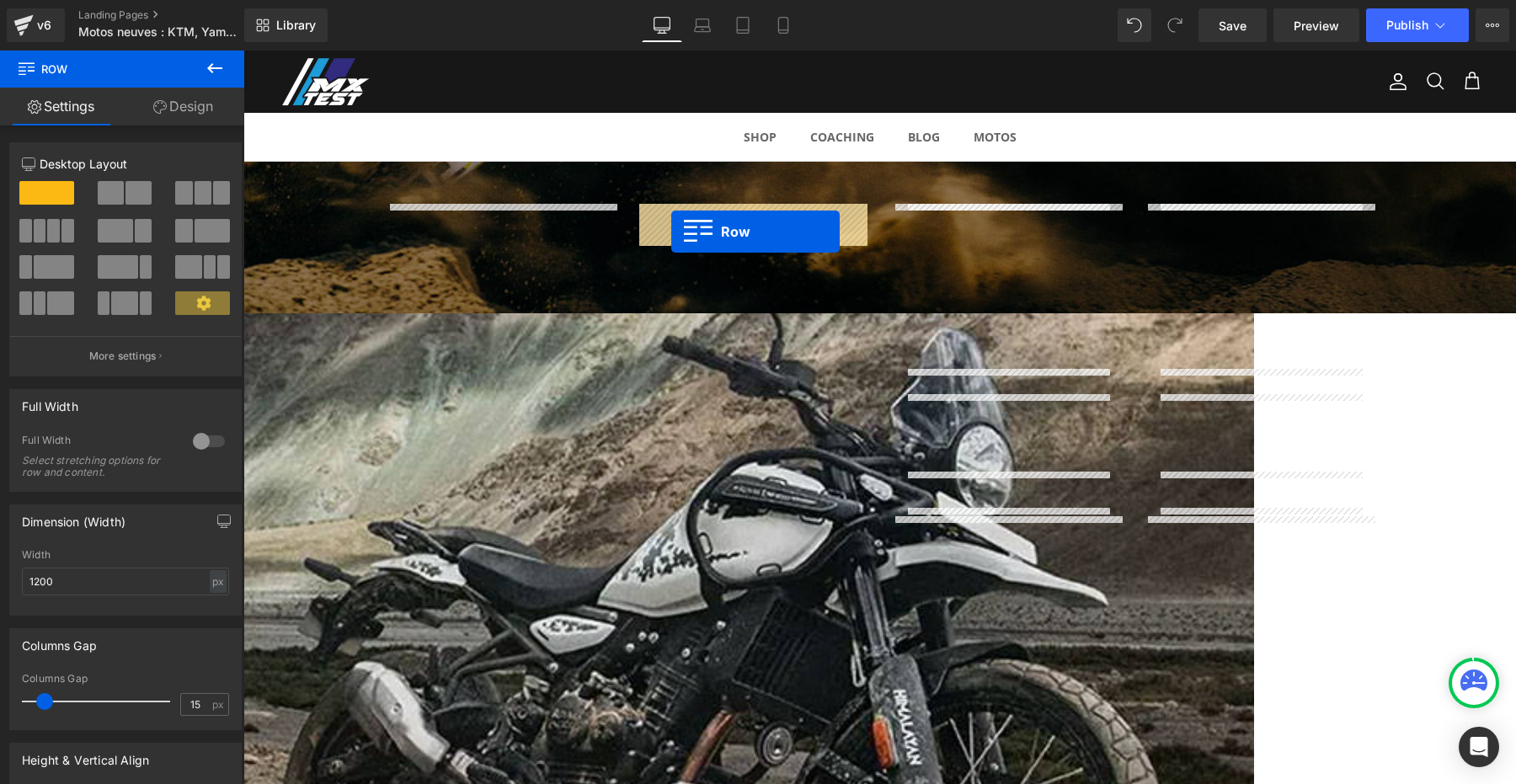
drag, startPoint x: 395, startPoint y: 220, endPoint x: 671, endPoint y: 232, distance: 276.3
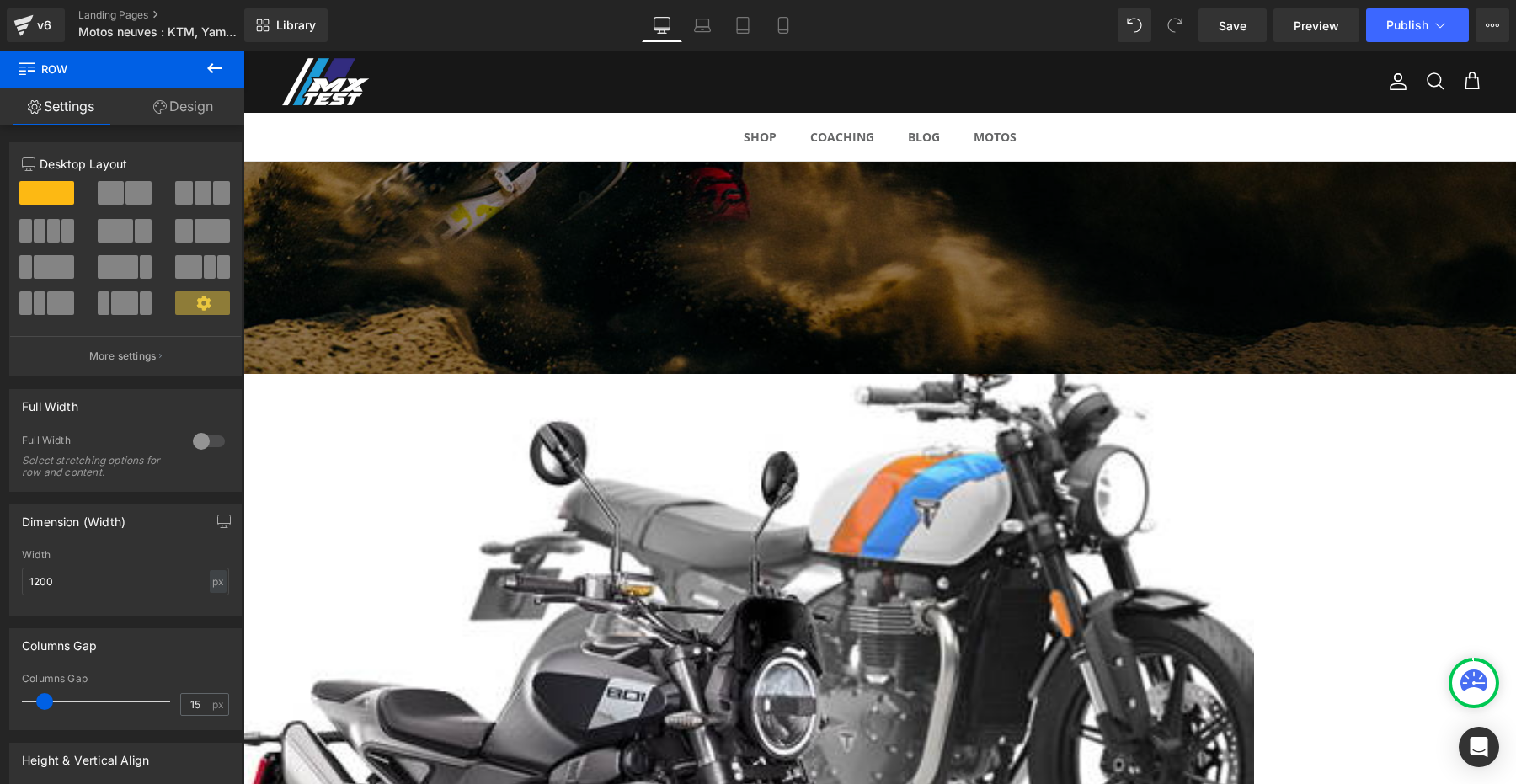
scroll to position [400, 0]
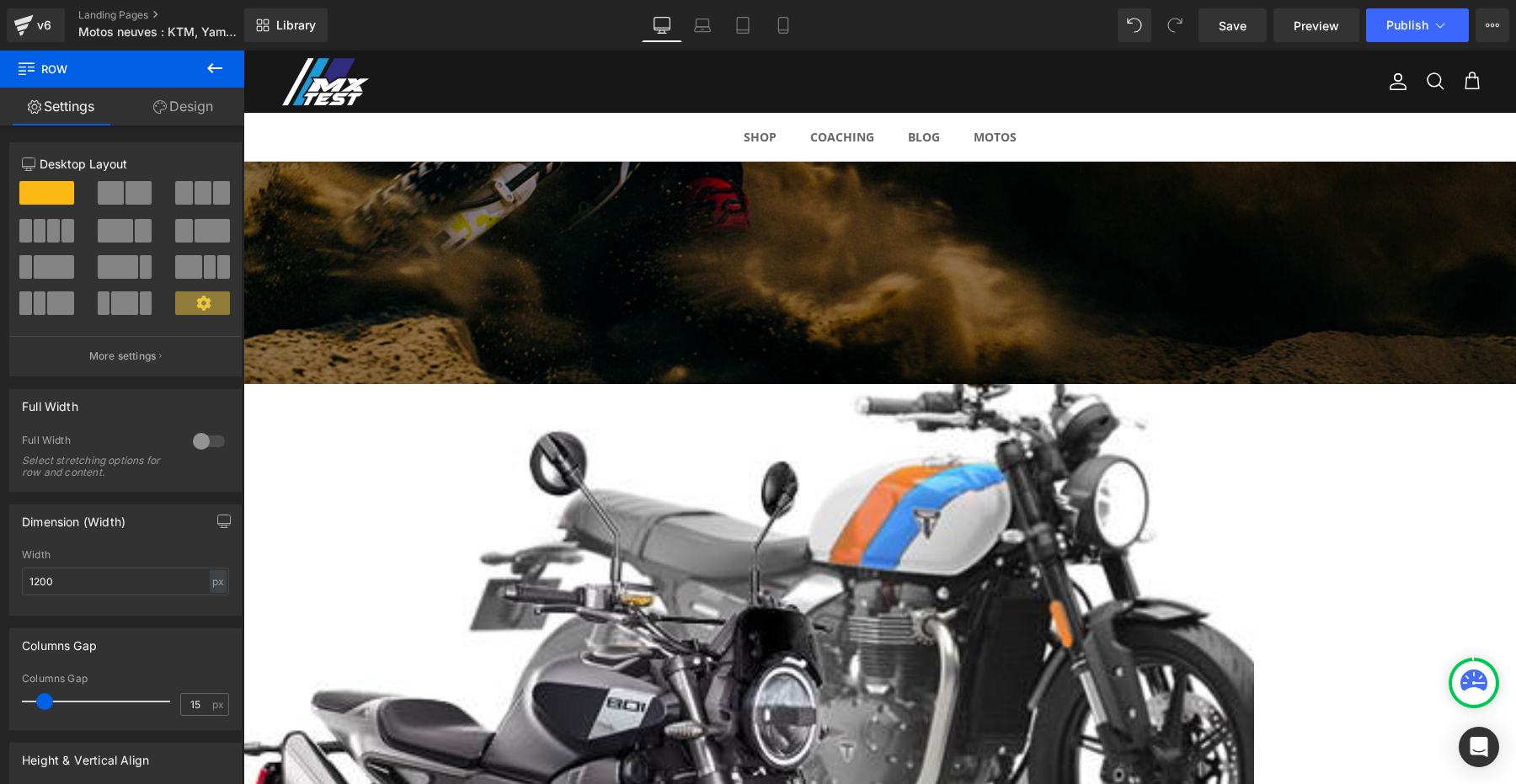
click at [243, 50] on icon at bounding box center [243, 50] width 0 height 0
click at [243, 50] on link at bounding box center [243, 50] width 0 height 0
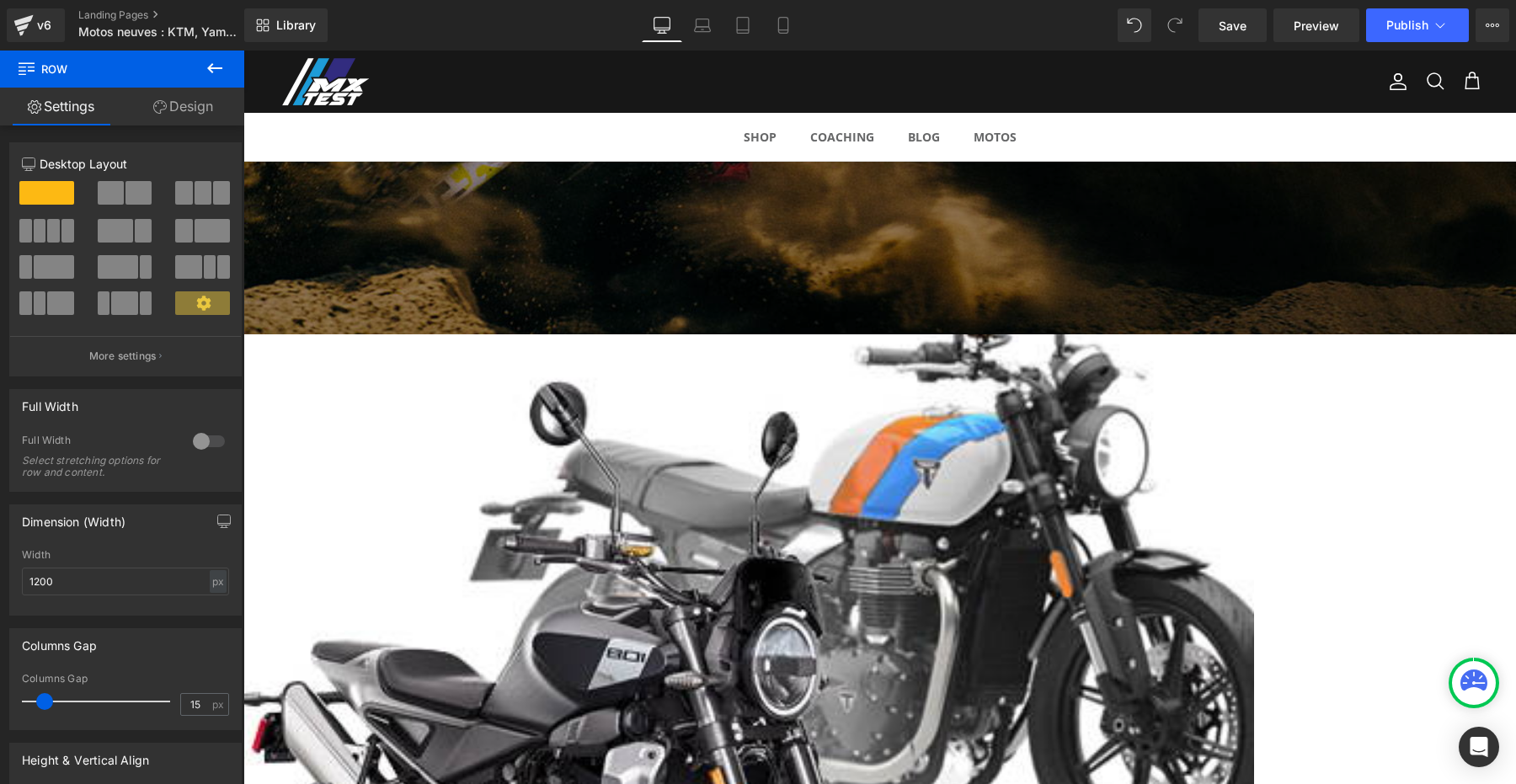
scroll to position [402, 0]
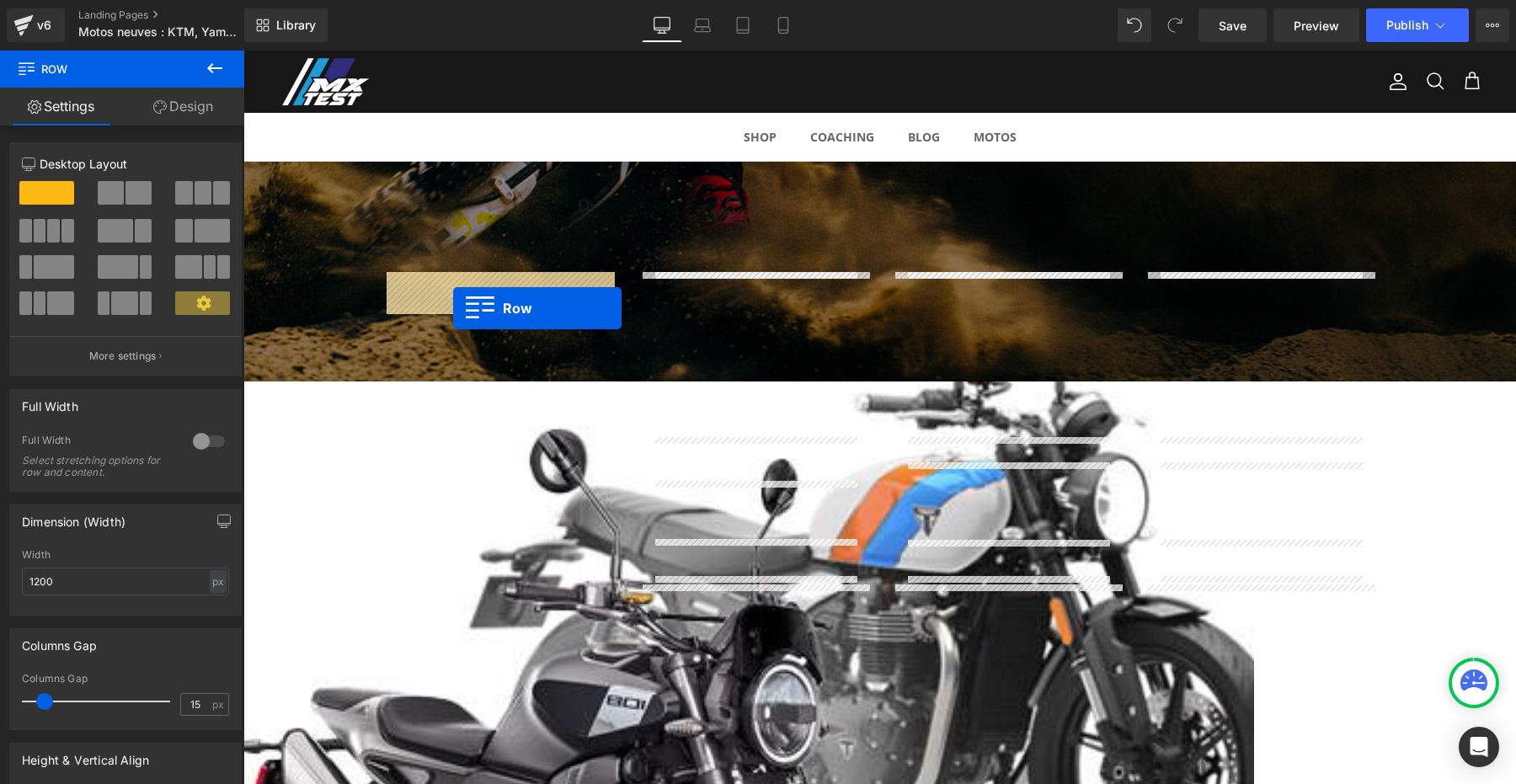
drag, startPoint x: 651, startPoint y: 601, endPoint x: 453, endPoint y: 308, distance: 353.6
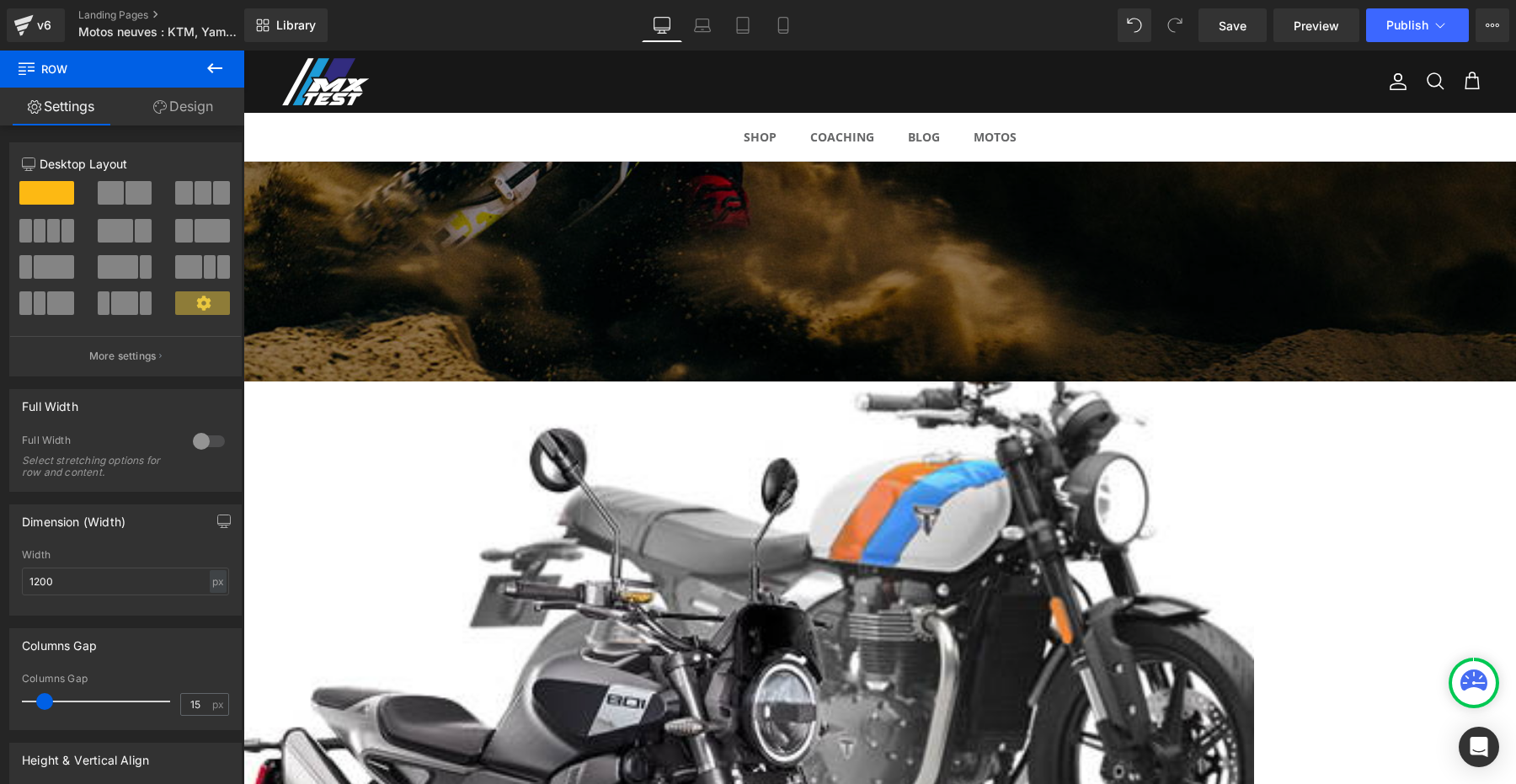
click at [243, 50] on span "Image" at bounding box center [243, 50] width 0 height 0
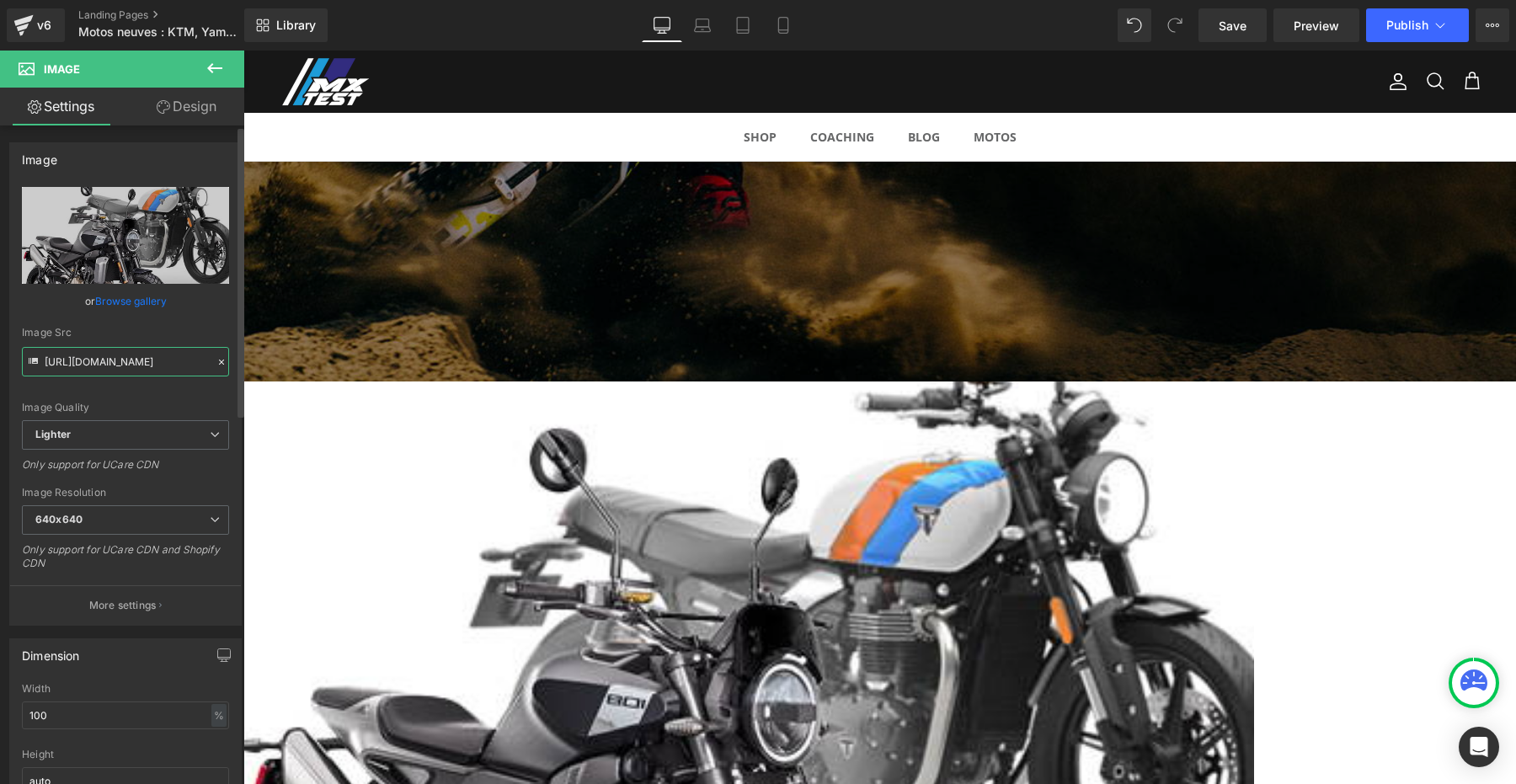
click at [121, 360] on input "https://ucarecdn.com/79d9b66a-087e-4934-a440-81f6be06272f/-/format/auto/-/previ…" at bounding box center [125, 361] width 207 height 30
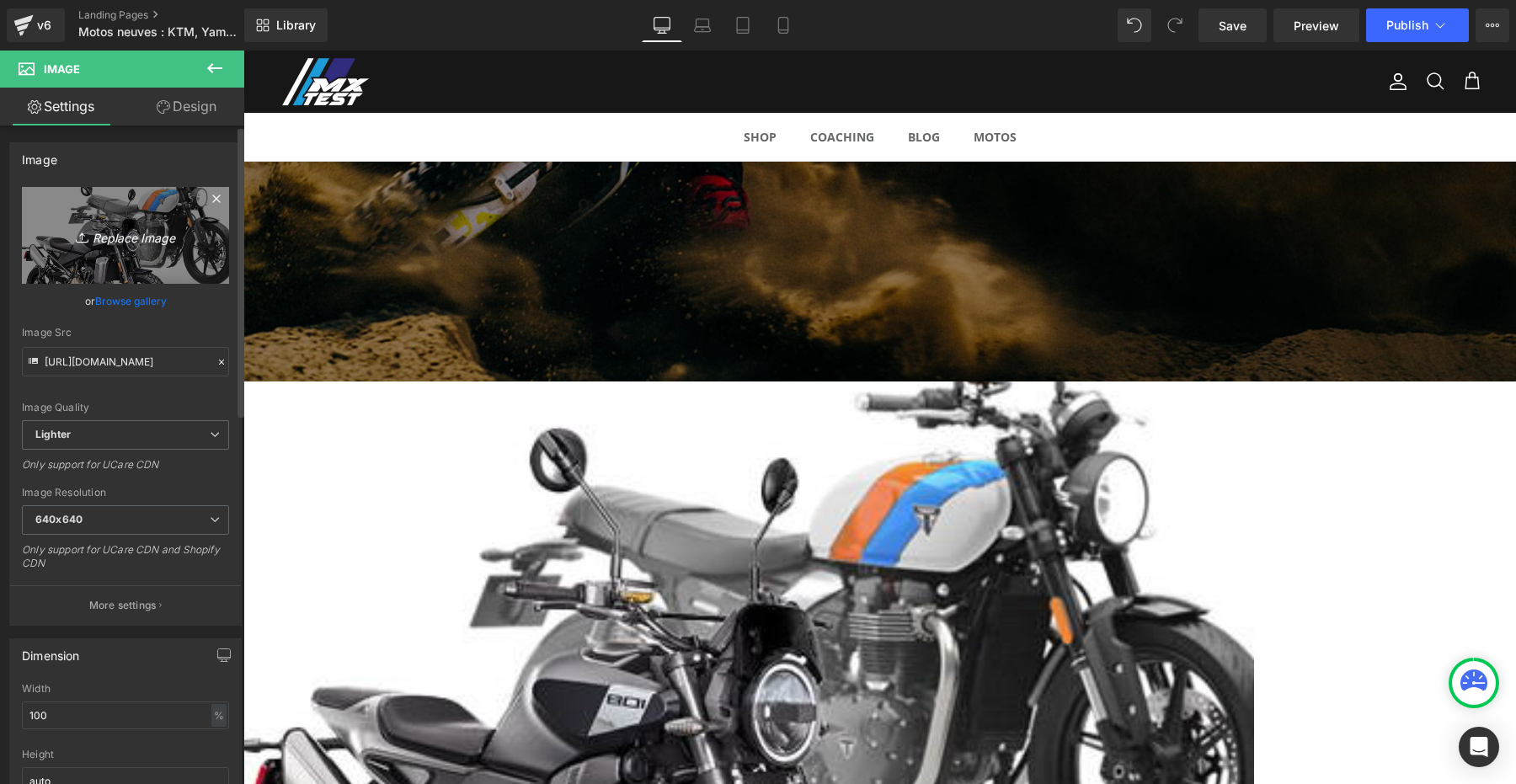
click at [116, 245] on icon "Replace Image" at bounding box center [125, 235] width 135 height 21
type input "C:\fakepath\electric-motion-thumbnail.jpg"
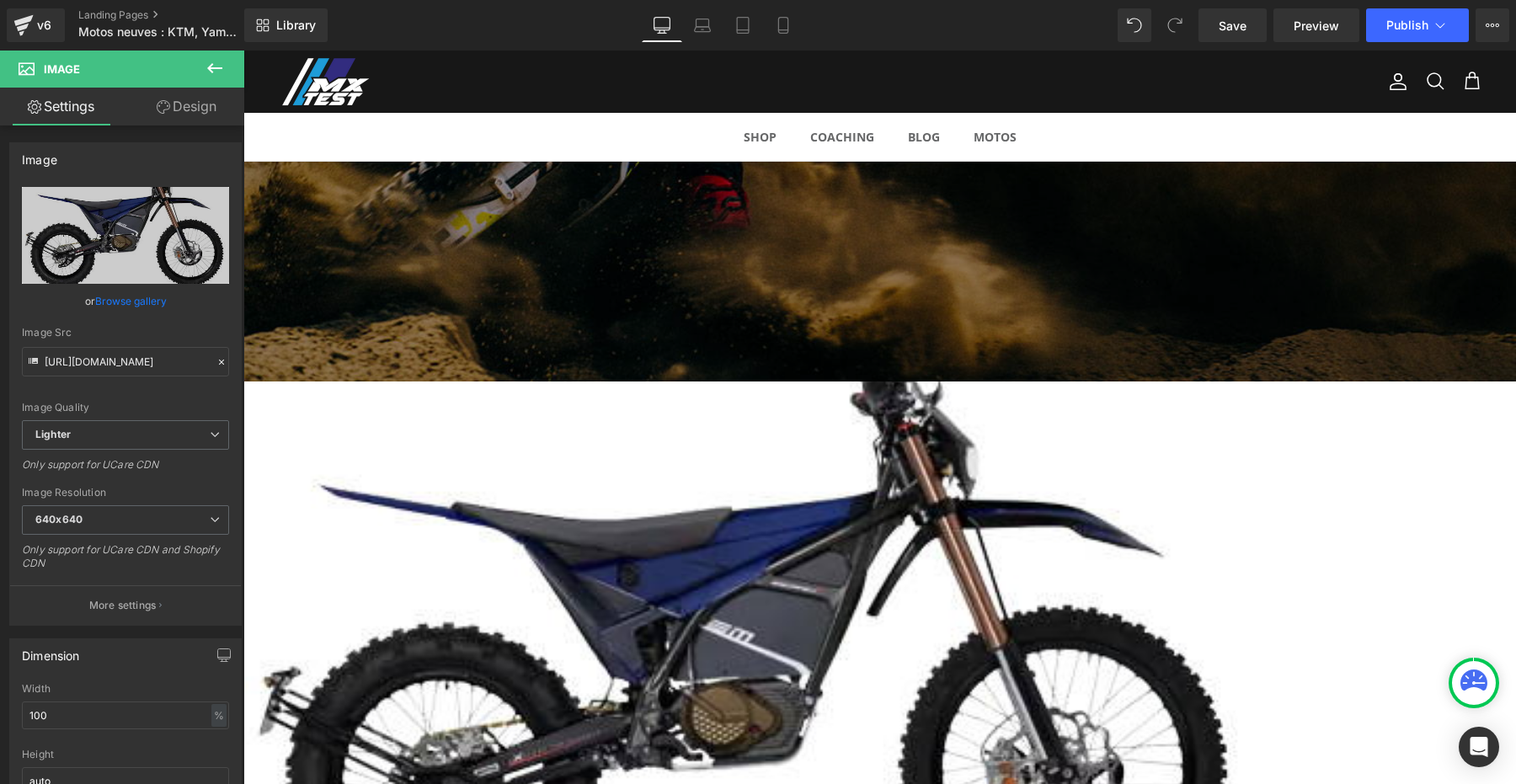
type input "https://ucarecdn.com/95f24d79-f435-4acd-9407-bb87ddd5a351/-/format/auto/-/previ…"
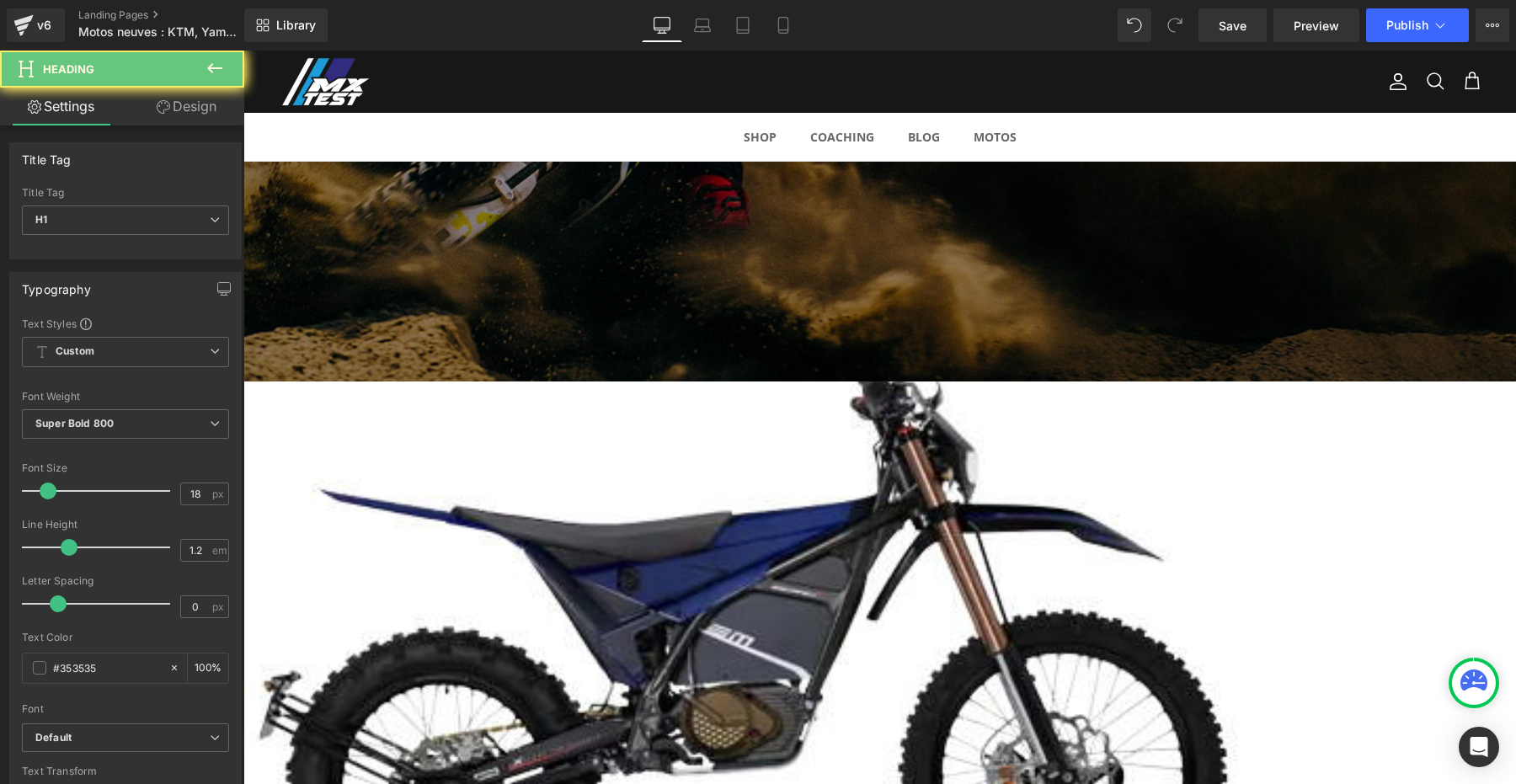
paste div
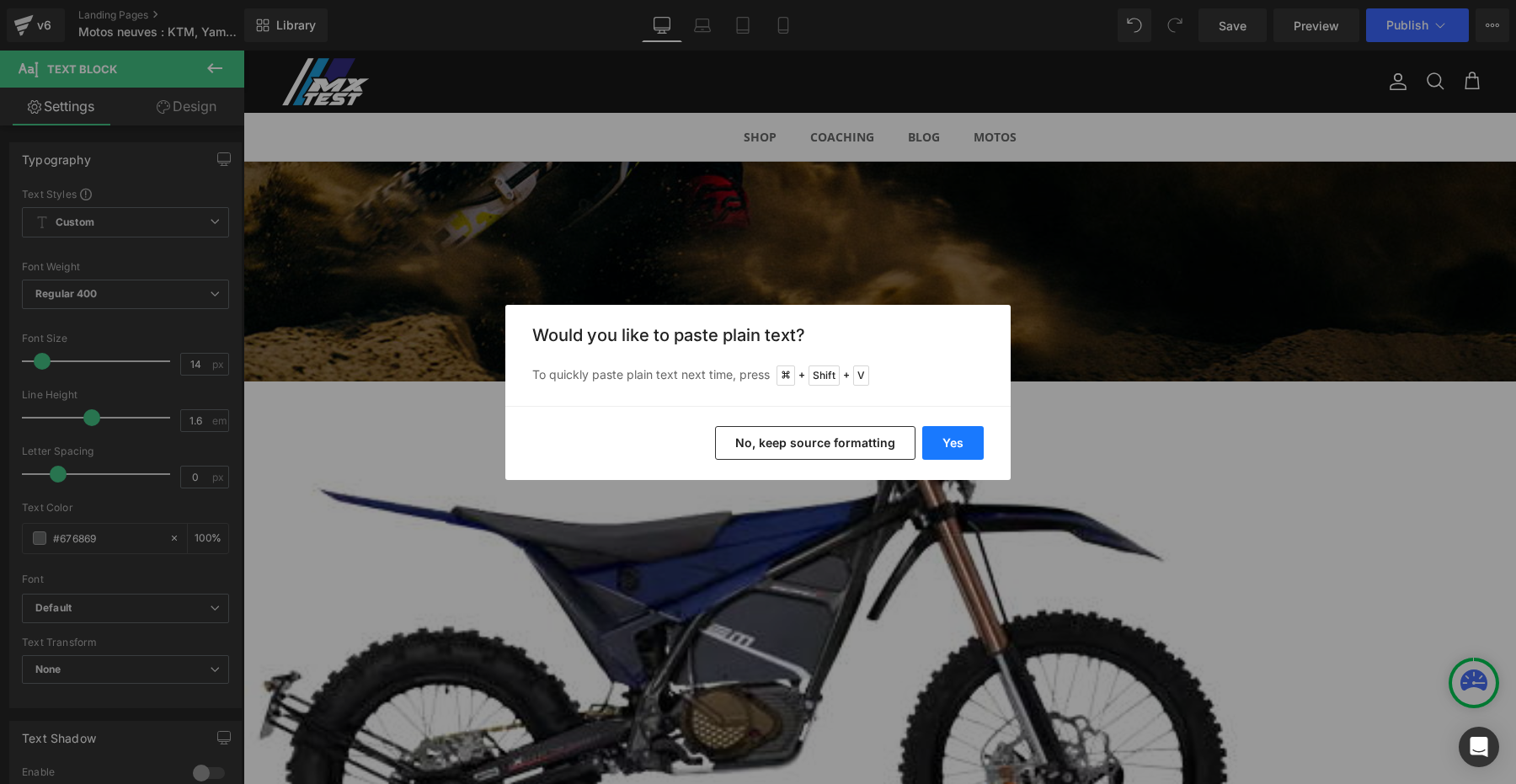
click at [951, 450] on button "Yes" at bounding box center [953, 443] width 62 height 34
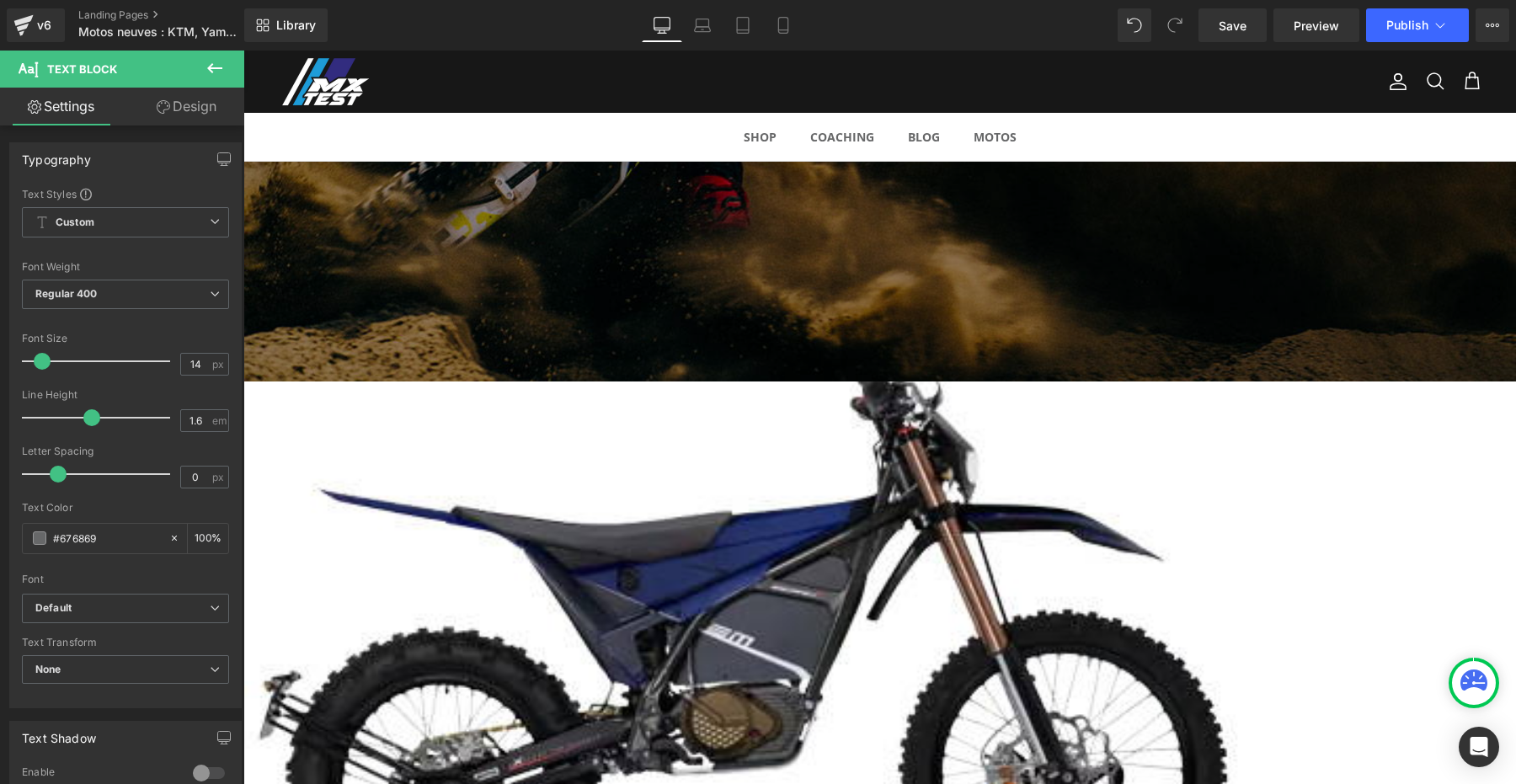
click at [243, 50] on span "Image" at bounding box center [243, 50] width 0 height 0
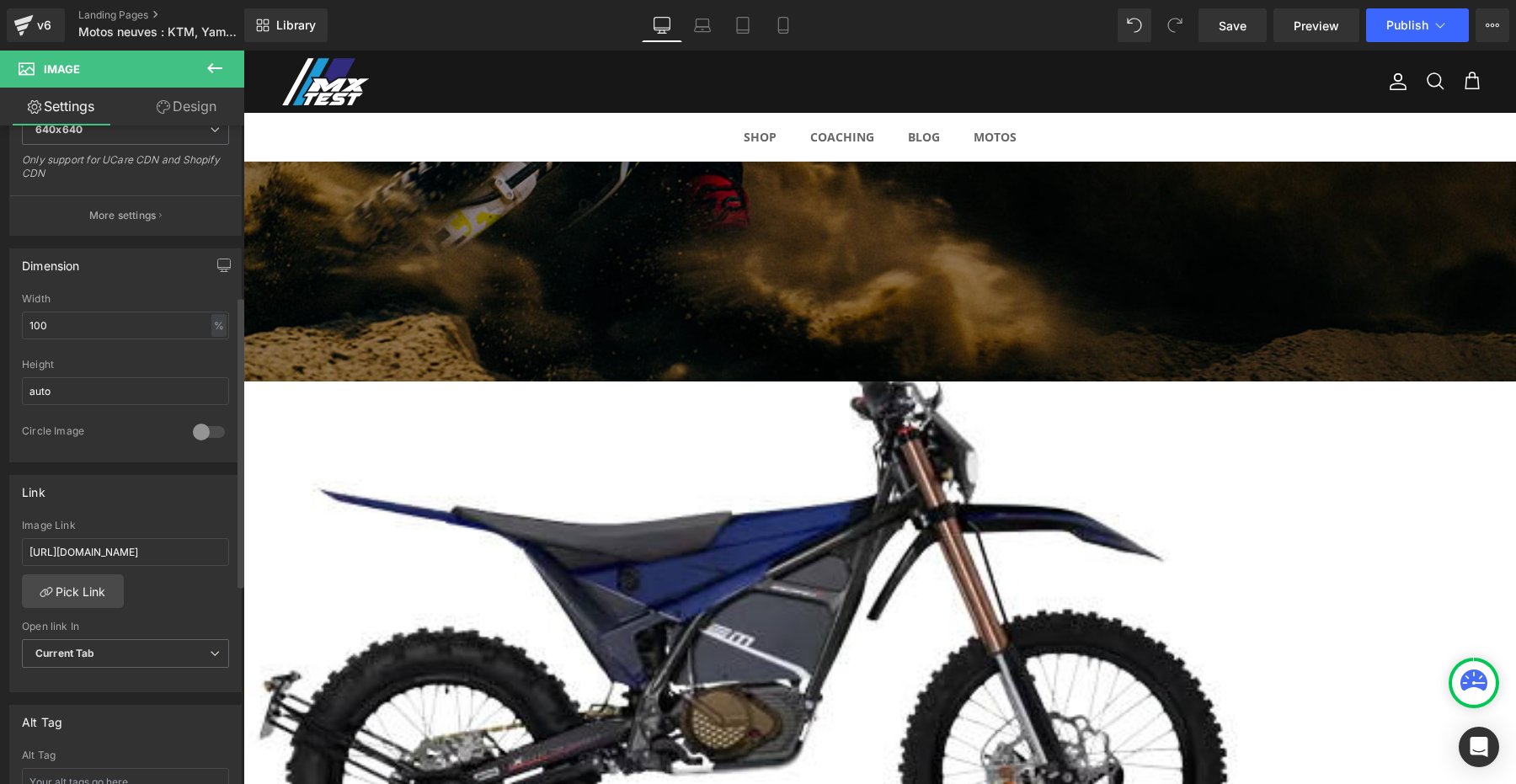
scroll to position [421, 0]
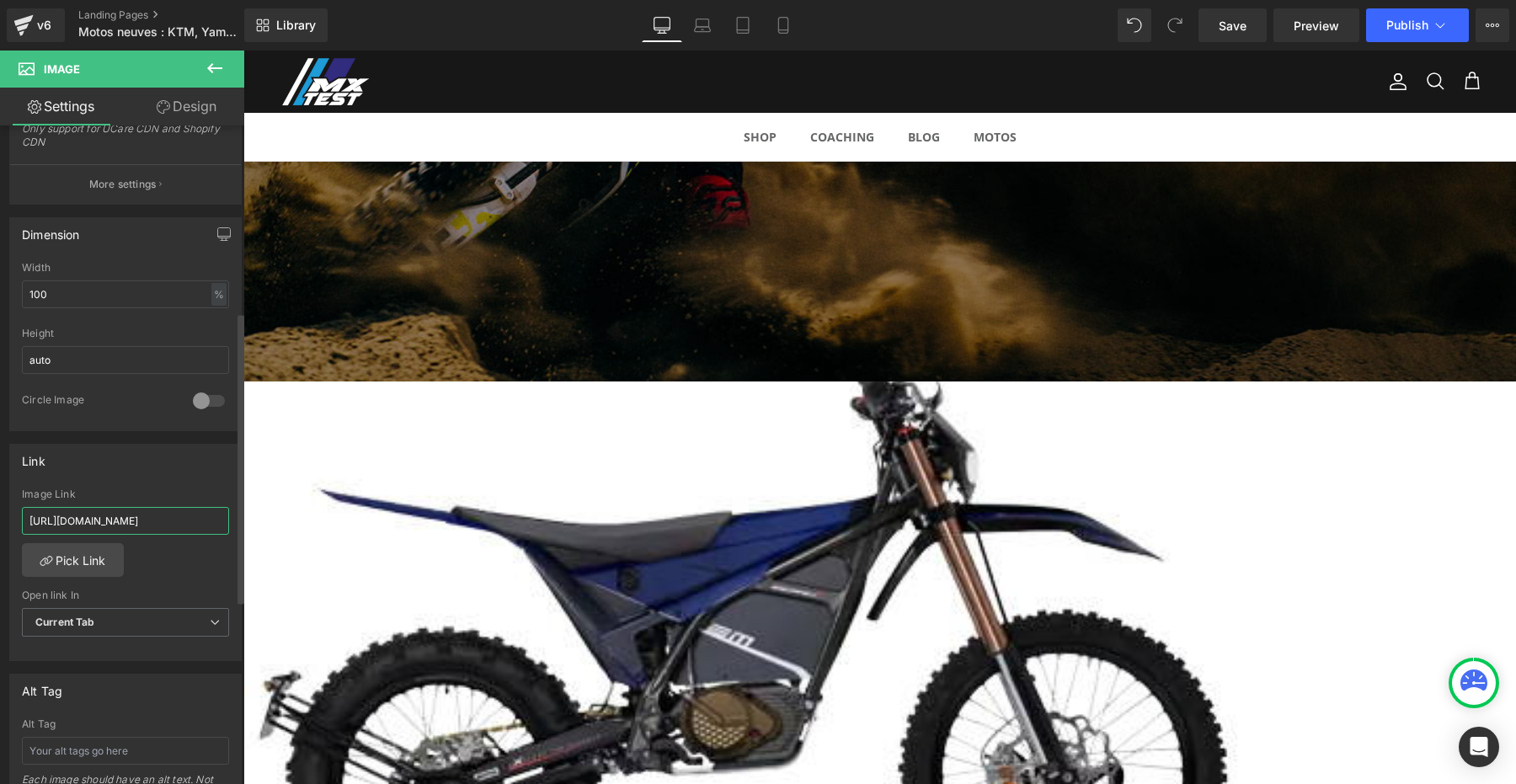
click at [106, 513] on input "https://www.mxtest.fr/pages/svartpilen-801-l-vs-speed-twin-900" at bounding box center [125, 520] width 207 height 28
type input "https://www.mxtest.fr/pages/electric-motion-escape-xr-2026"
click at [243, 50] on span "Button" at bounding box center [243, 50] width 0 height 0
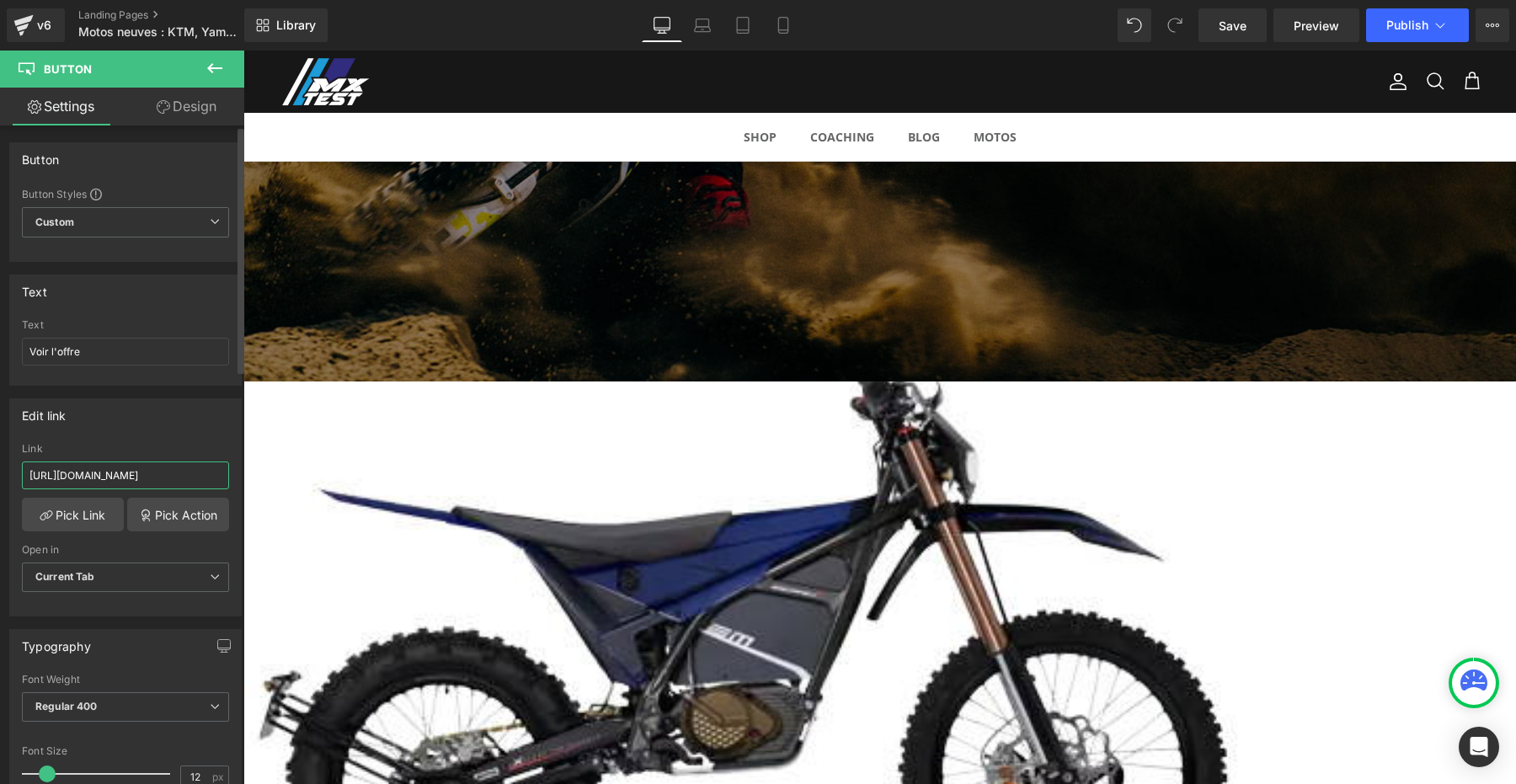
click at [106, 476] on input "https://www.mxtest.fr/pages/svartpilen-801-l-vs-speed-twin-900" at bounding box center [125, 475] width 207 height 28
paste input "electric-motion-escape-xr-2026"
type input "https://www.mxtest.fr/pages/electric-motion-escape-xr-2026"
click at [1224, 37] on link "Save" at bounding box center [1232, 25] width 68 height 34
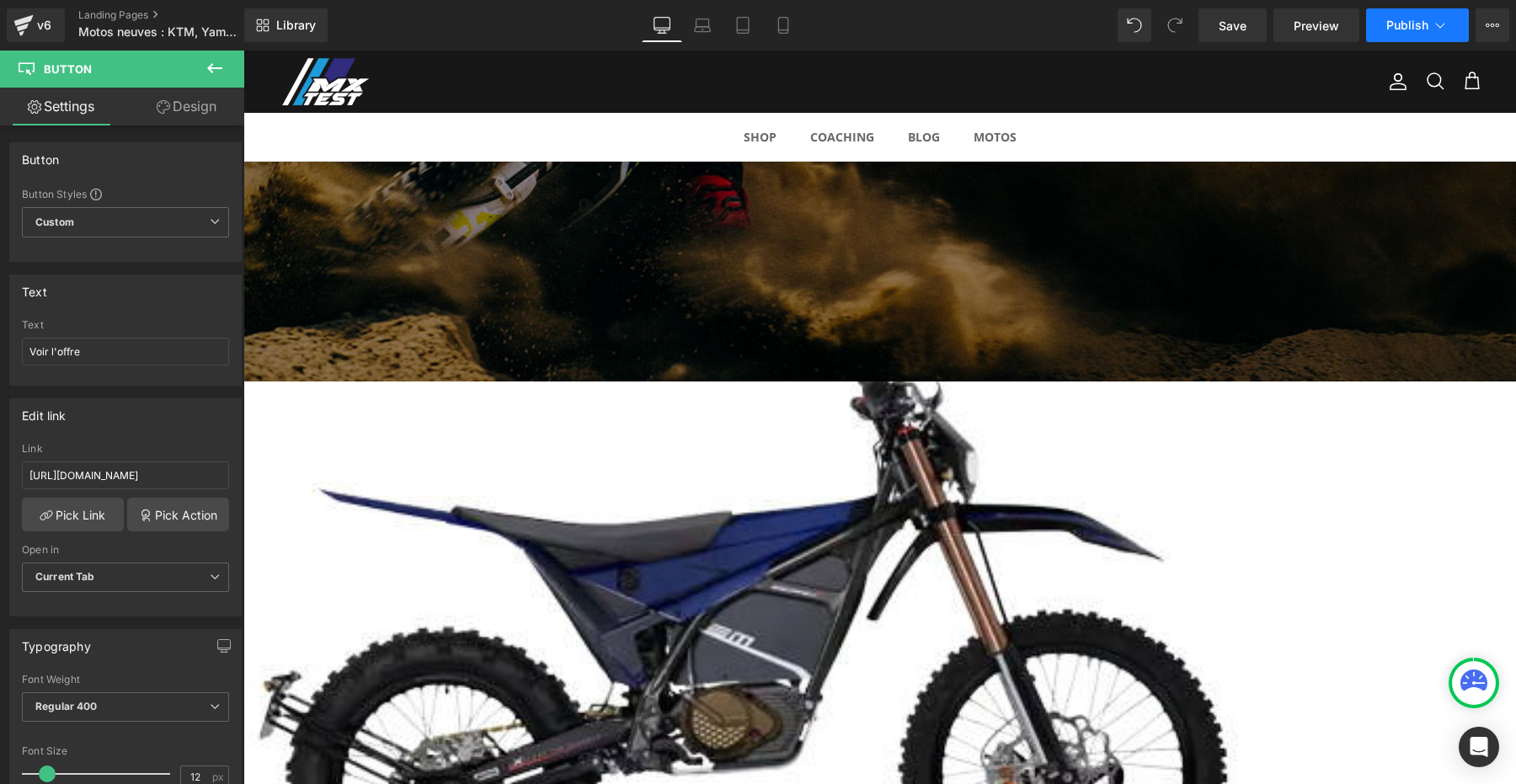
click at [1406, 19] on span "Publish" at bounding box center [1407, 25] width 42 height 13
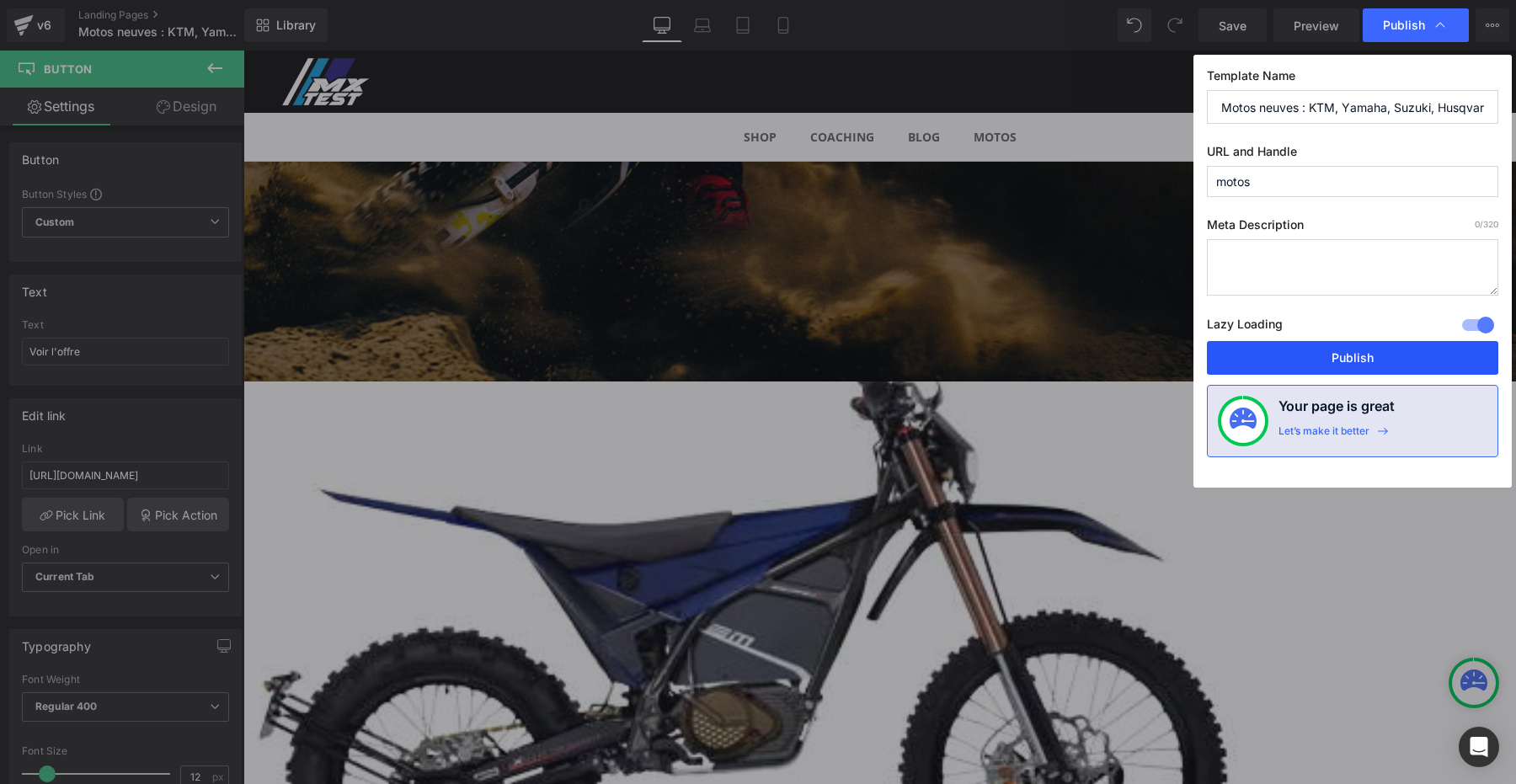
click at [1343, 358] on button "Publish" at bounding box center [1352, 358] width 292 height 34
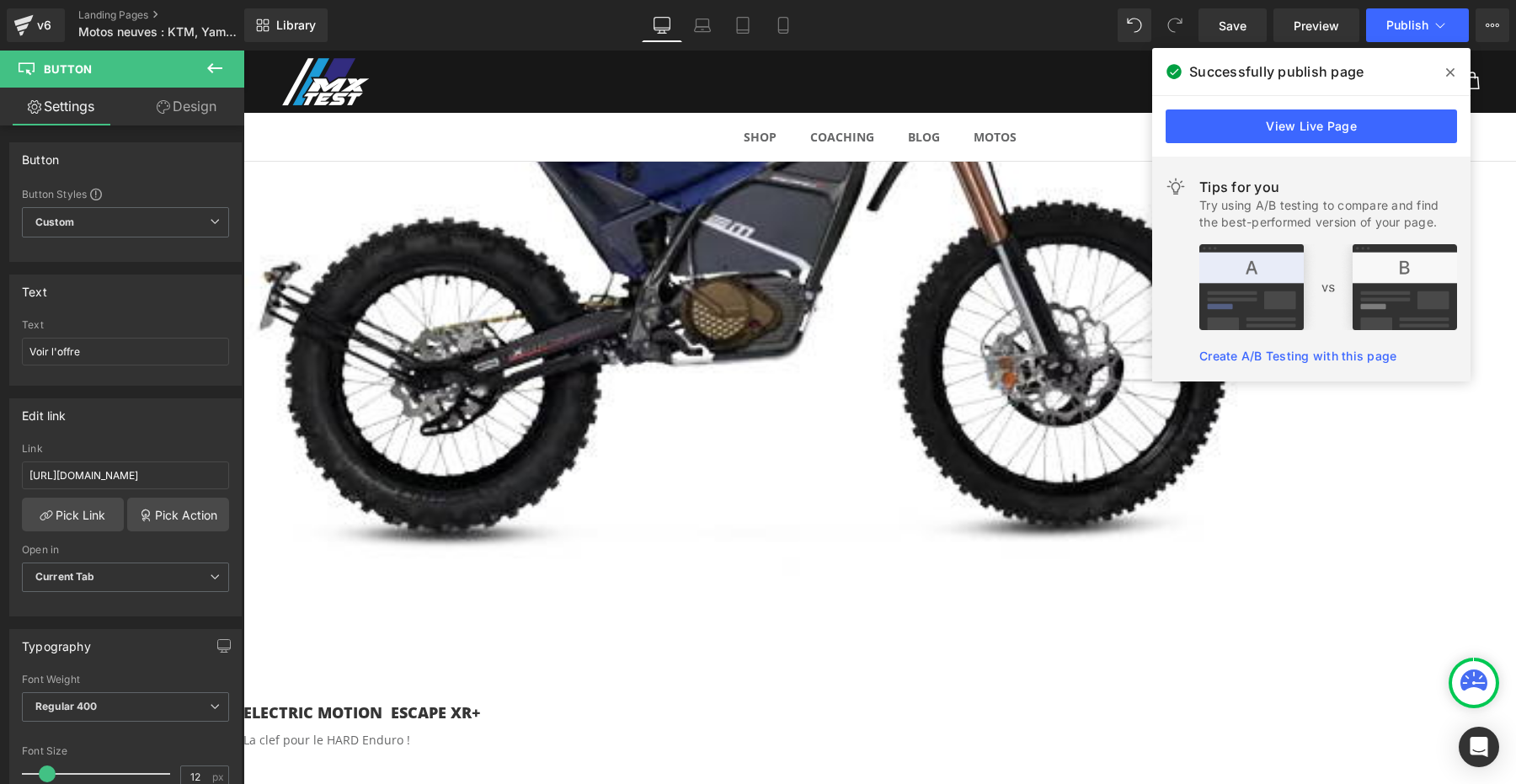
scroll to position [957, 0]
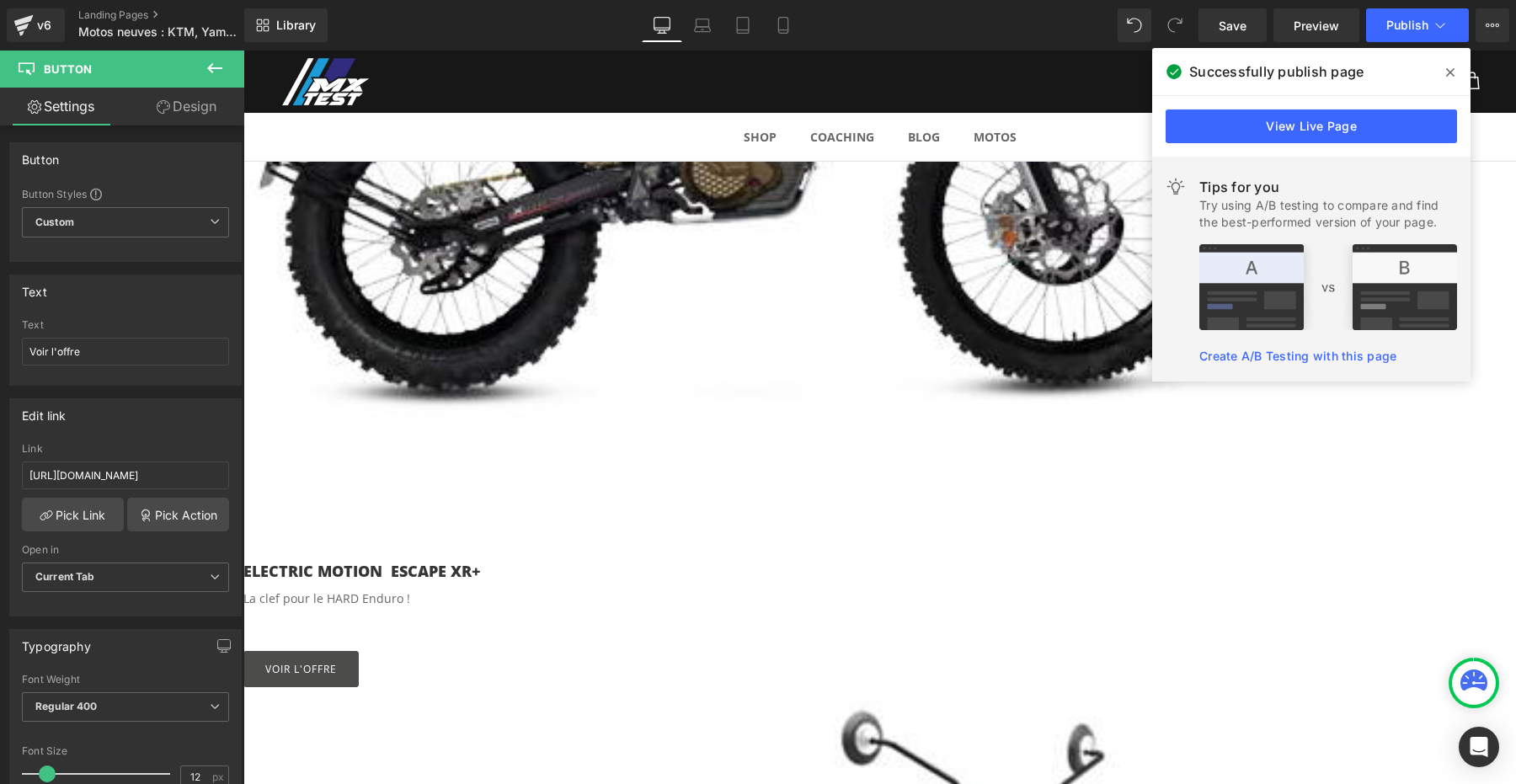
click at [1449, 73] on icon at bounding box center [1450, 72] width 8 height 8
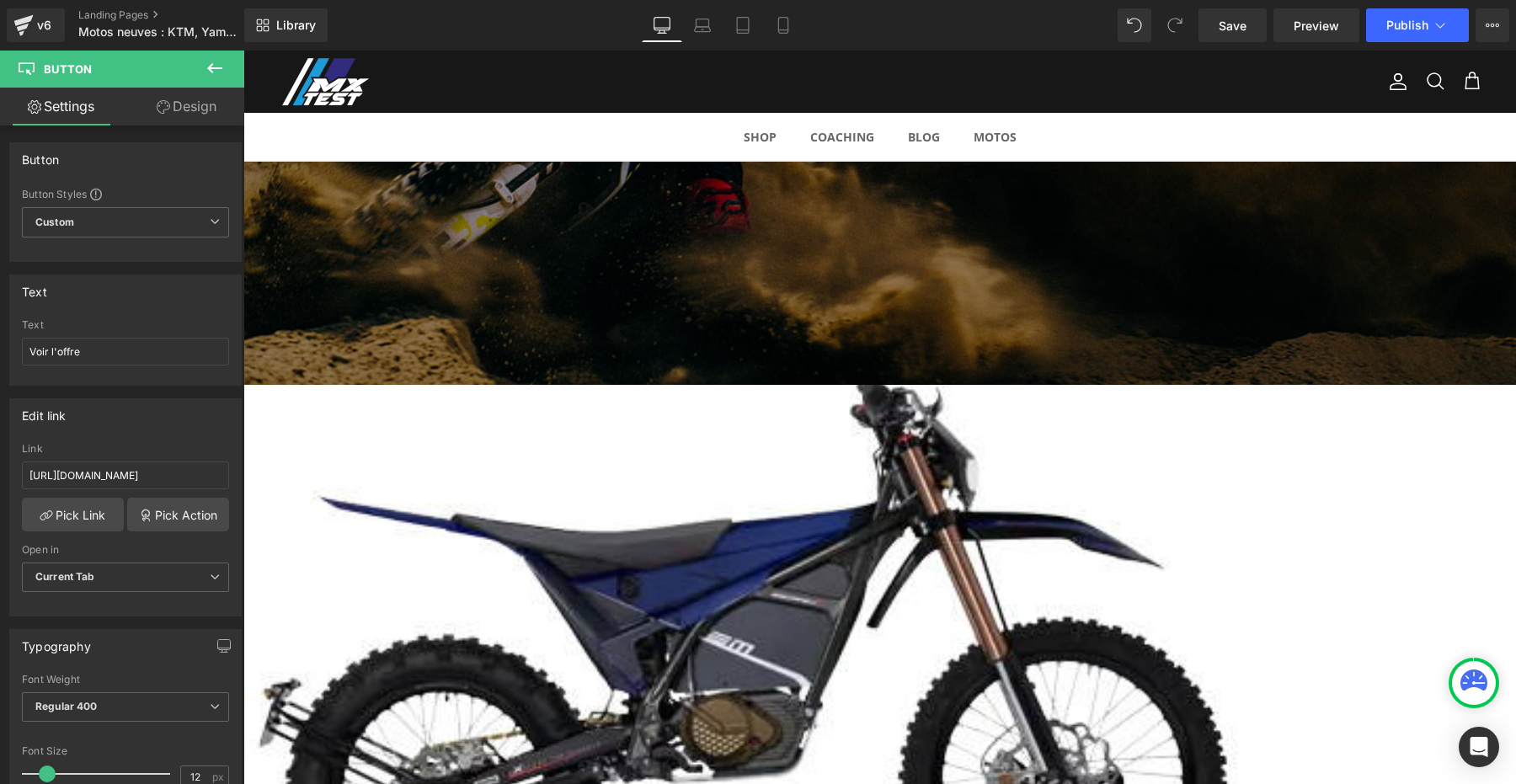
scroll to position [0, 0]
